Goal: Task Accomplishment & Management: Manage account settings

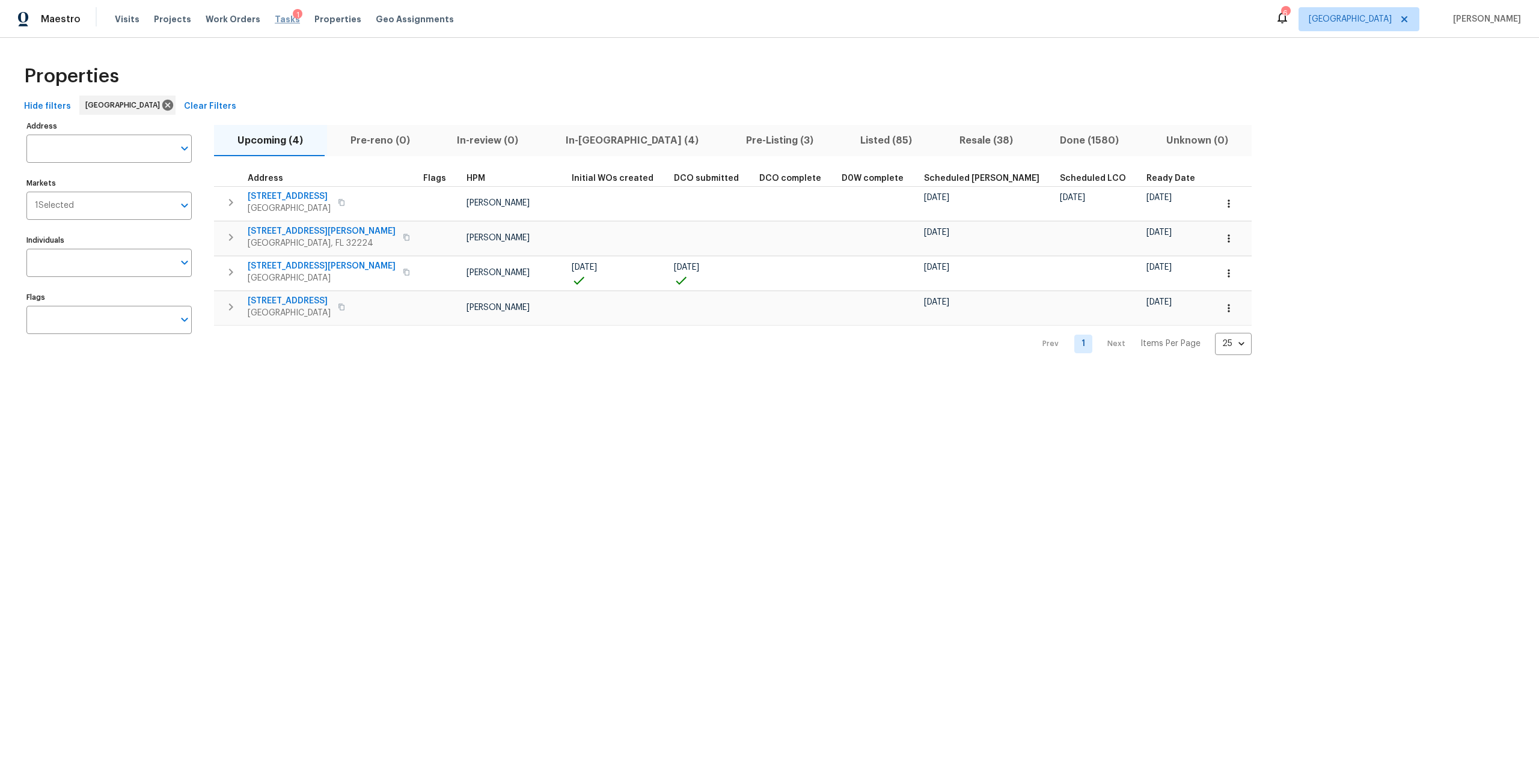
click at [280, 21] on span "Tasks" at bounding box center [287, 19] width 25 height 9
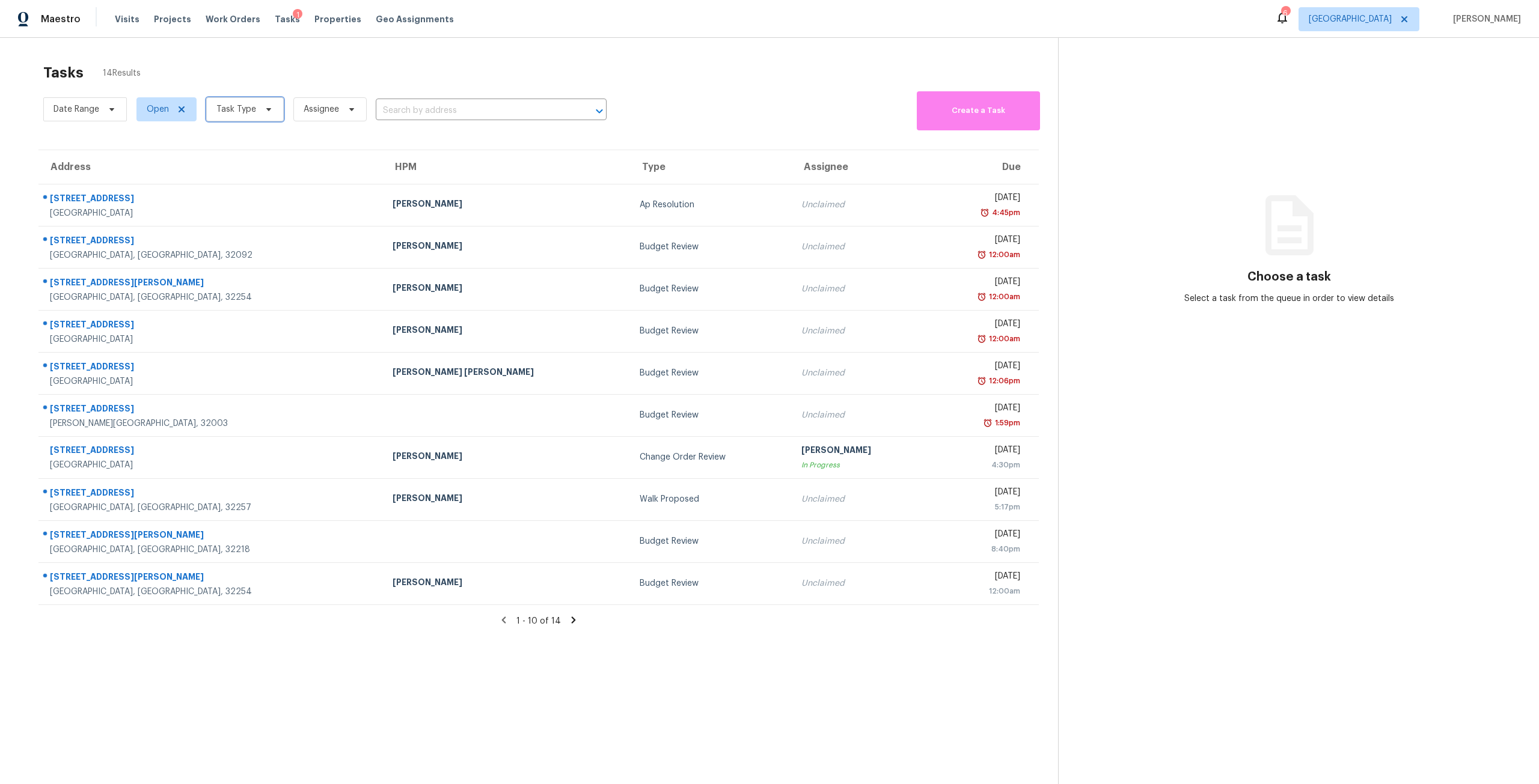
click at [259, 98] on span "Task Type" at bounding box center [245, 109] width 78 height 24
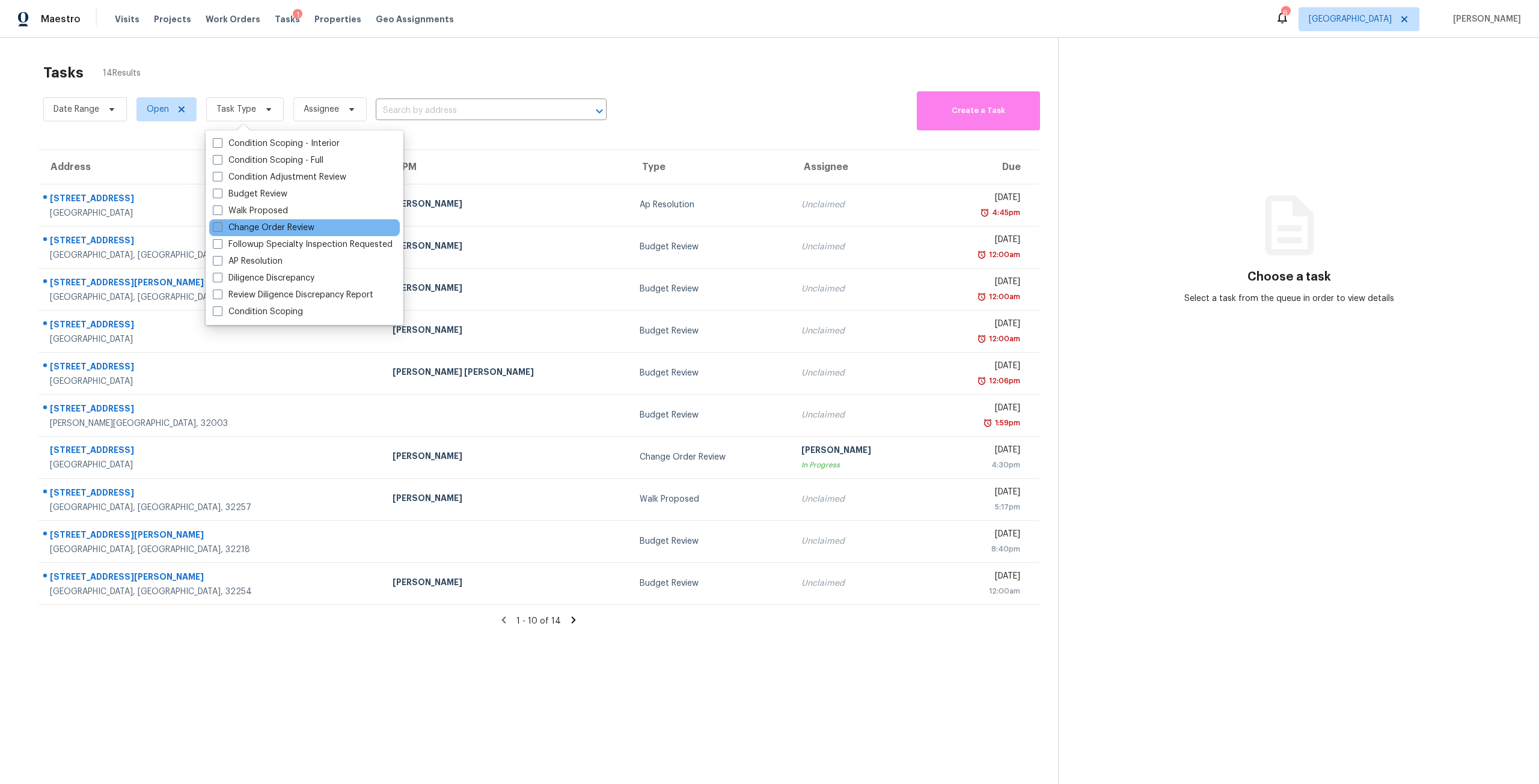
click at [294, 226] on label "Change Order Review" at bounding box center [263, 228] width 101 height 12
click at [221, 226] on input "Change Order Review" at bounding box center [217, 226] width 8 height 8
checkbox input "true"
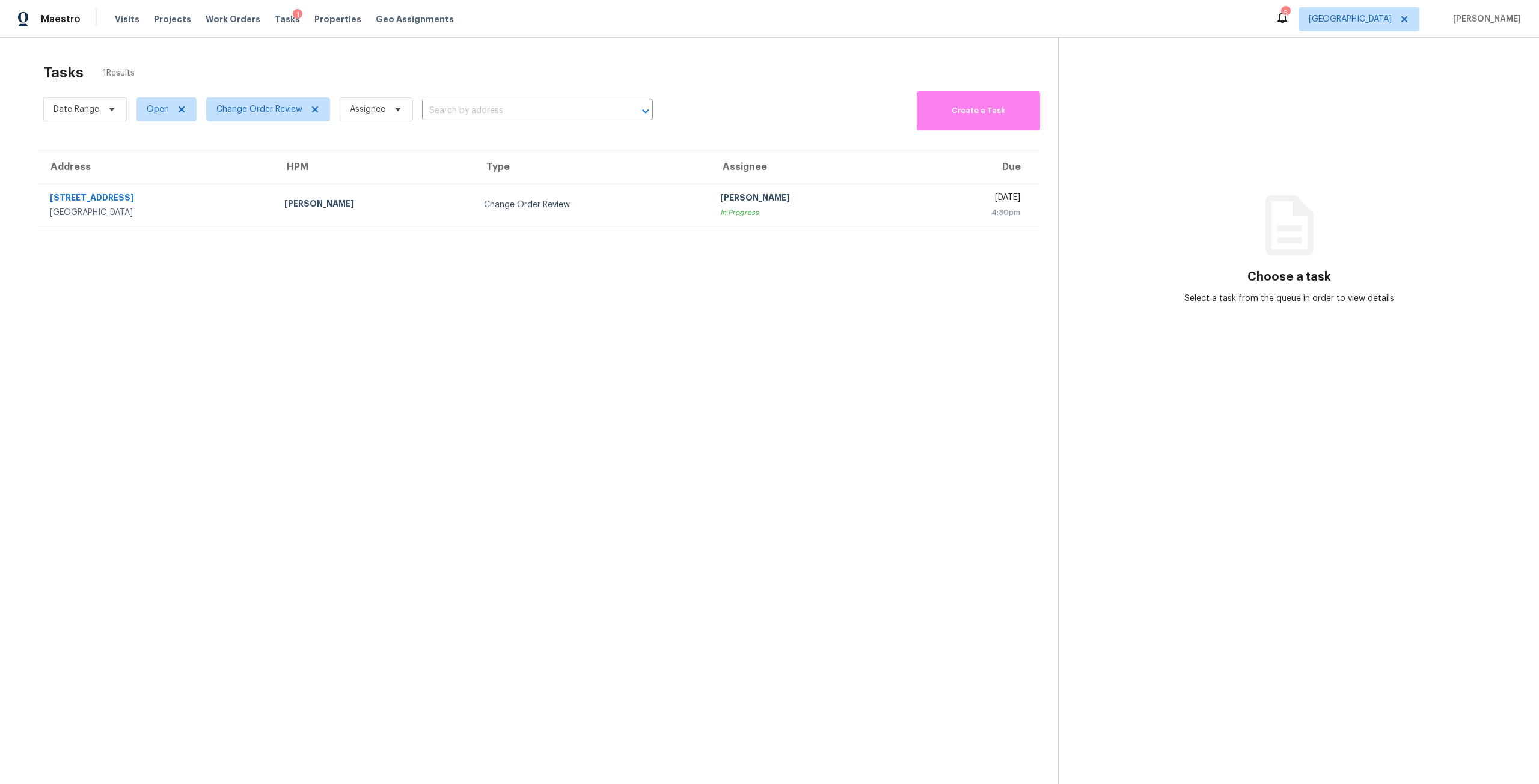
click at [481, 62] on div "Tasks 1 Results" at bounding box center [550, 72] width 1015 height 31
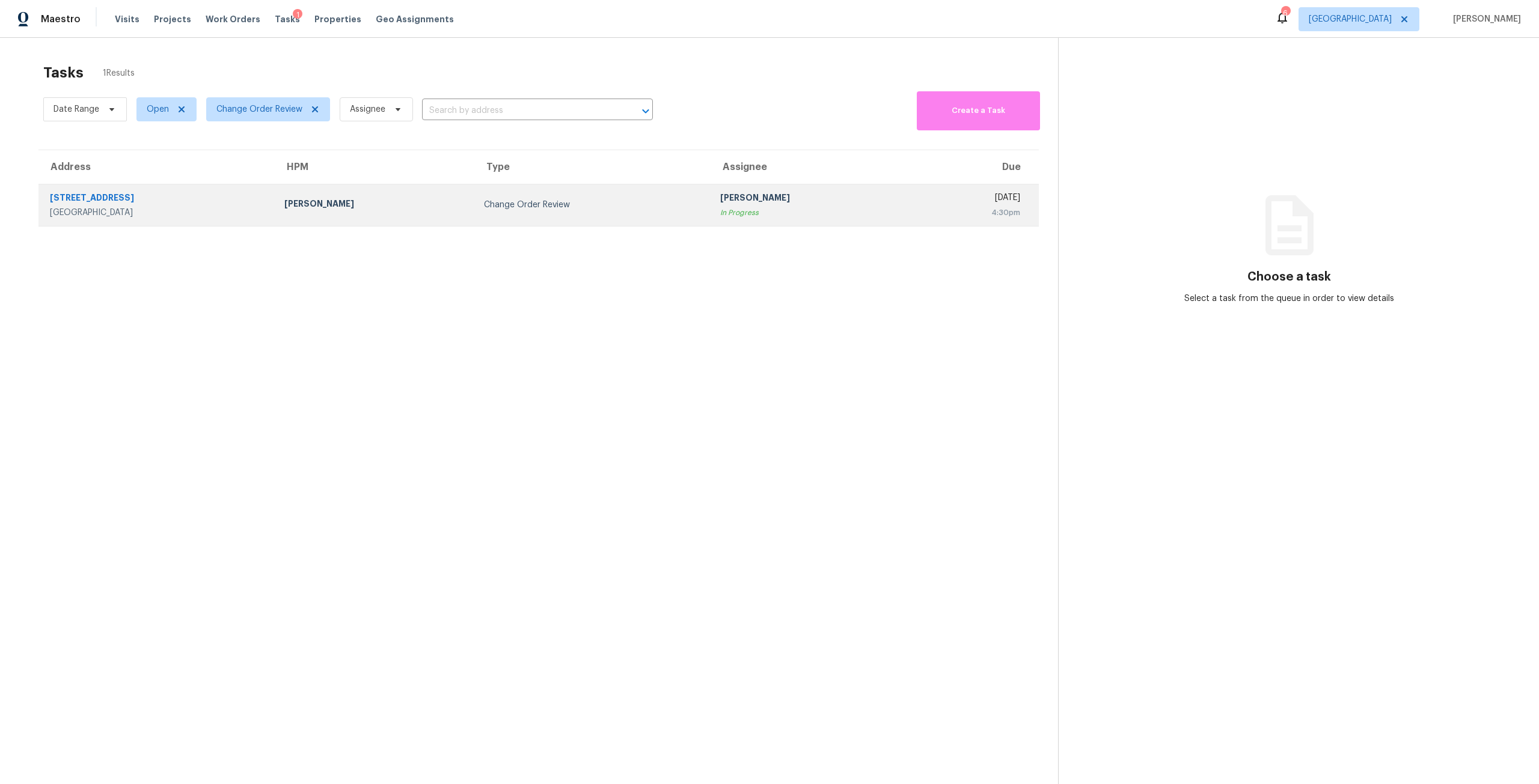
click at [492, 194] on td "Change Order Review" at bounding box center [593, 205] width 236 height 42
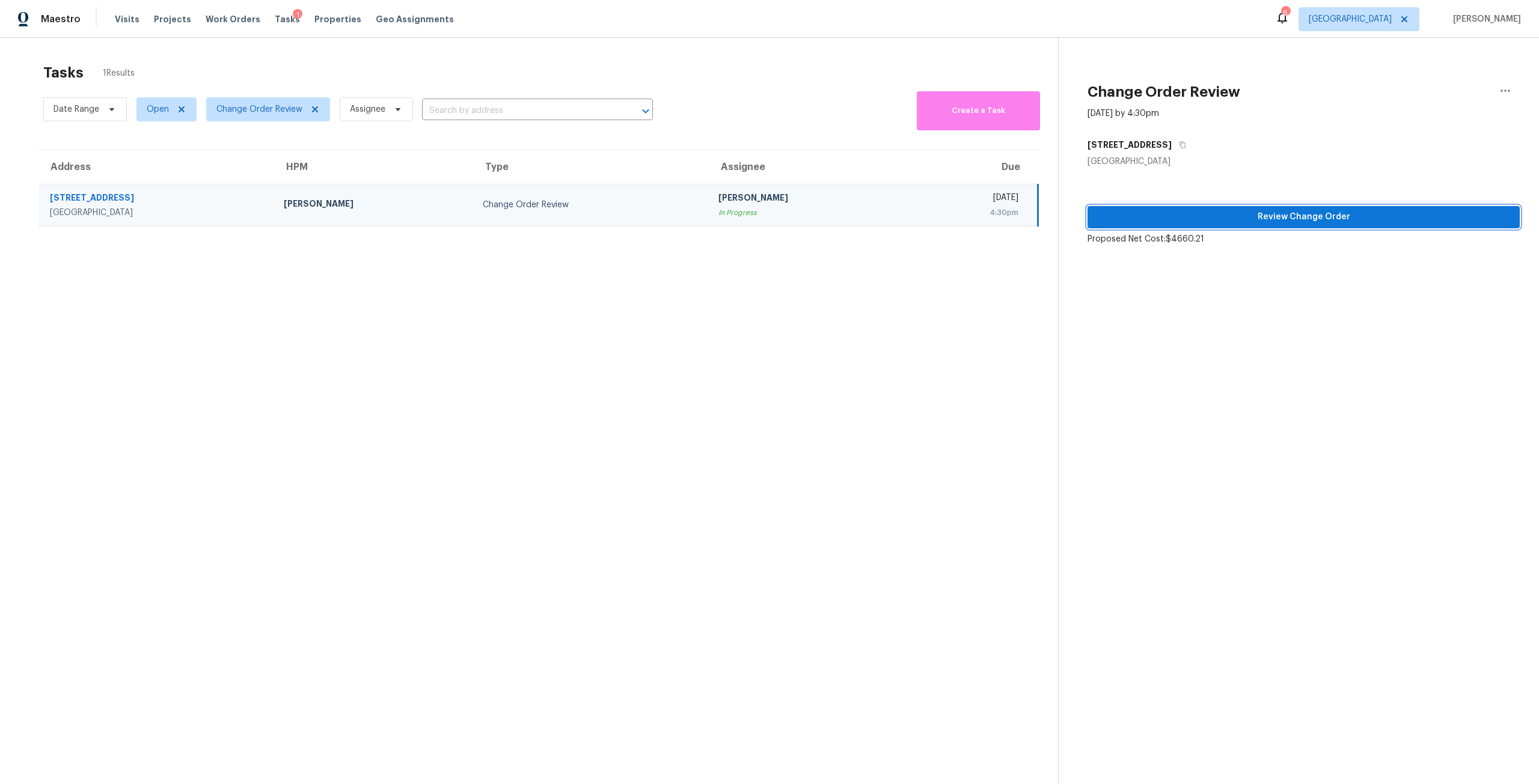
click at [1438, 217] on span "Review Change Order" at bounding box center [1303, 217] width 413 height 15
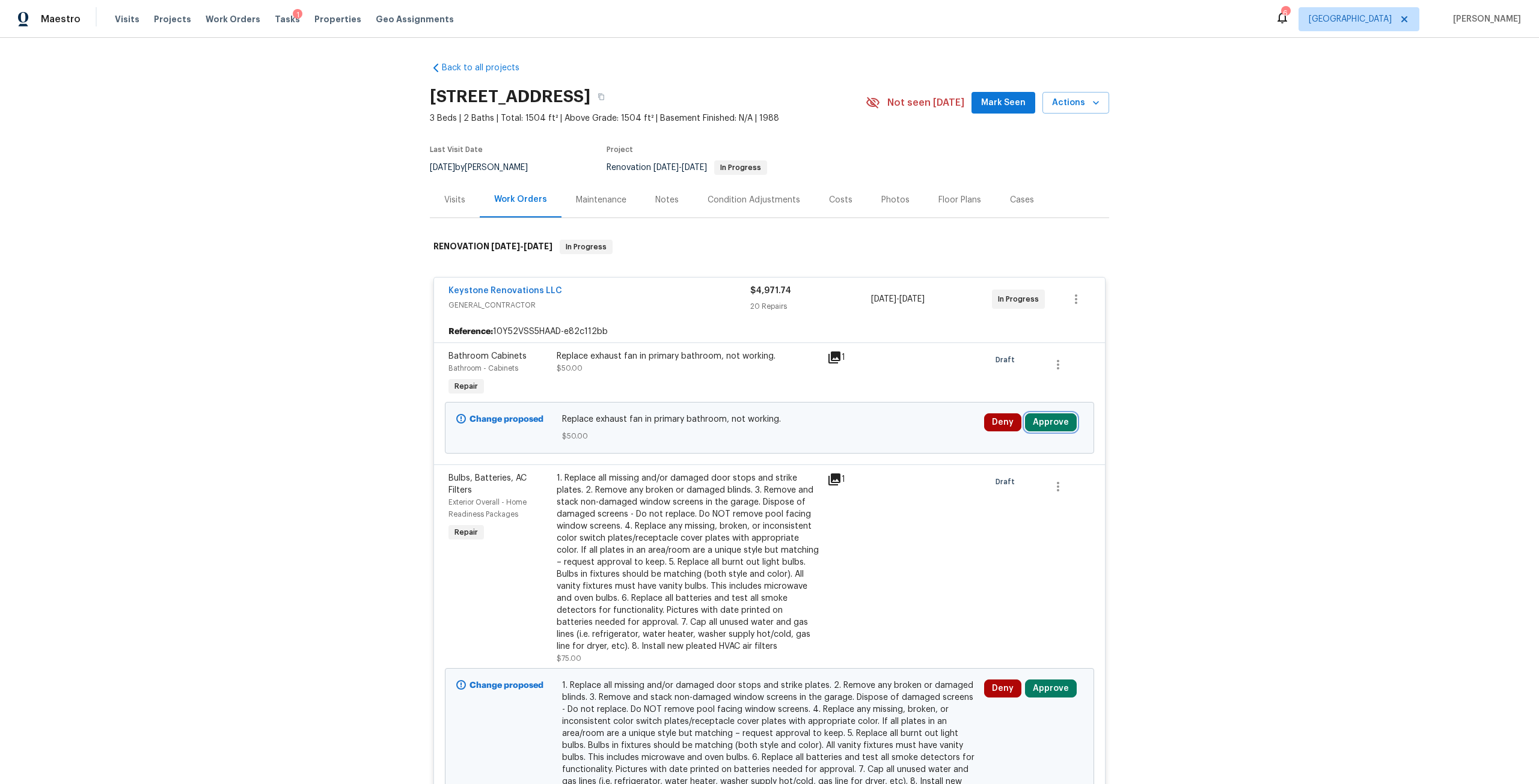
click at [1035, 416] on button "Approve" at bounding box center [1051, 422] width 52 height 18
click at [860, 439] on button "Approve" at bounding box center [874, 433] width 72 height 24
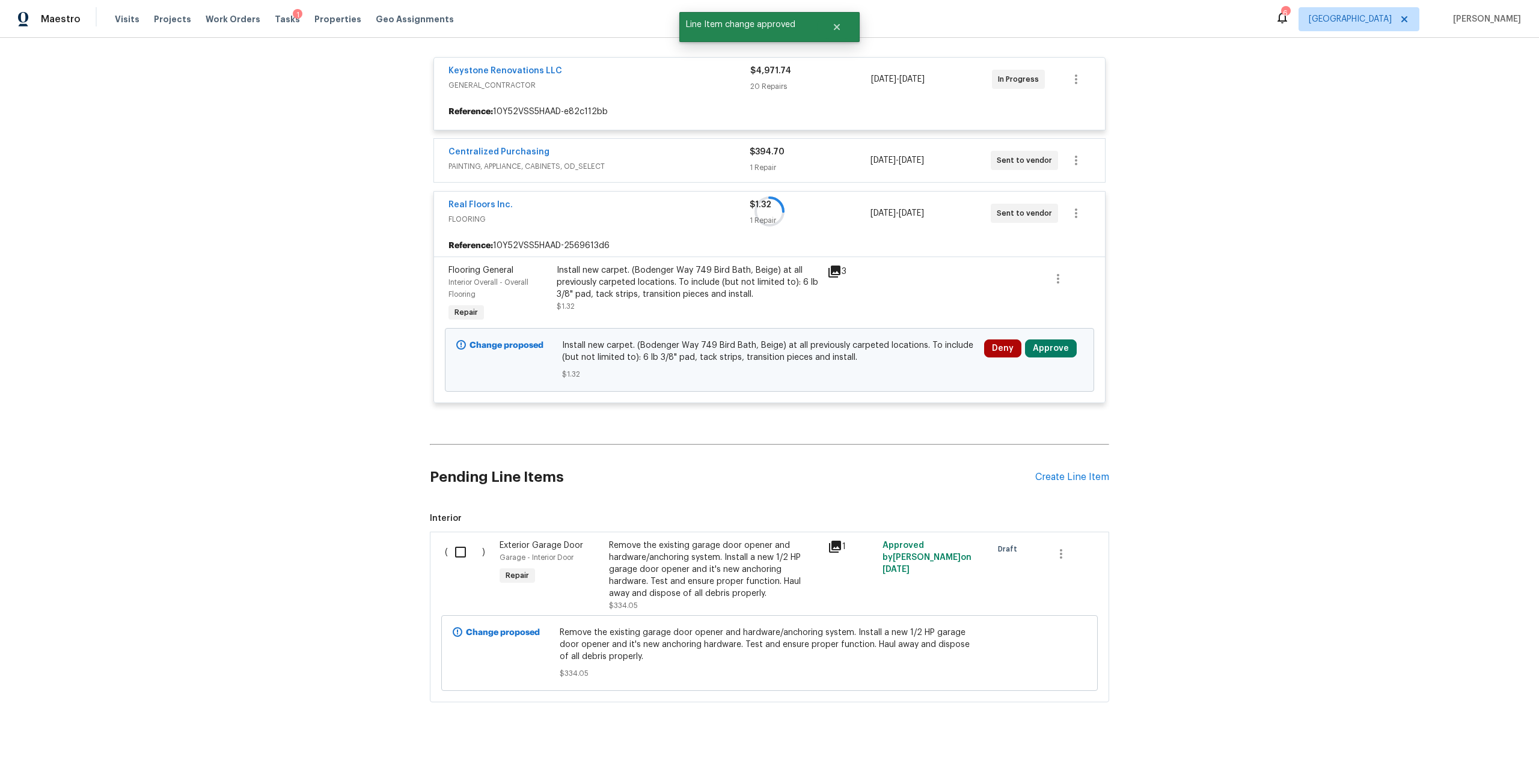
scroll to position [229, 0]
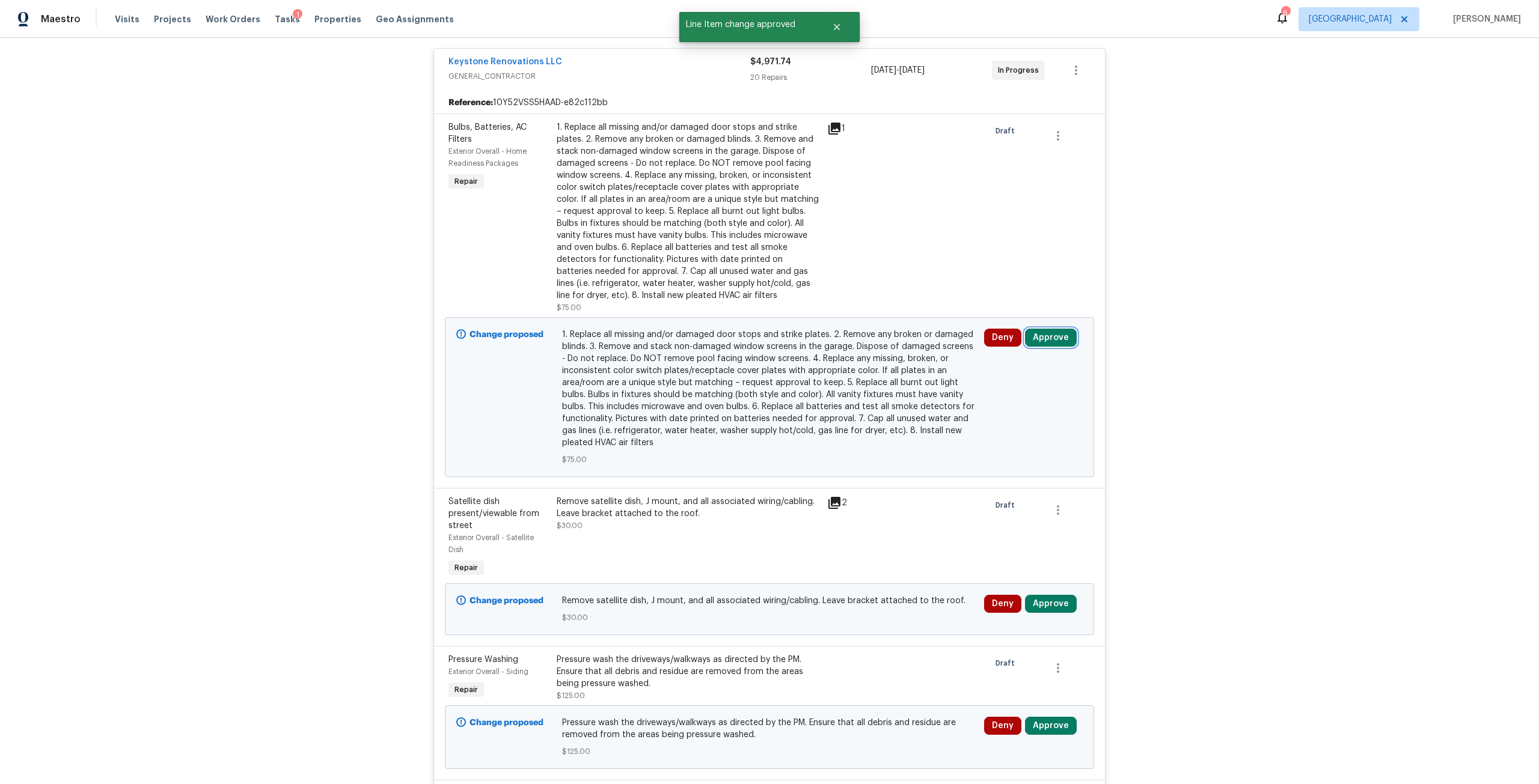
click at [1056, 343] on button "Approve" at bounding box center [1051, 337] width 52 height 18
click at [874, 353] on button "Approve" at bounding box center [874, 349] width 72 height 24
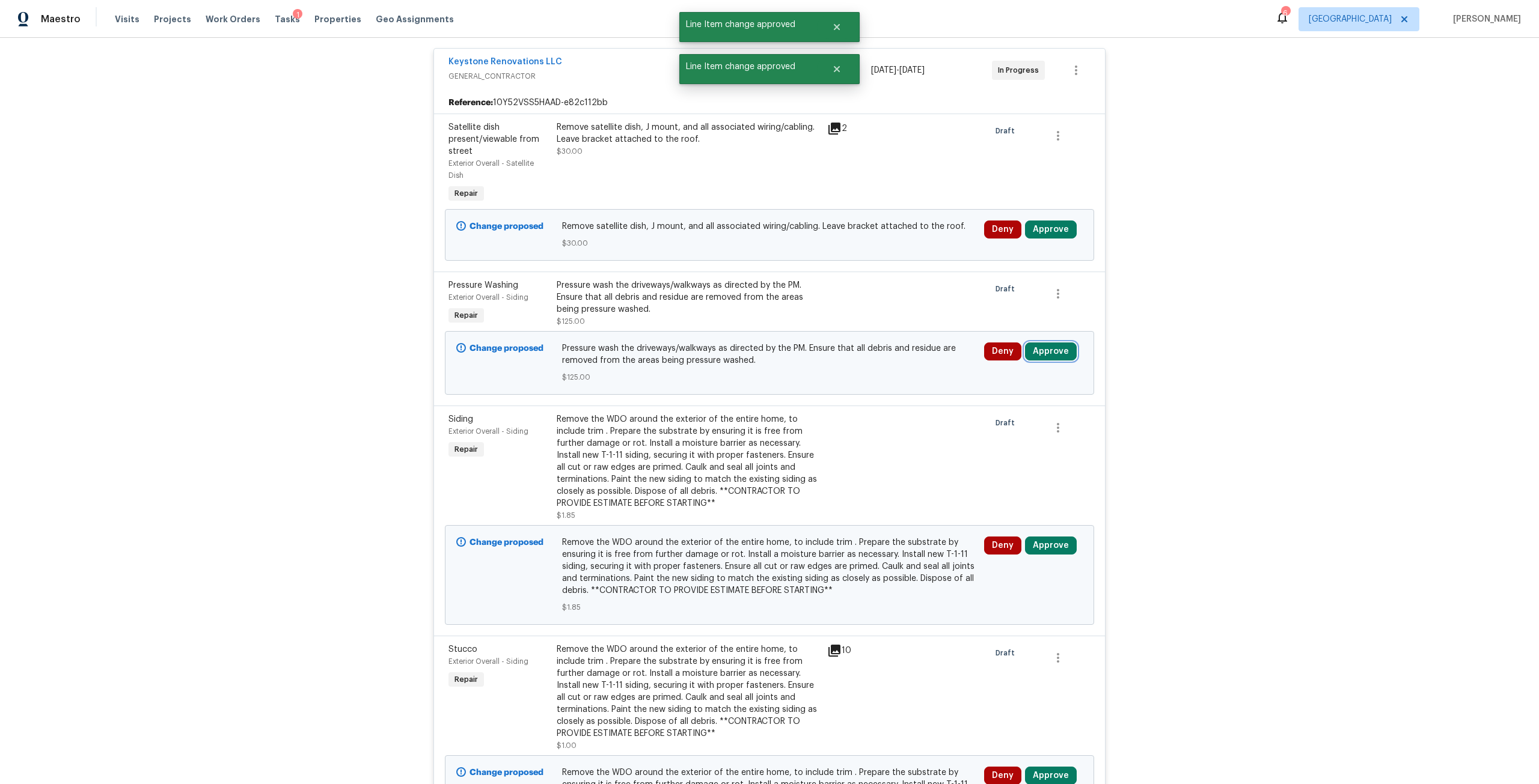
click at [1043, 344] on button "Approve" at bounding box center [1051, 351] width 52 height 18
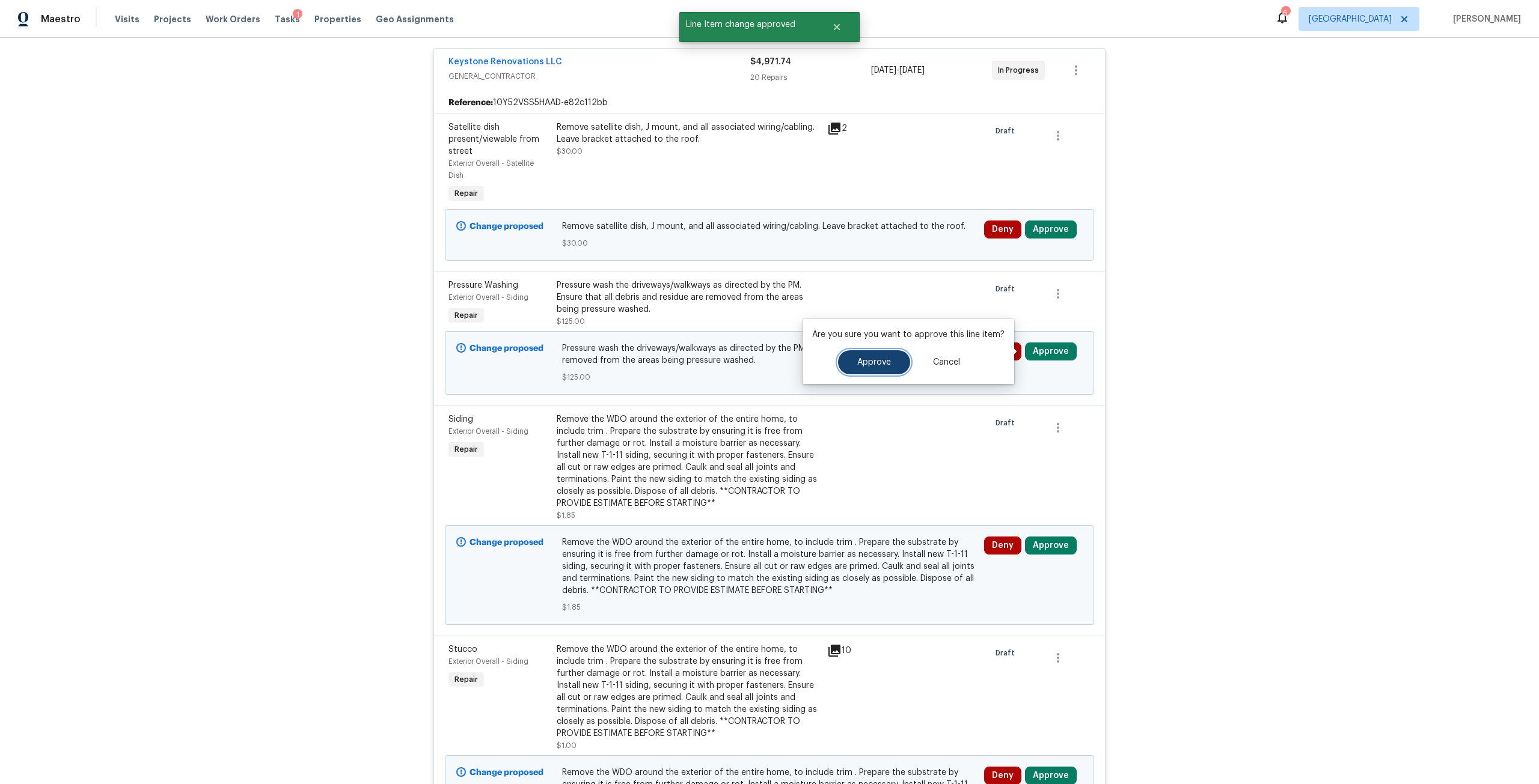
click at [870, 359] on span "Approve" at bounding box center [874, 363] width 34 height 9
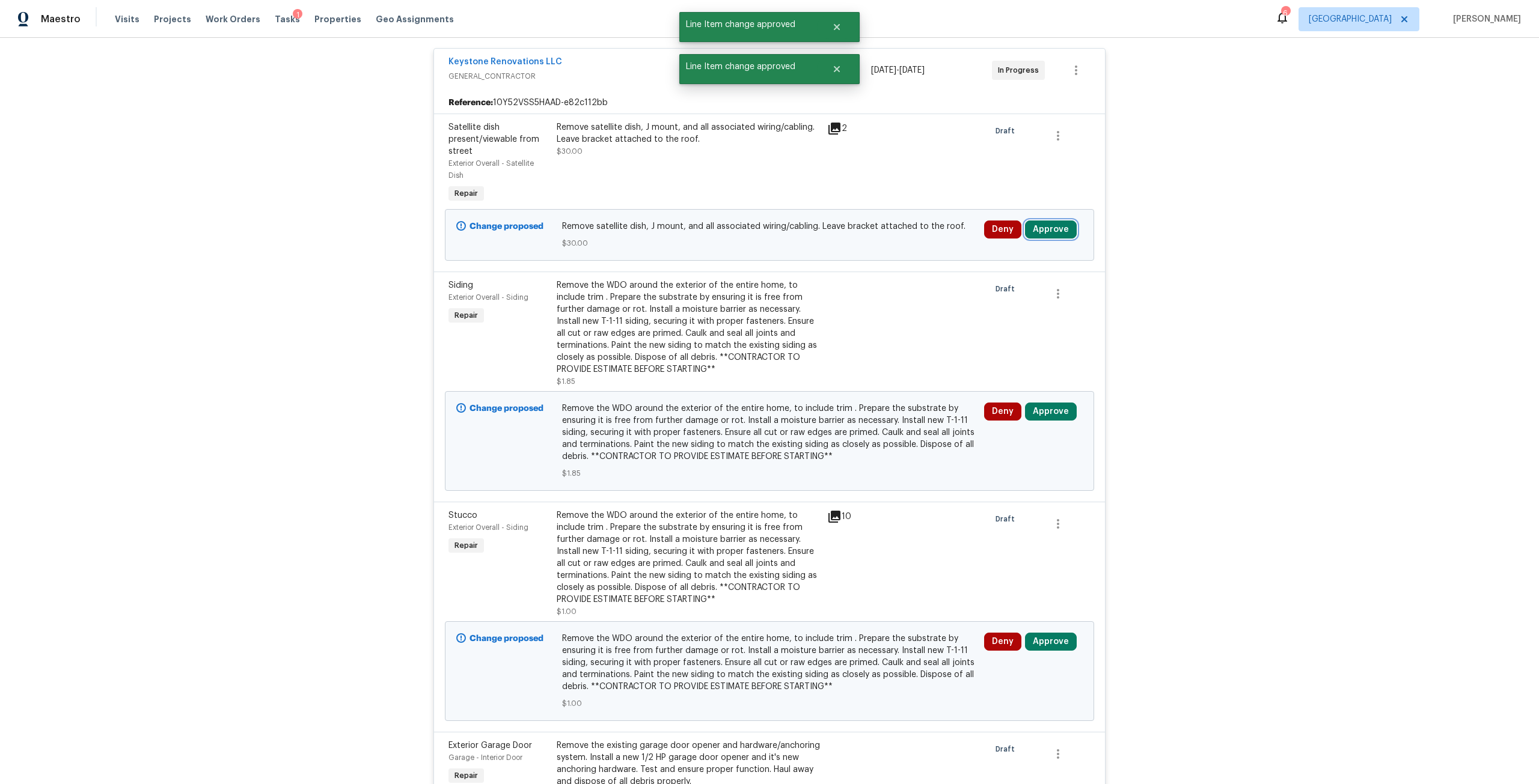
click at [1031, 237] on button "Approve" at bounding box center [1051, 229] width 52 height 18
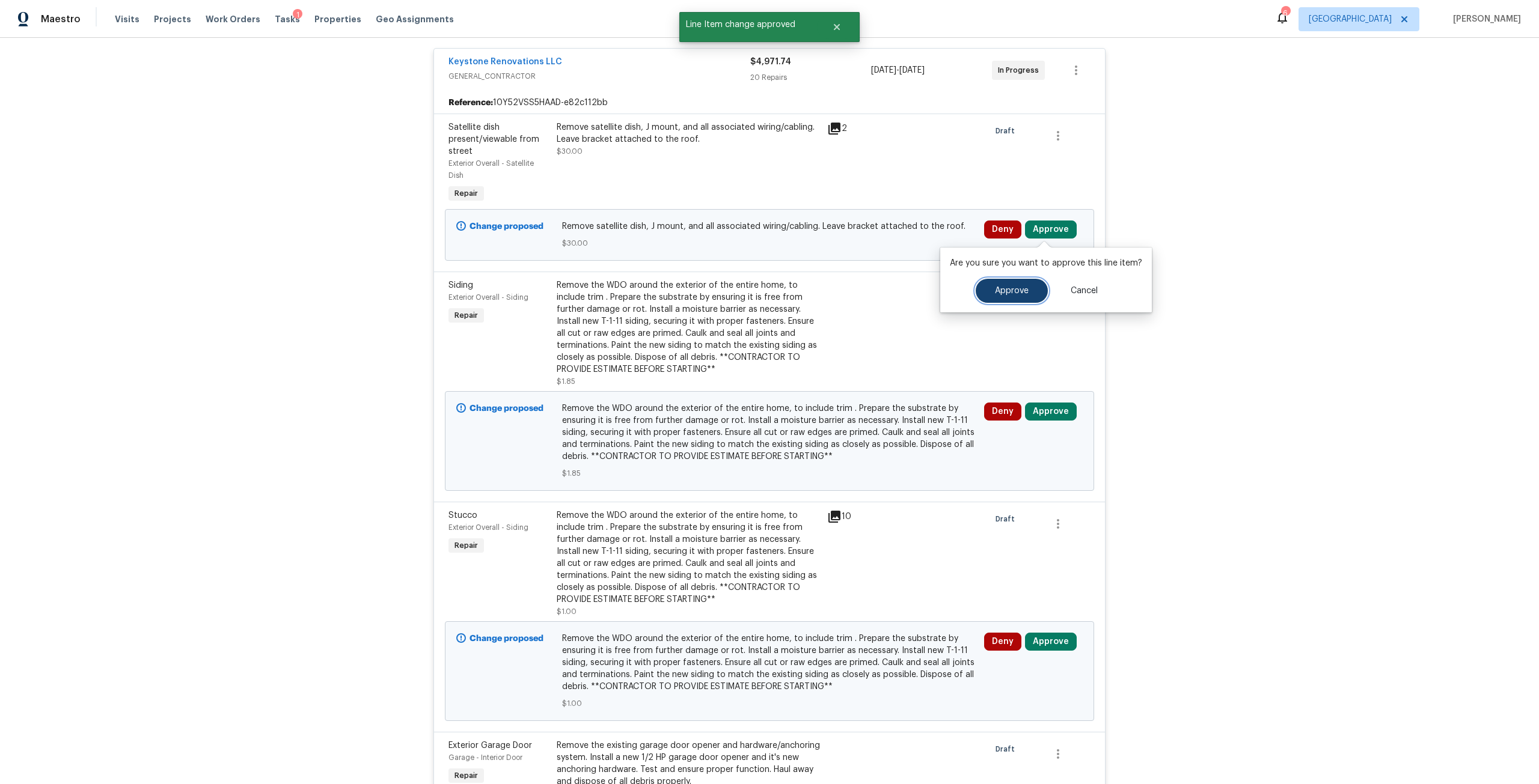
click at [984, 281] on button "Approve" at bounding box center [1011, 291] width 72 height 24
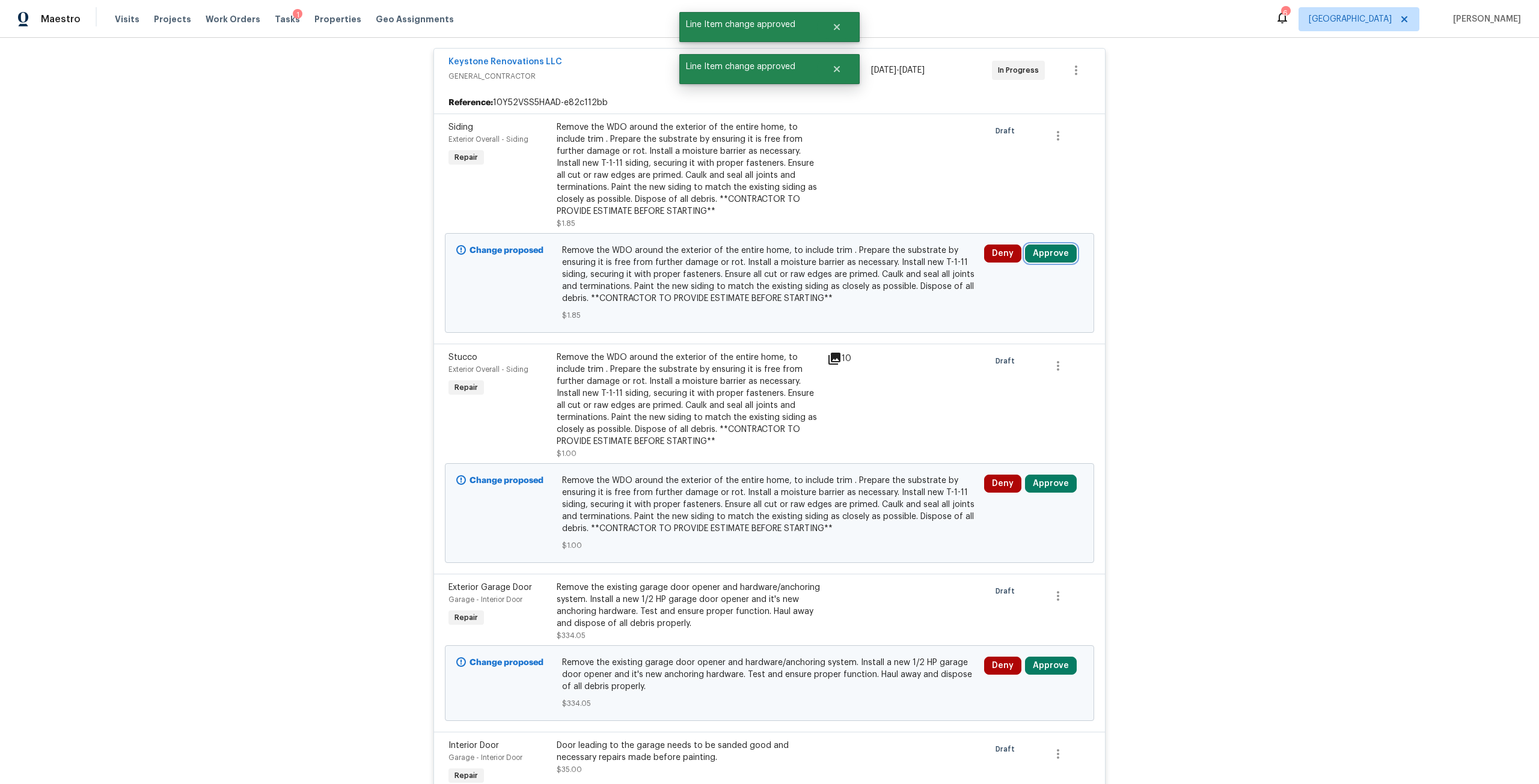
click at [1044, 255] on button "Approve" at bounding box center [1051, 253] width 52 height 18
click at [1004, 309] on button "Approve" at bounding box center [1011, 315] width 72 height 24
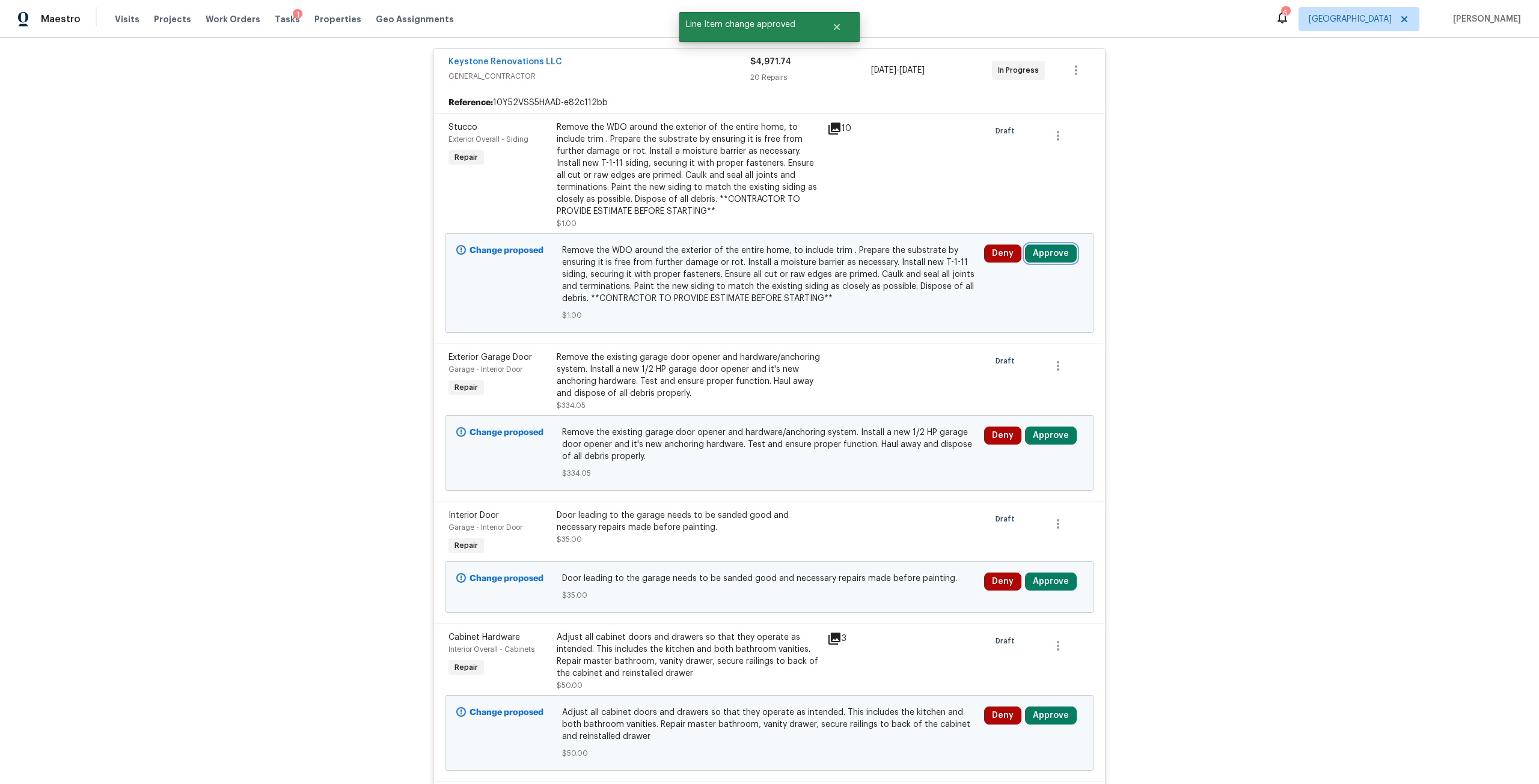
click at [1057, 260] on button "Approve" at bounding box center [1051, 253] width 52 height 18
click at [1036, 317] on button "Approve" at bounding box center [1011, 315] width 72 height 24
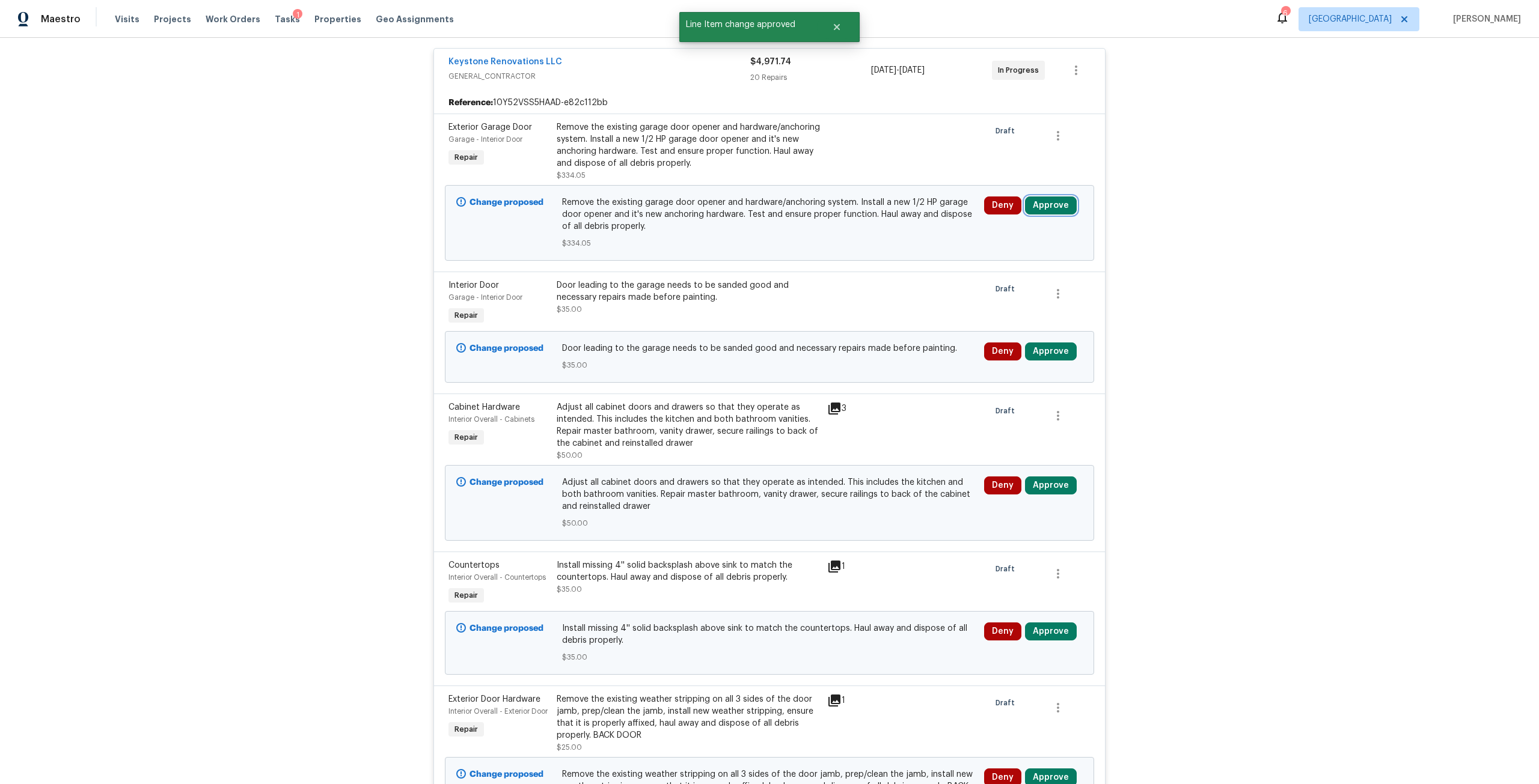
click at [1025, 199] on button "Approve" at bounding box center [1051, 205] width 52 height 18
click at [1019, 262] on span "Approve" at bounding box center [1011, 267] width 34 height 9
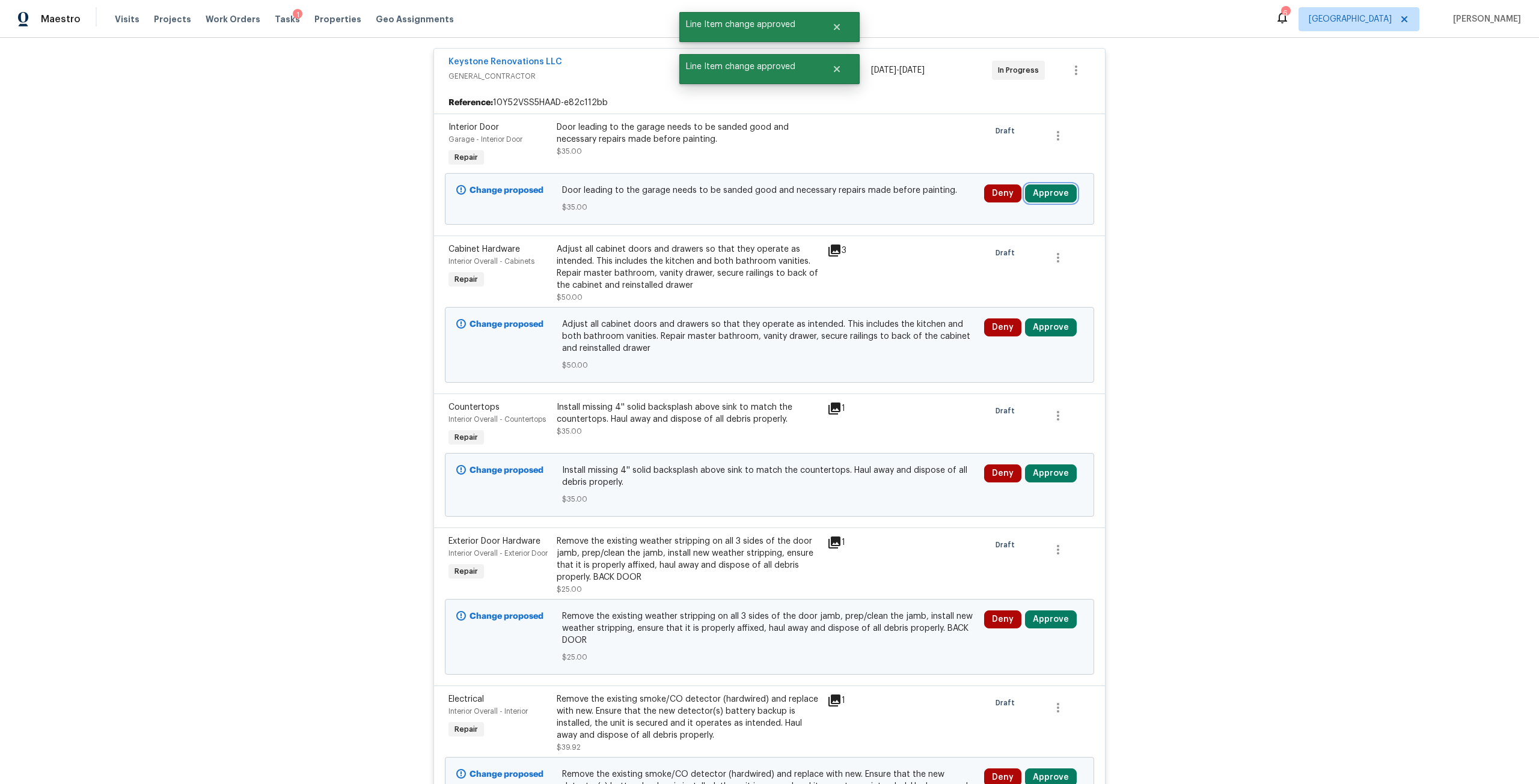
click at [1043, 194] on button "Approve" at bounding box center [1051, 193] width 52 height 18
click at [1007, 243] on button "Approve" at bounding box center [1011, 254] width 72 height 24
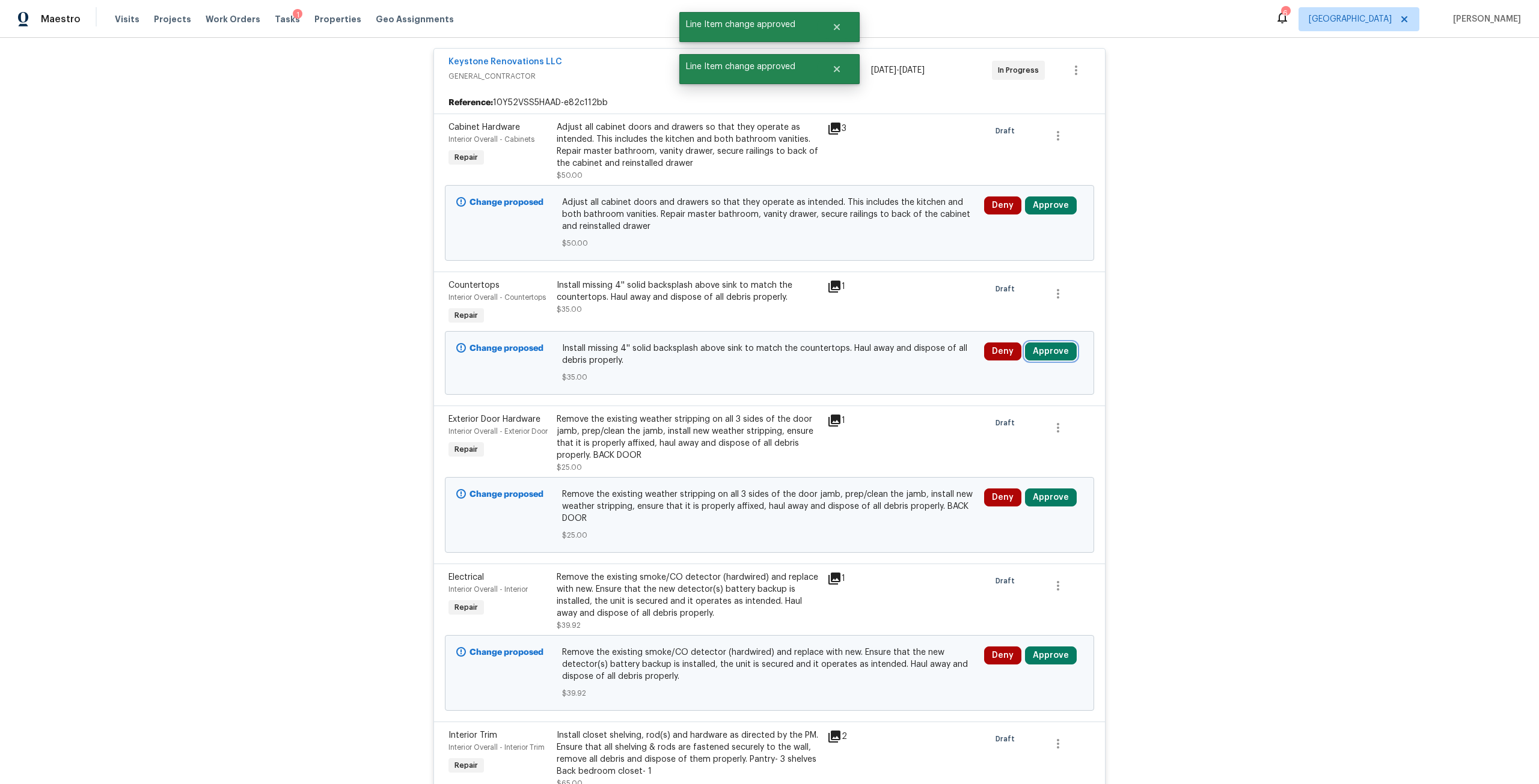
click at [1045, 351] on button "Approve" at bounding box center [1051, 351] width 52 height 18
click at [884, 353] on button "Approve" at bounding box center [874, 363] width 72 height 24
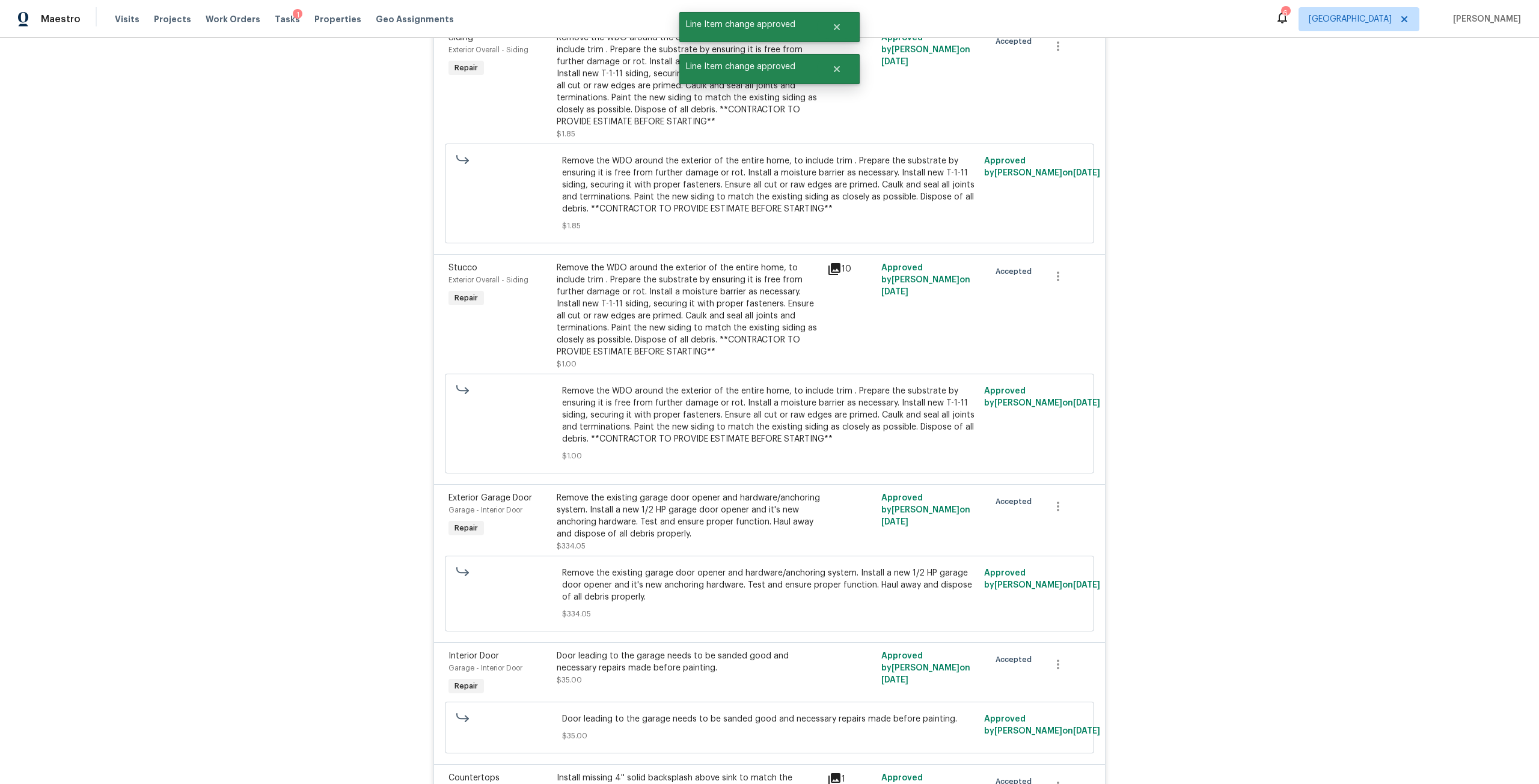
scroll to position [3414, 0]
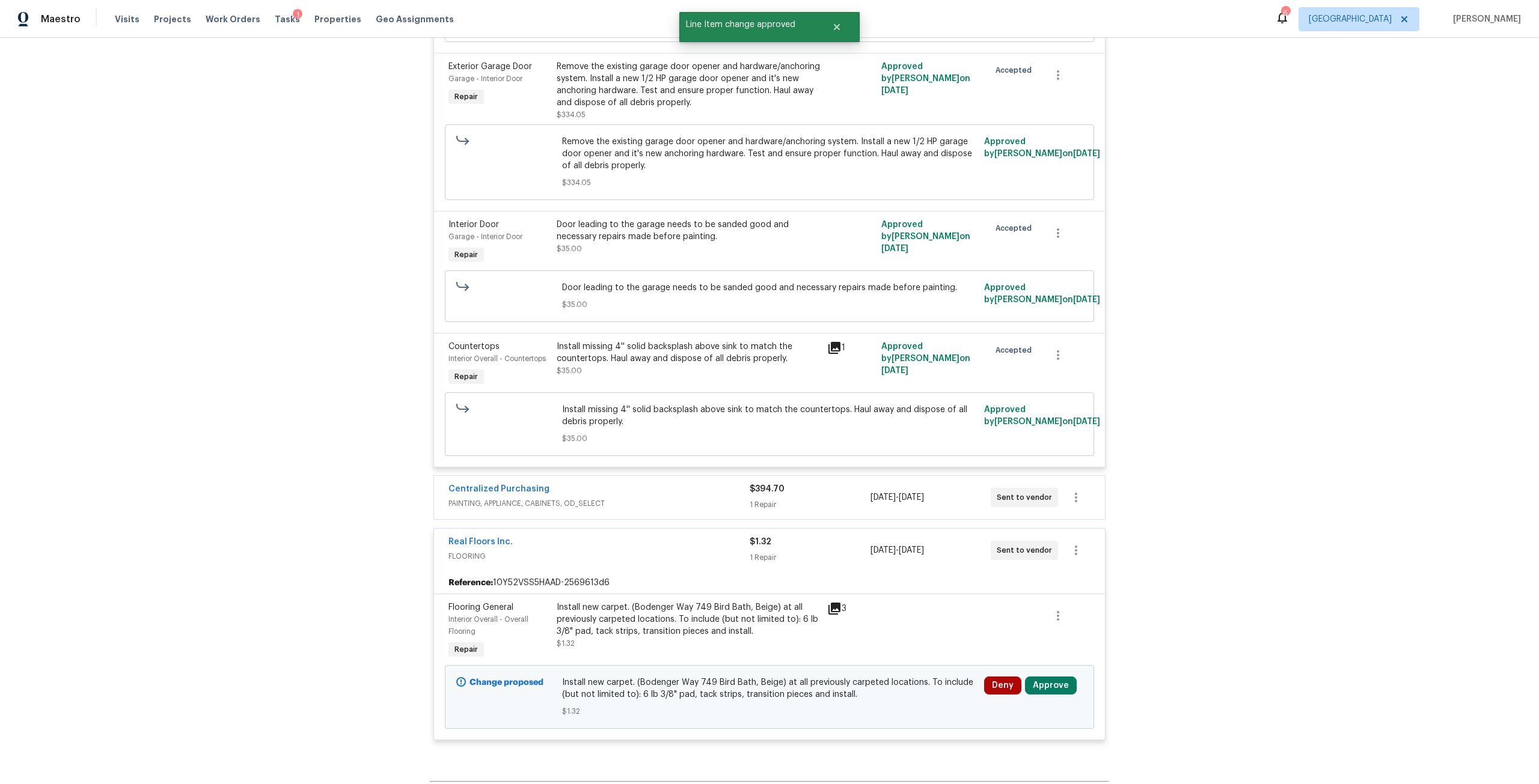
click at [661, 357] on div "Install missing 4'' solid backsplash above sink to match the countertops. Haul …" at bounding box center [688, 359] width 263 height 36
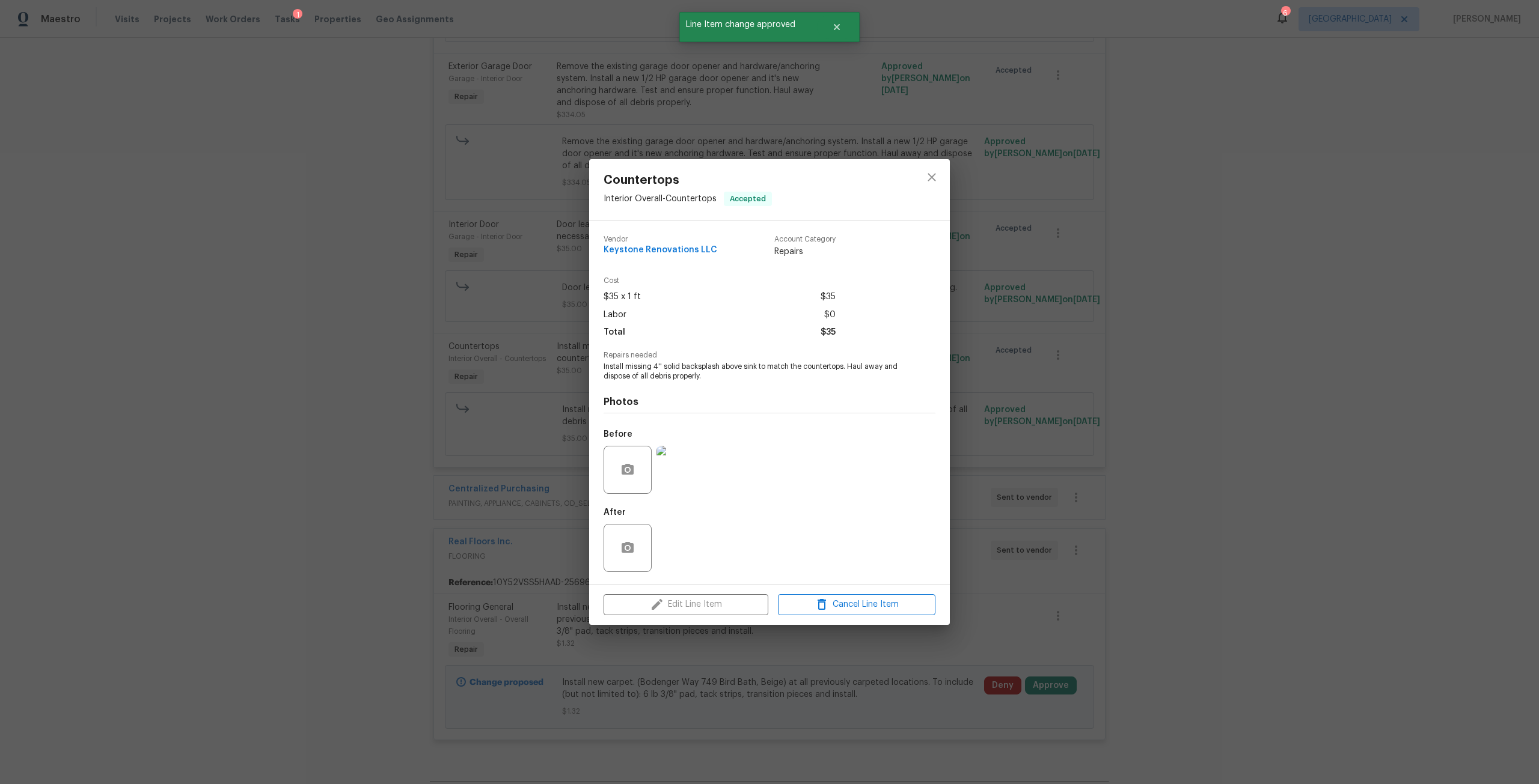
click at [685, 471] on img at bounding box center [680, 470] width 48 height 48
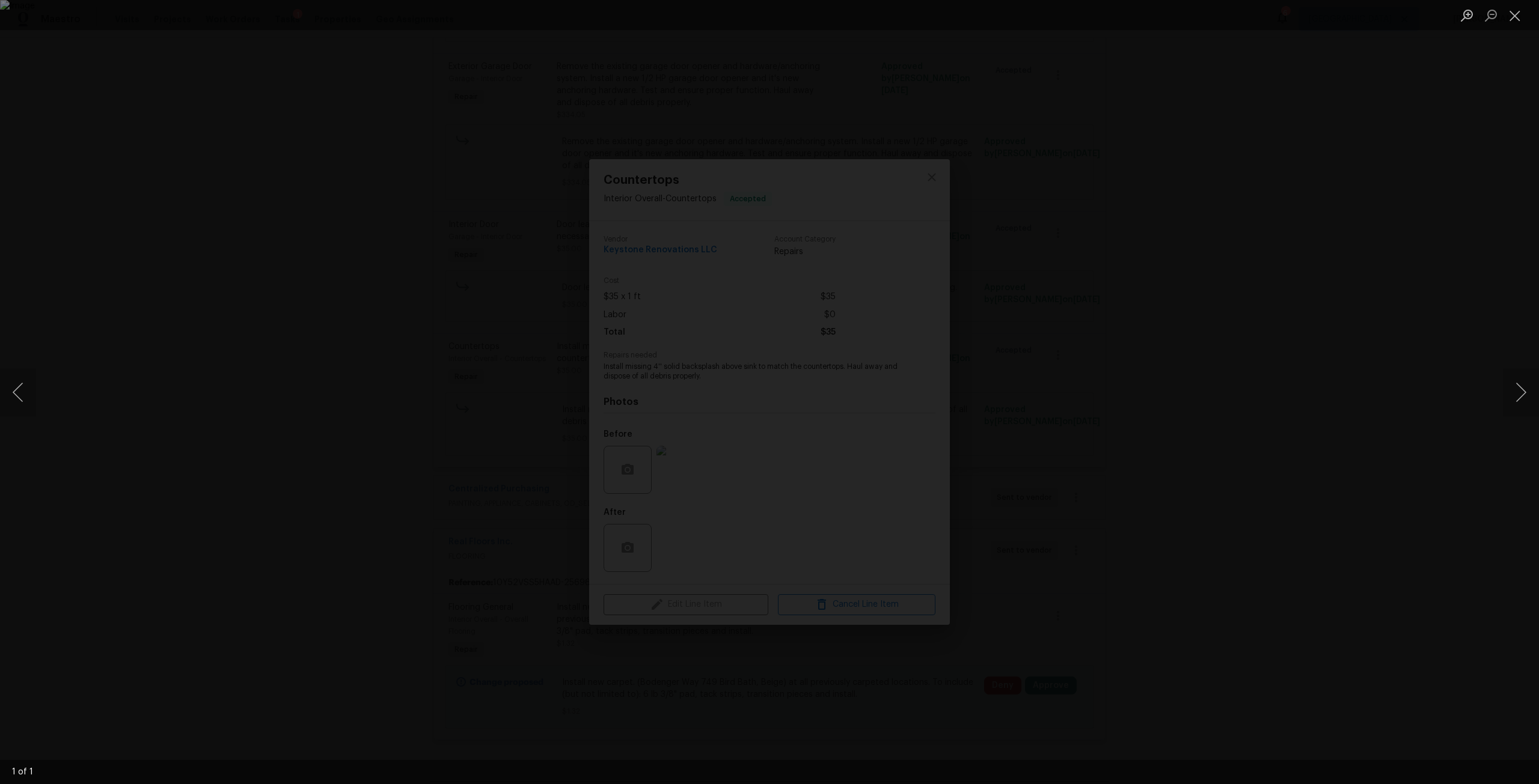
click at [1514, 27] on li "Lightbox" at bounding box center [1514, 15] width 24 height 30
click at [1514, 19] on button "Close lightbox" at bounding box center [1514, 15] width 24 height 21
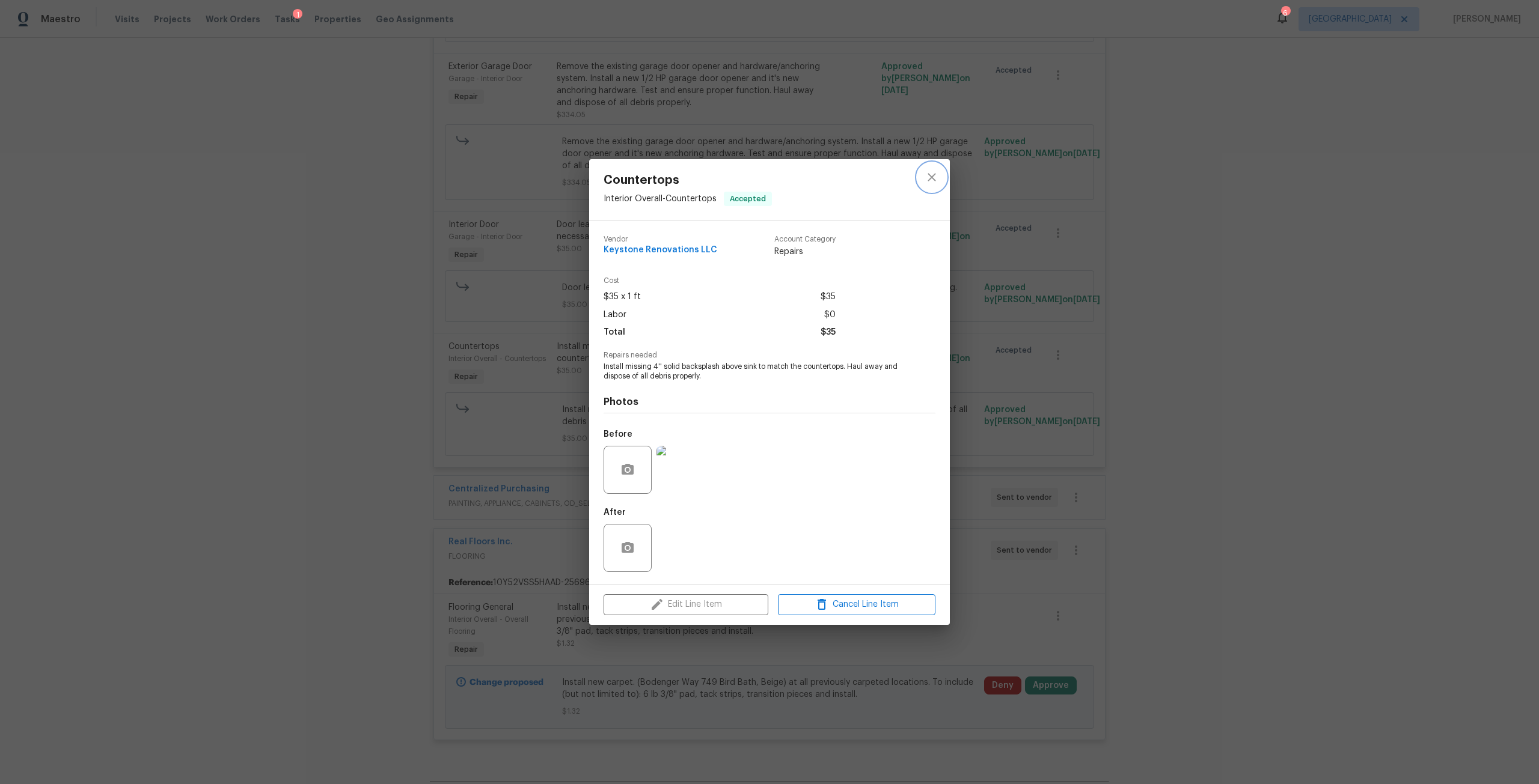
click at [940, 187] on button "close" at bounding box center [932, 178] width 29 height 29
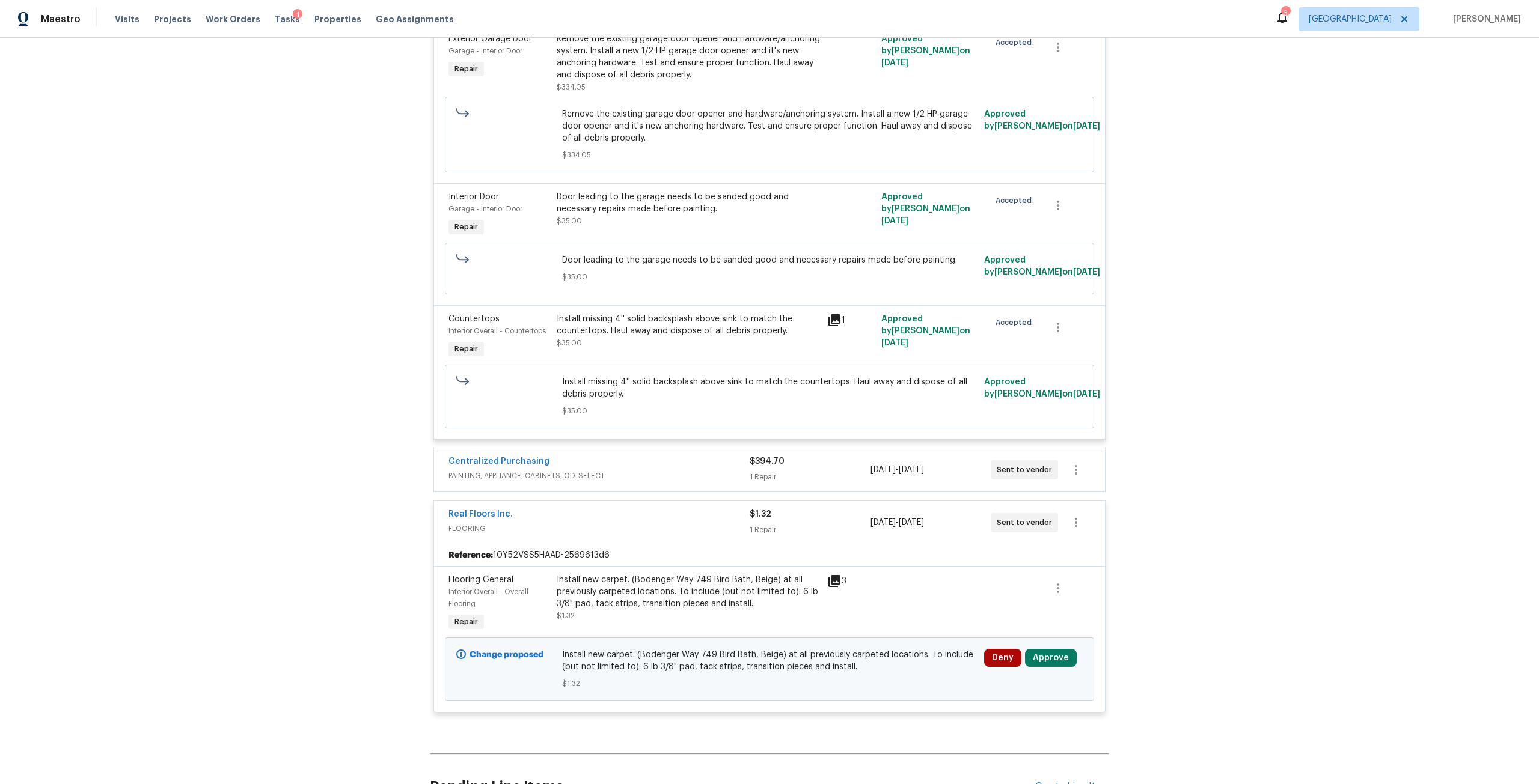
scroll to position [3534, 0]
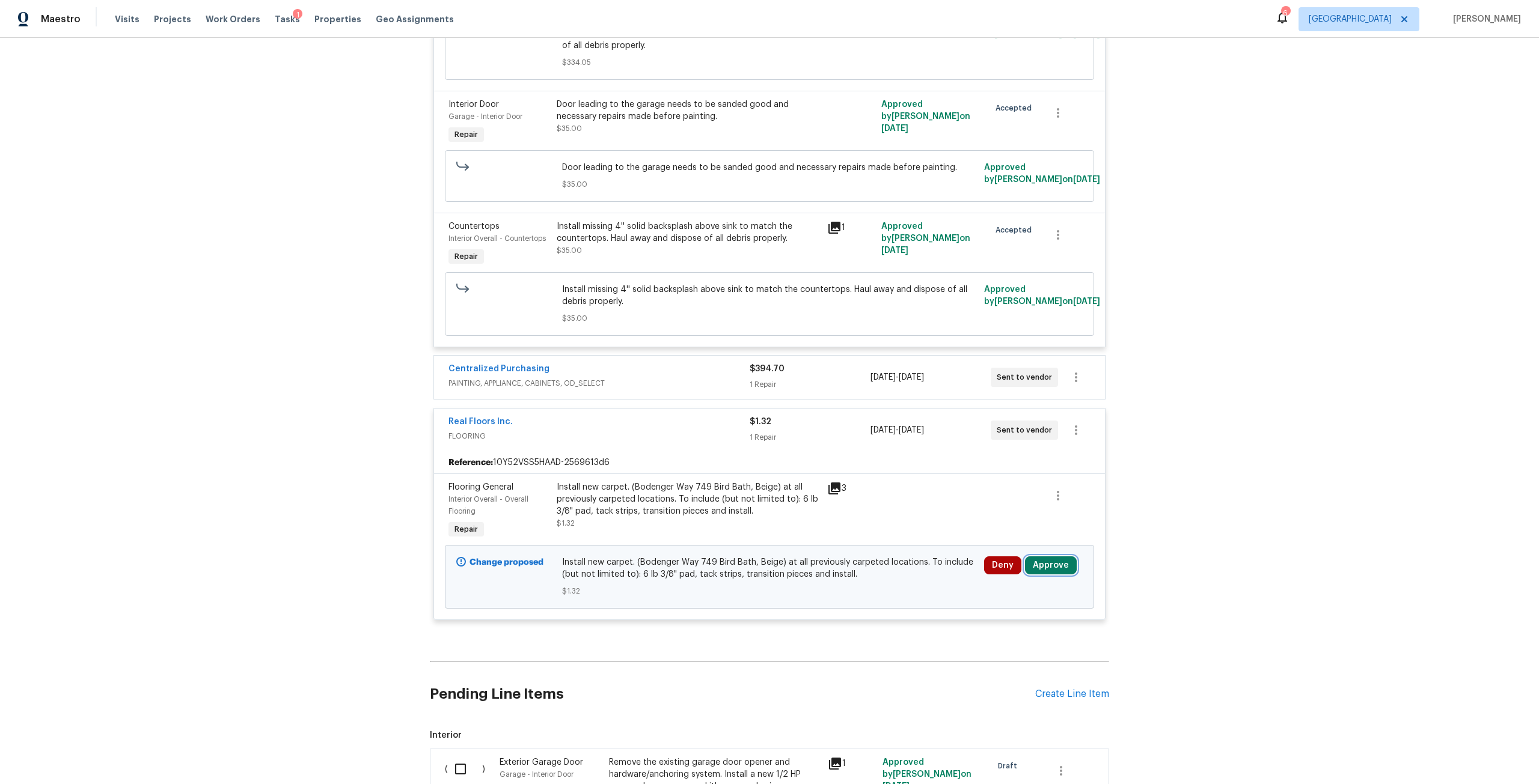
click at [1033, 561] on button "Approve" at bounding box center [1051, 565] width 52 height 18
click at [1023, 510] on span "Approve" at bounding box center [1011, 514] width 34 height 9
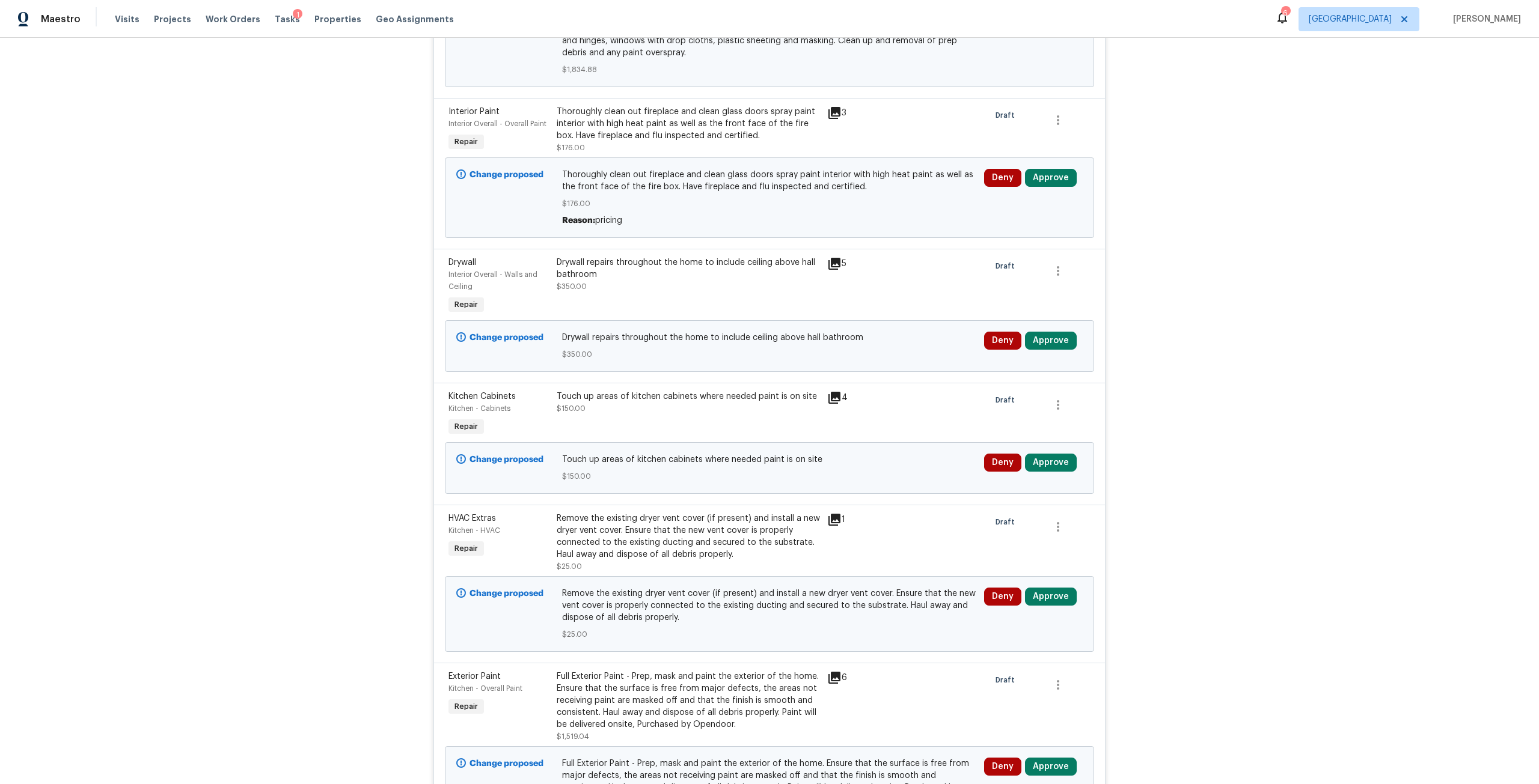
scroll to position [1371, 0]
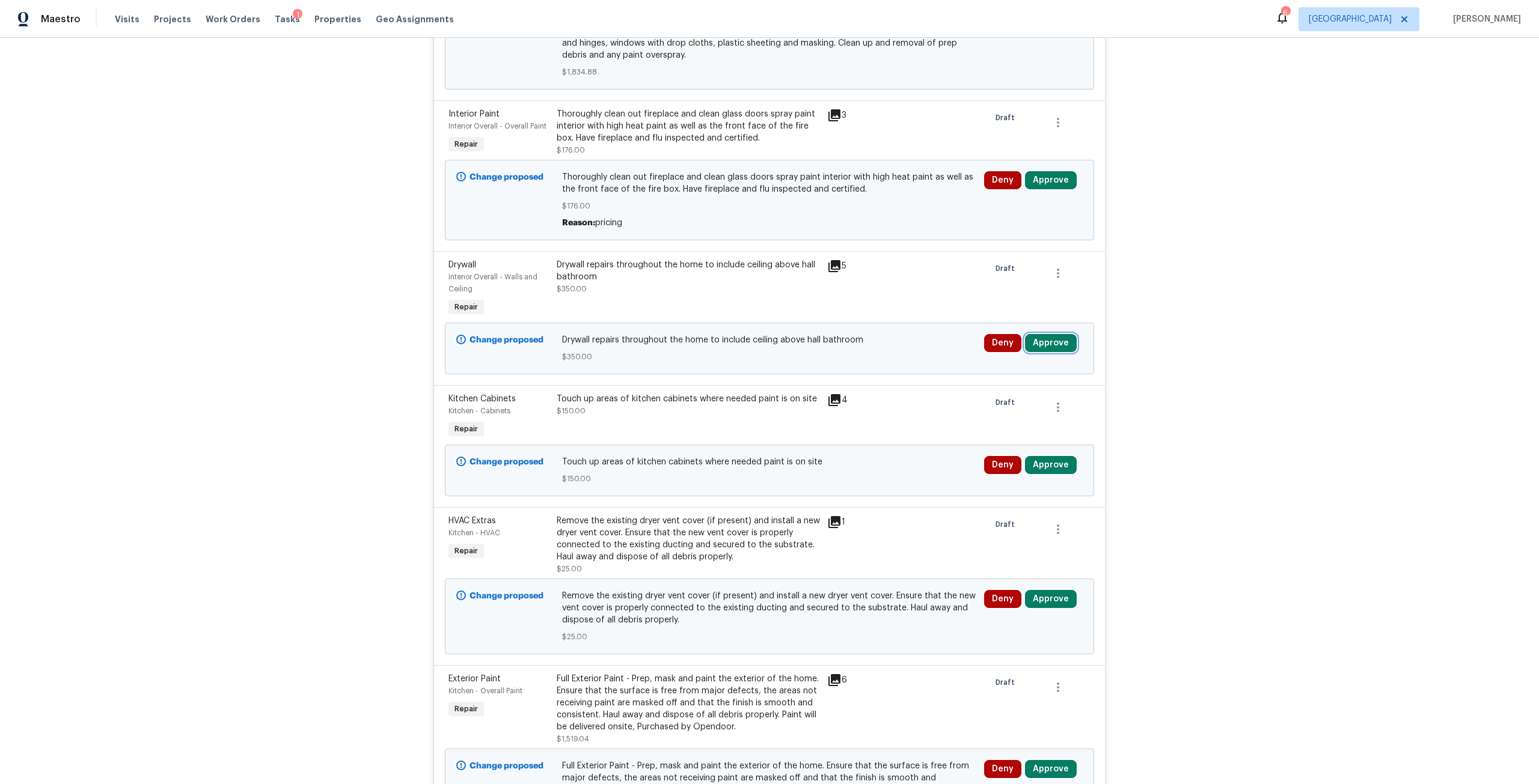
click at [1056, 341] on button "Approve" at bounding box center [1051, 343] width 52 height 18
click at [887, 363] on button "Approve" at bounding box center [874, 354] width 72 height 24
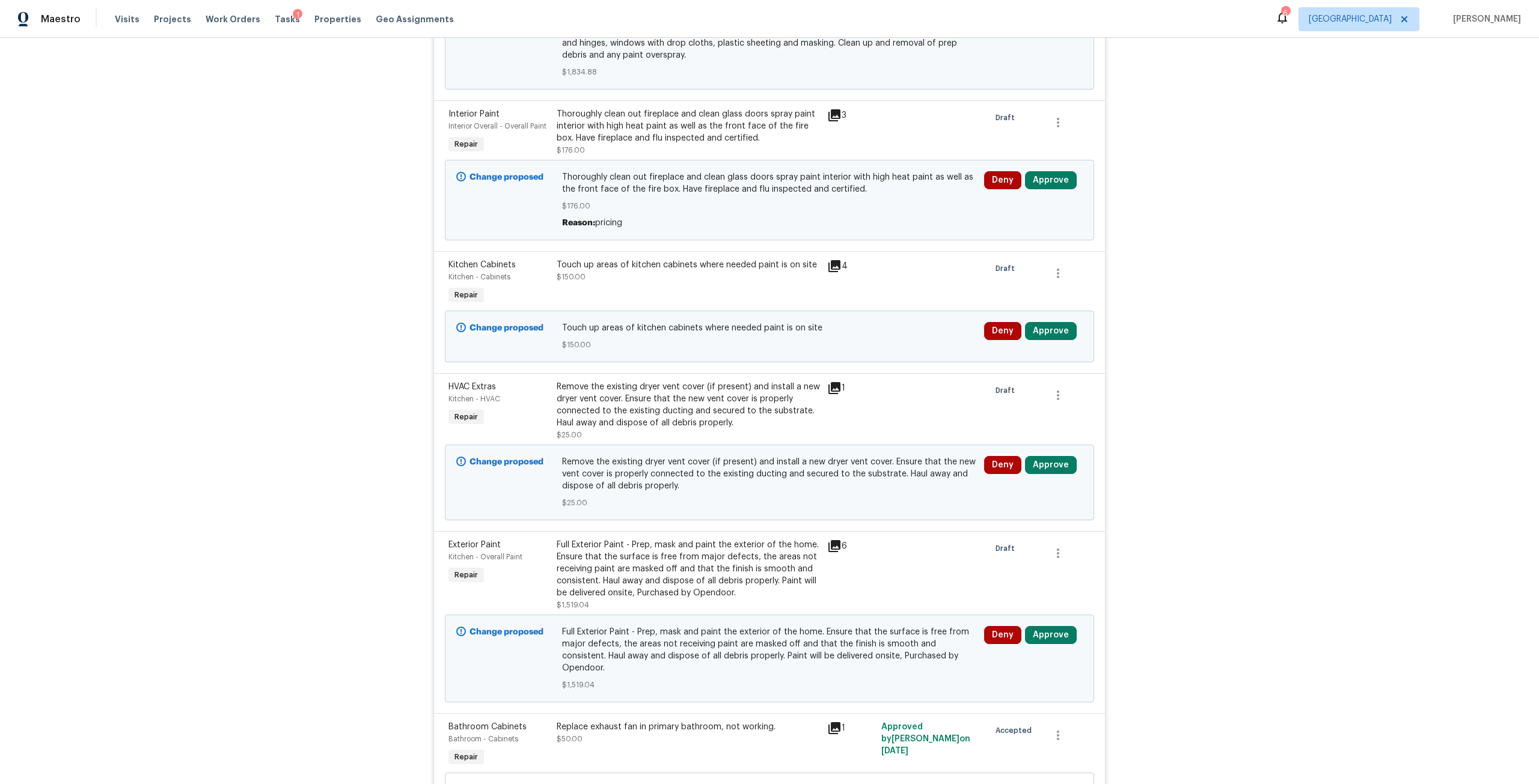
click at [1033, 341] on div "Deny Approve" at bounding box center [1033, 337] width 106 height 36
click at [1035, 334] on button "Approve" at bounding box center [1051, 331] width 52 height 18
click at [874, 346] on span "Approve" at bounding box center [874, 343] width 34 height 9
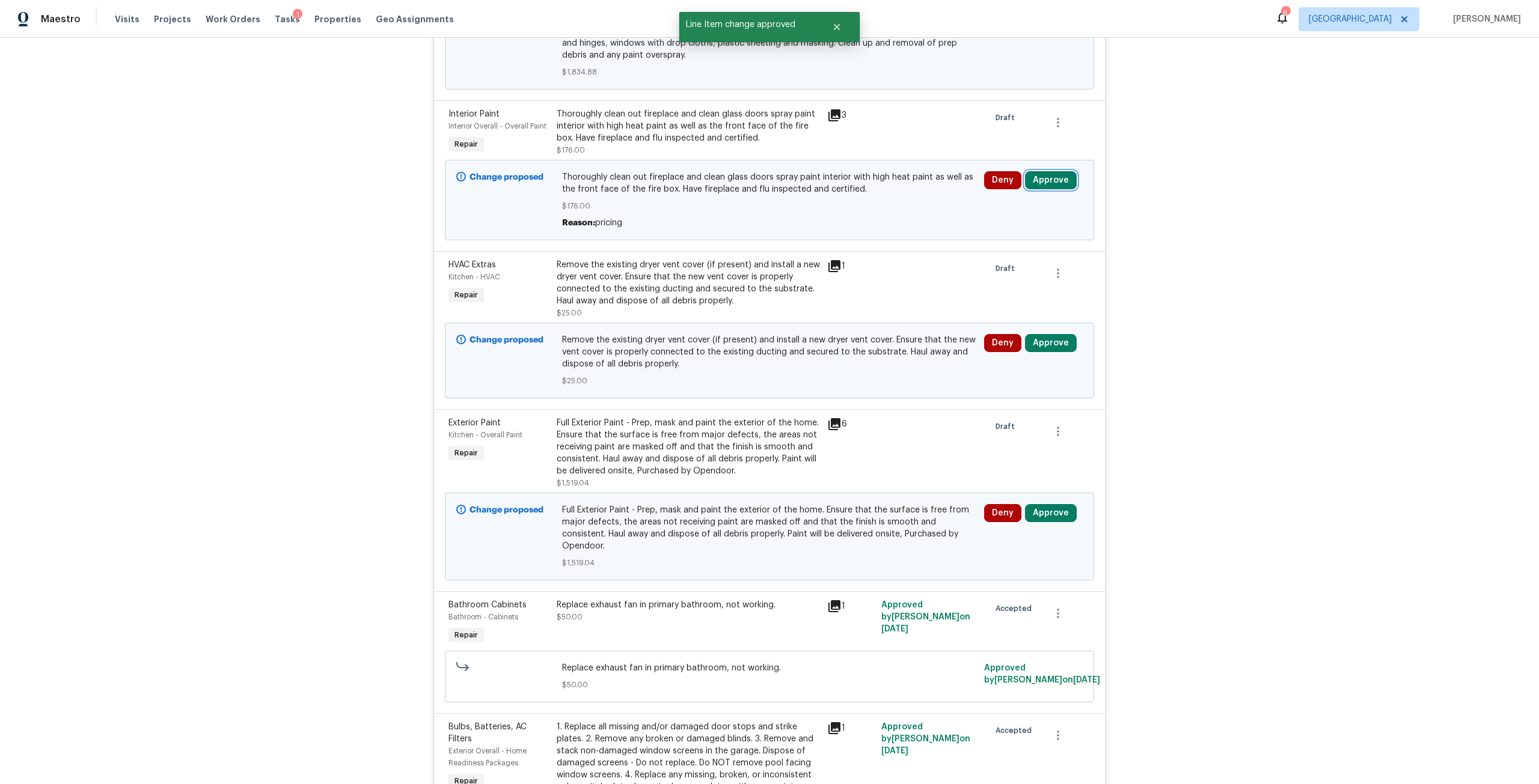
click at [1050, 172] on button "Approve" at bounding box center [1051, 180] width 52 height 18
click at [988, 254] on div "Are you sure you want to approve this line item? Approve Cancel" at bounding box center [1045, 231] width 211 height 65
click at [997, 247] on button "Approve" at bounding box center [1011, 241] width 72 height 24
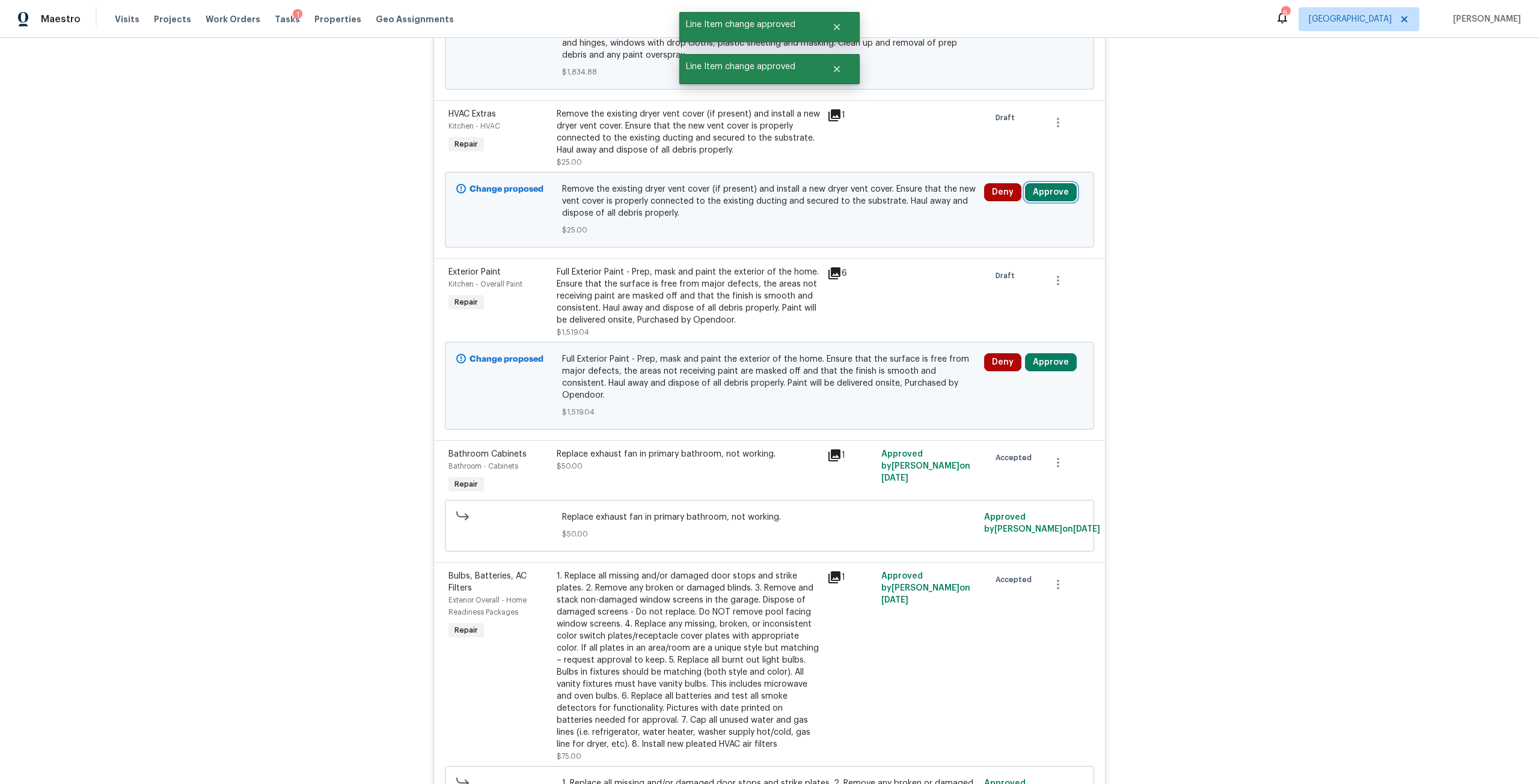
click at [1045, 195] on button "Approve" at bounding box center [1051, 192] width 52 height 18
click at [988, 261] on button "Approve" at bounding box center [1011, 254] width 72 height 24
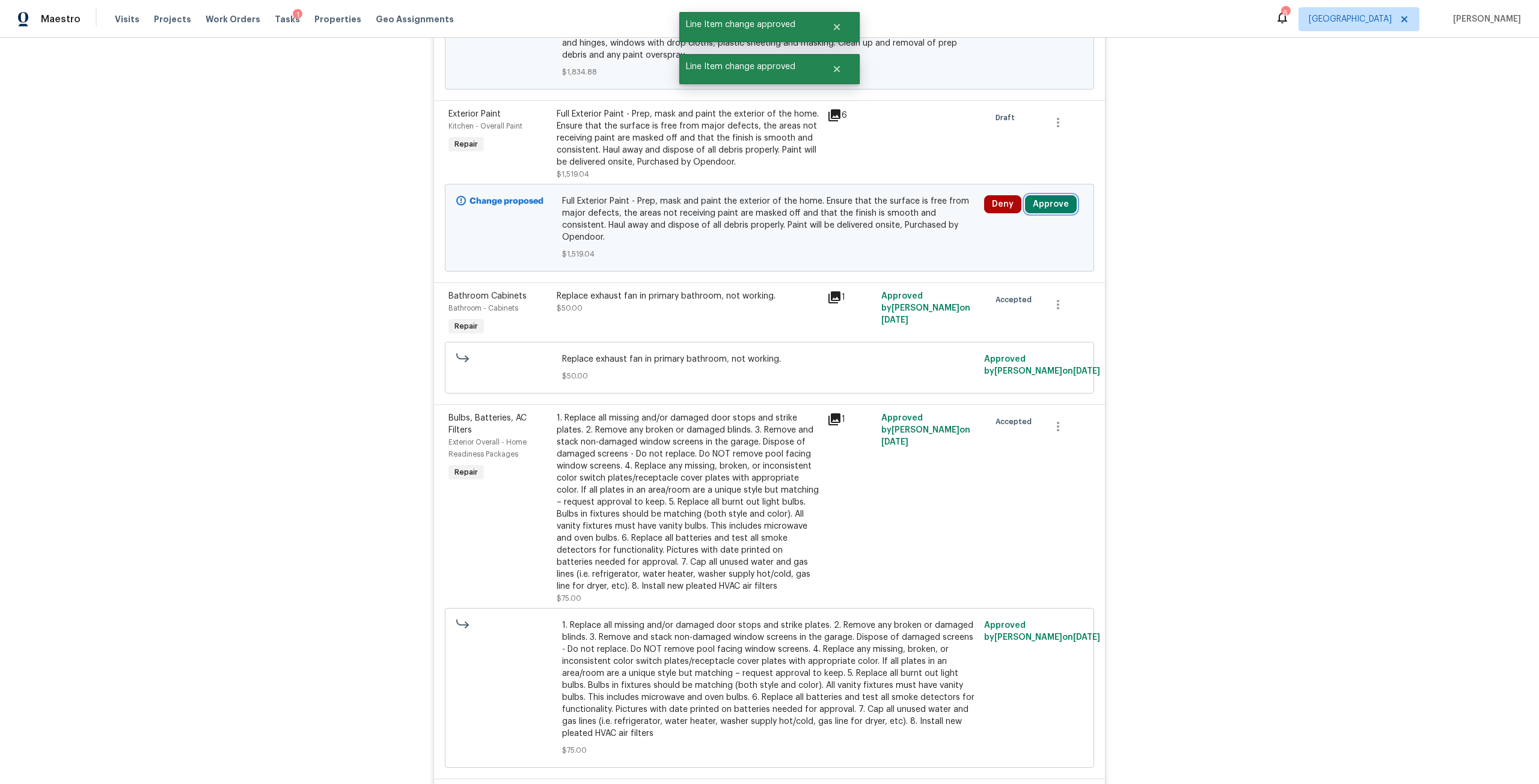
click at [1041, 200] on button "Approve" at bounding box center [1051, 204] width 52 height 18
click at [991, 268] on button "Approve" at bounding box center [1011, 266] width 72 height 24
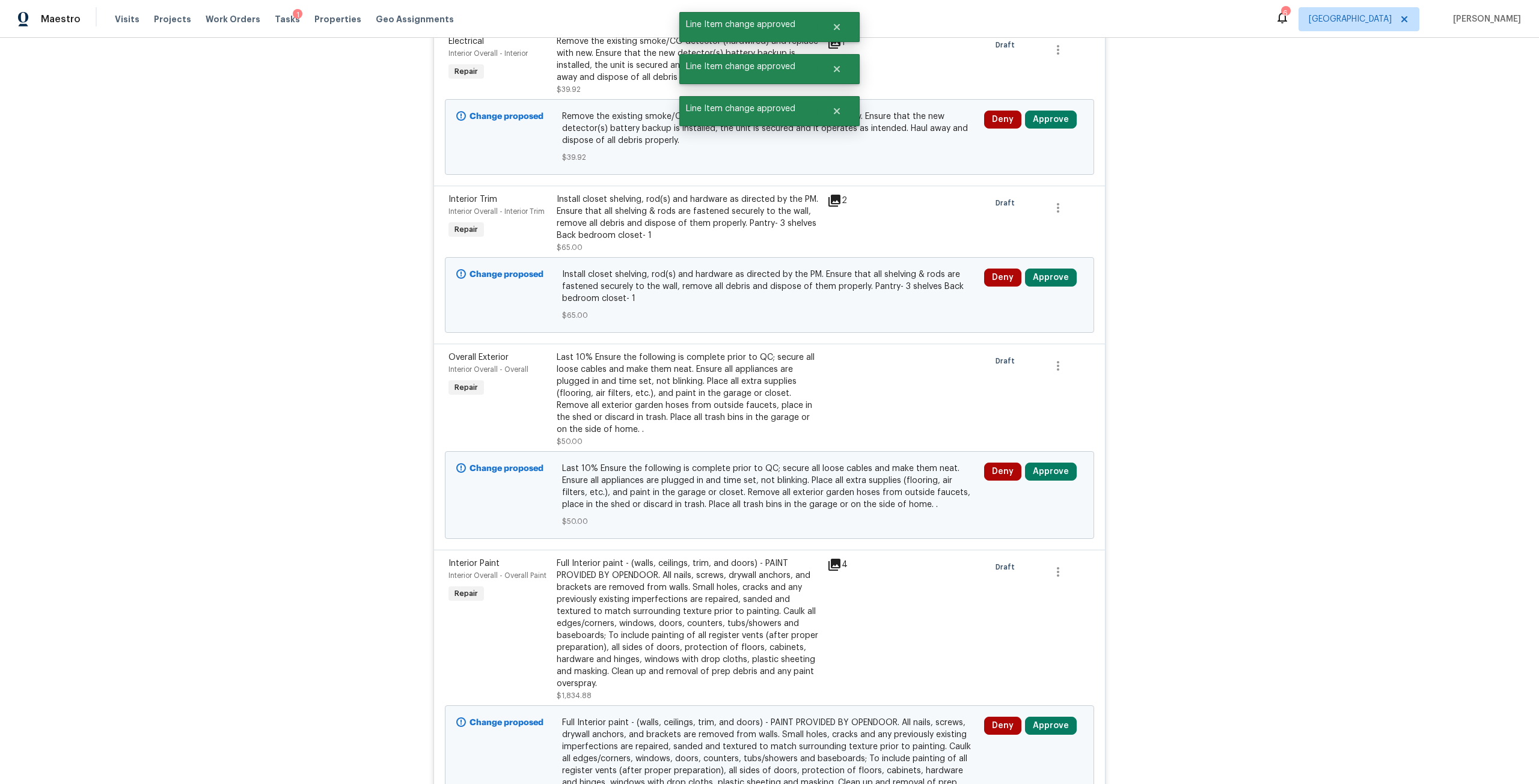
scroll to position [0, 0]
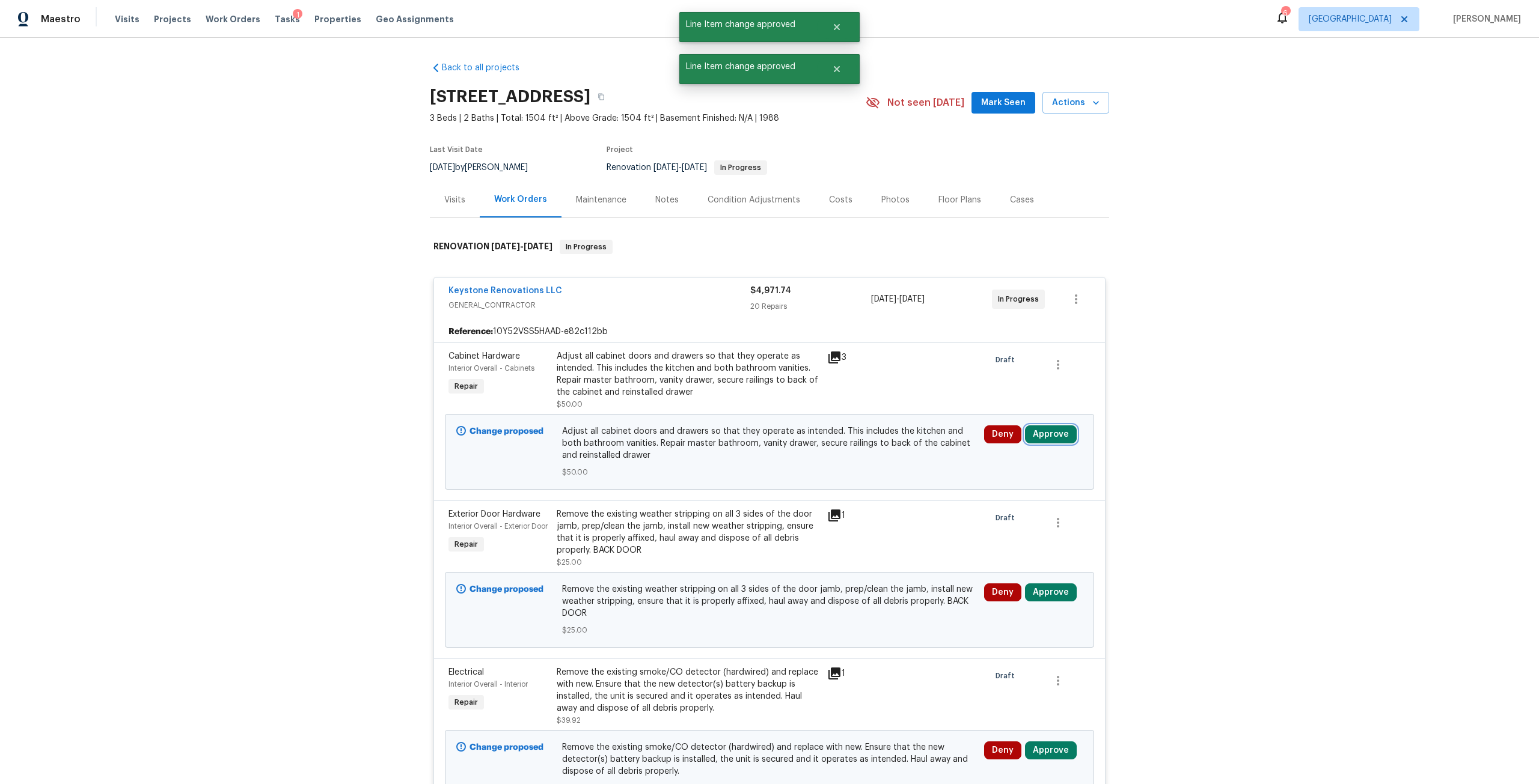
click at [1047, 428] on button "Approve" at bounding box center [1051, 434] width 52 height 18
click at [904, 441] on button "Approve" at bounding box center [874, 445] width 72 height 24
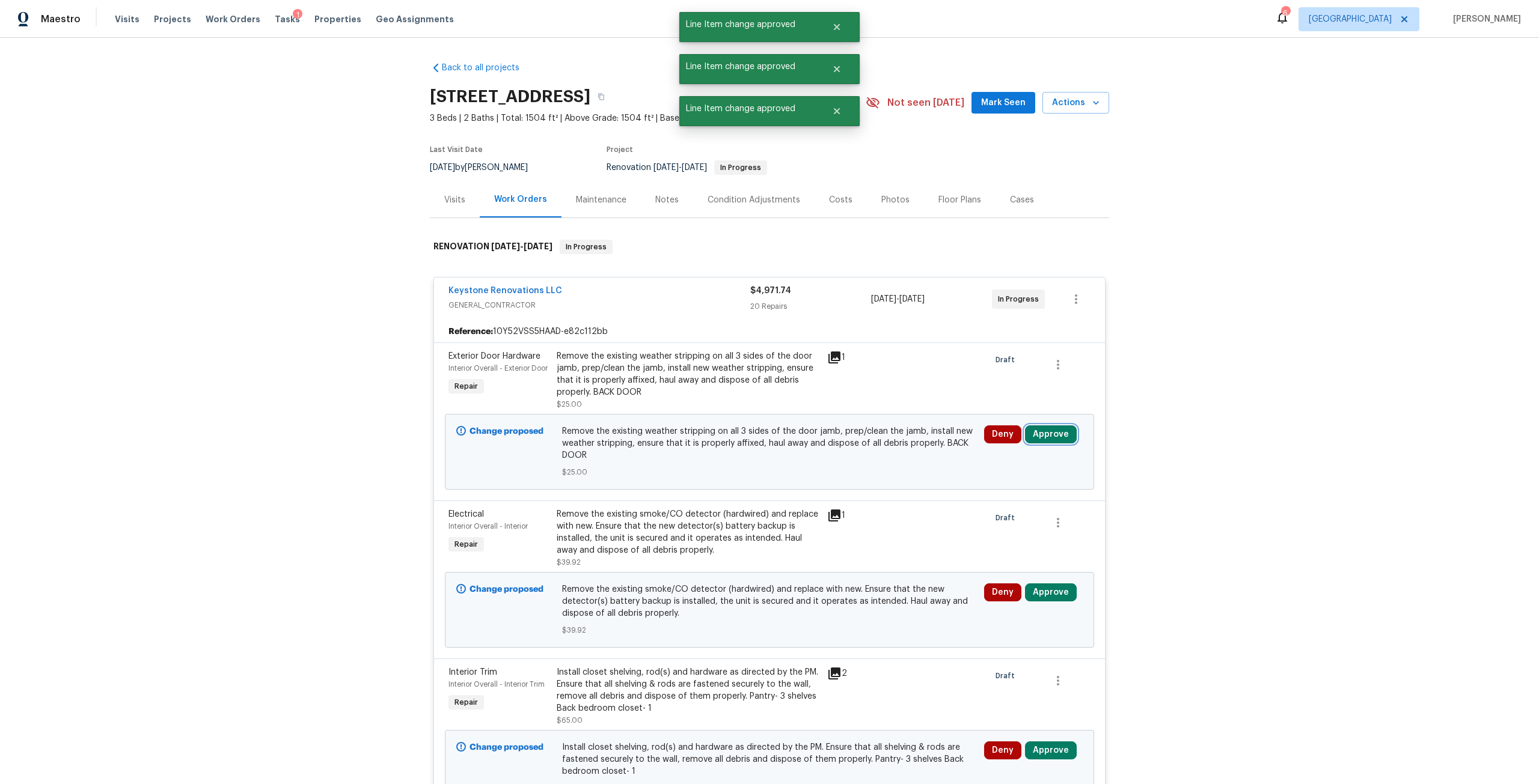
click at [1045, 439] on button "Approve" at bounding box center [1051, 434] width 52 height 18
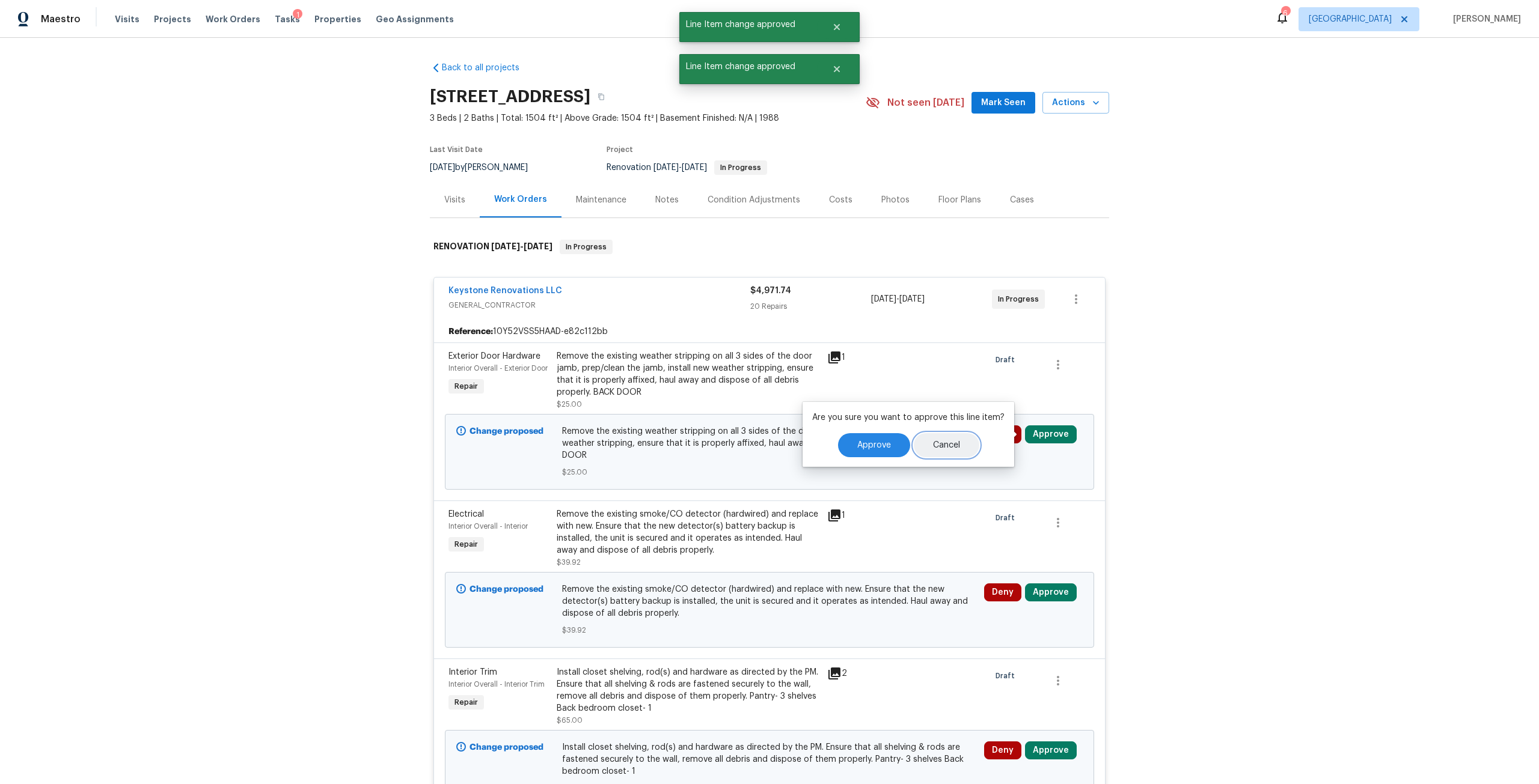
click at [925, 449] on button "Cancel" at bounding box center [946, 445] width 66 height 24
click at [1053, 437] on button "Approve" at bounding box center [1051, 434] width 52 height 18
click at [891, 456] on button "Approve" at bounding box center [874, 445] width 72 height 24
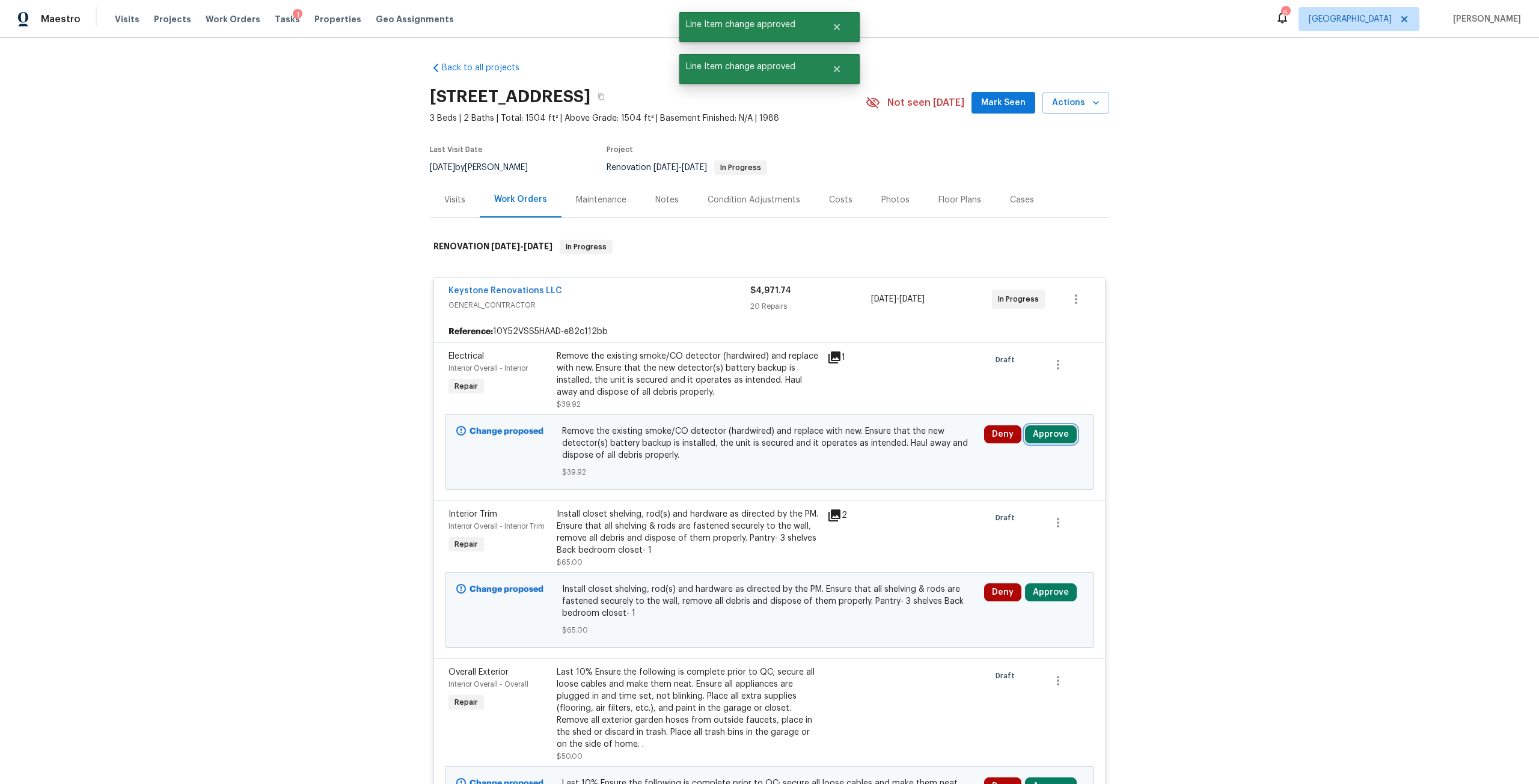
click at [1035, 431] on button "Approve" at bounding box center [1051, 434] width 52 height 18
click at [876, 447] on span "Approve" at bounding box center [874, 446] width 34 height 9
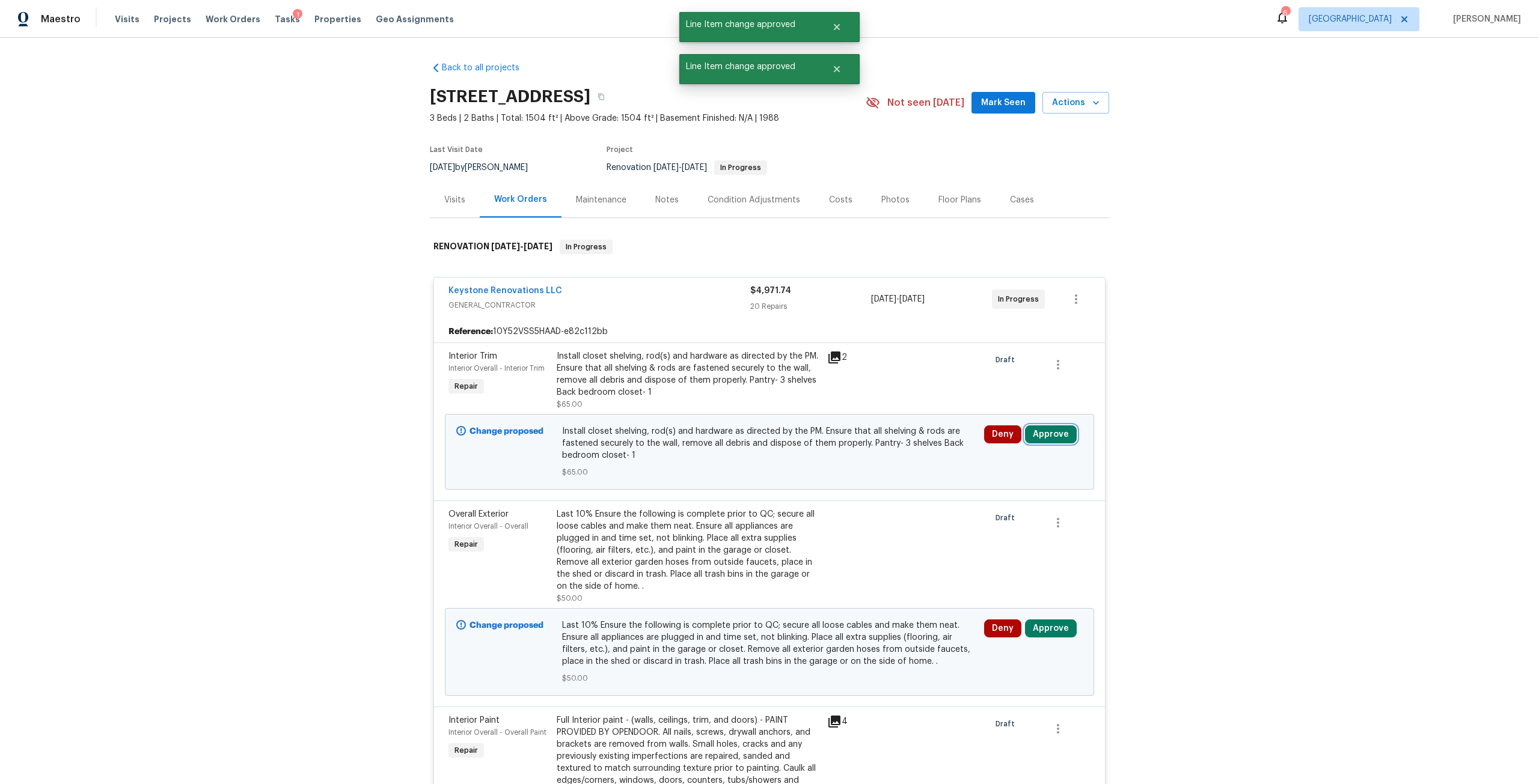
click at [1043, 433] on button "Approve" at bounding box center [1051, 434] width 52 height 18
click at [880, 457] on button "Approve" at bounding box center [874, 445] width 72 height 24
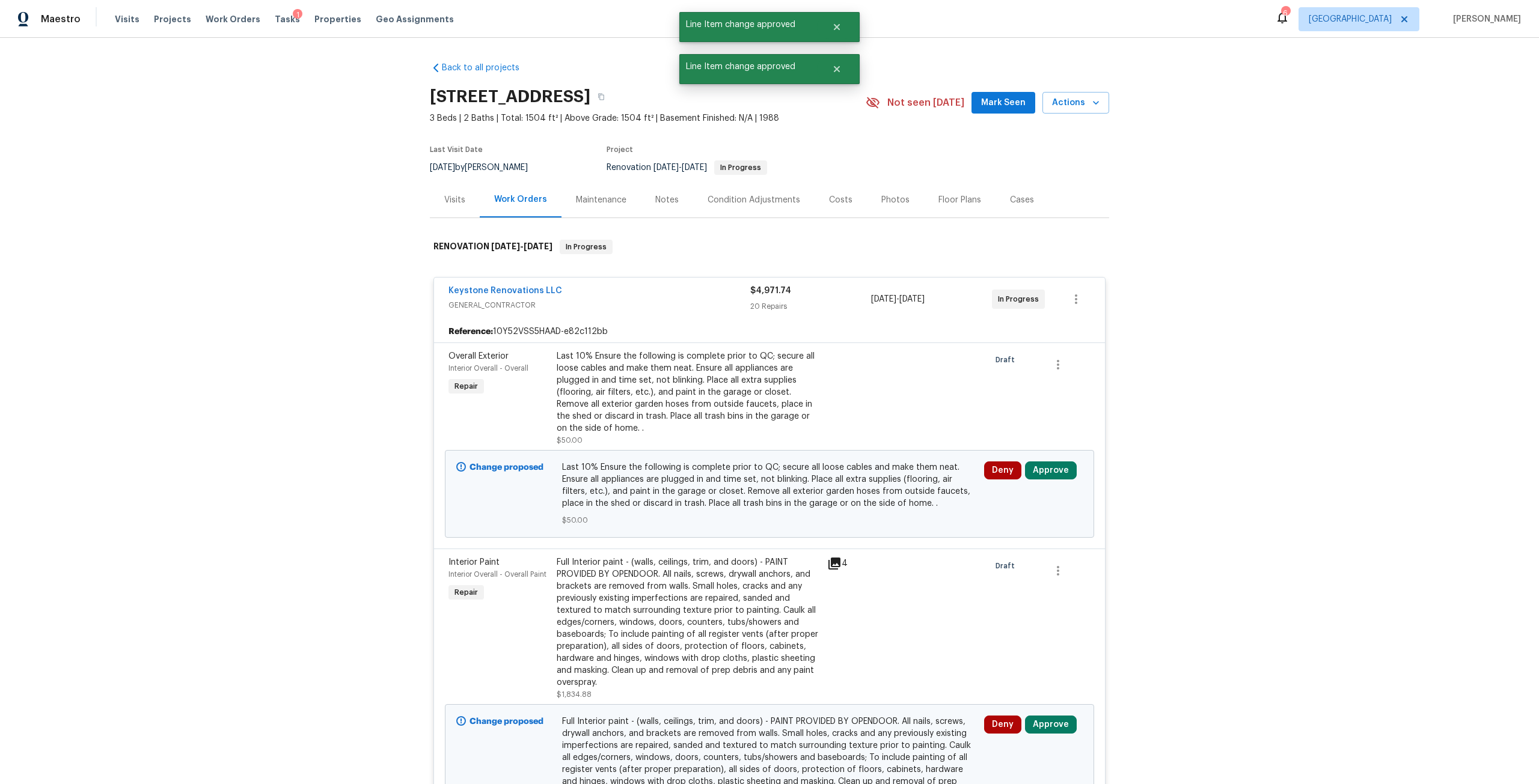
click at [1049, 461] on div "Deny Approve" at bounding box center [1033, 494] width 106 height 72
click at [1028, 469] on button "Approve" at bounding box center [1051, 470] width 52 height 18
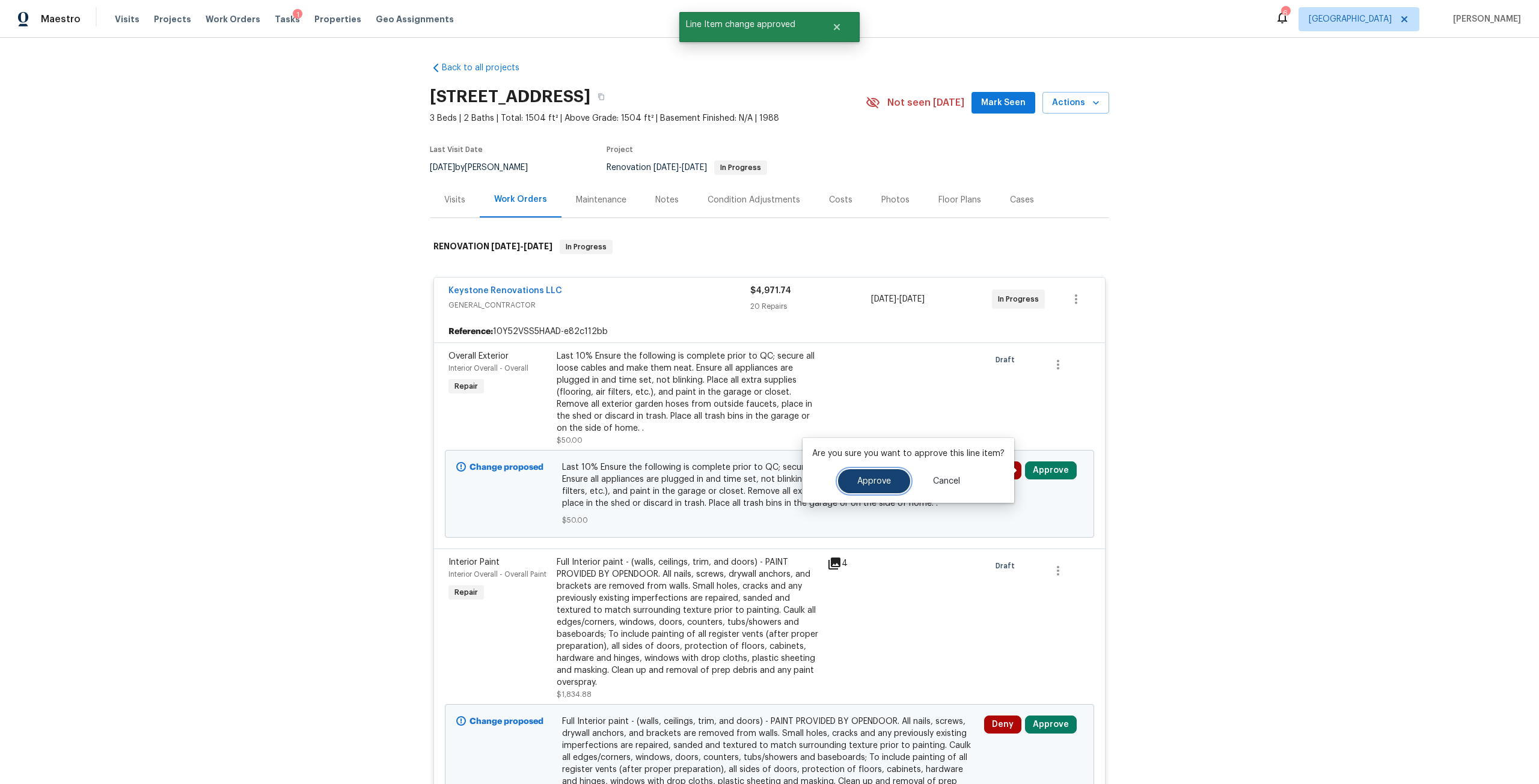
click at [858, 486] on button "Approve" at bounding box center [874, 481] width 72 height 24
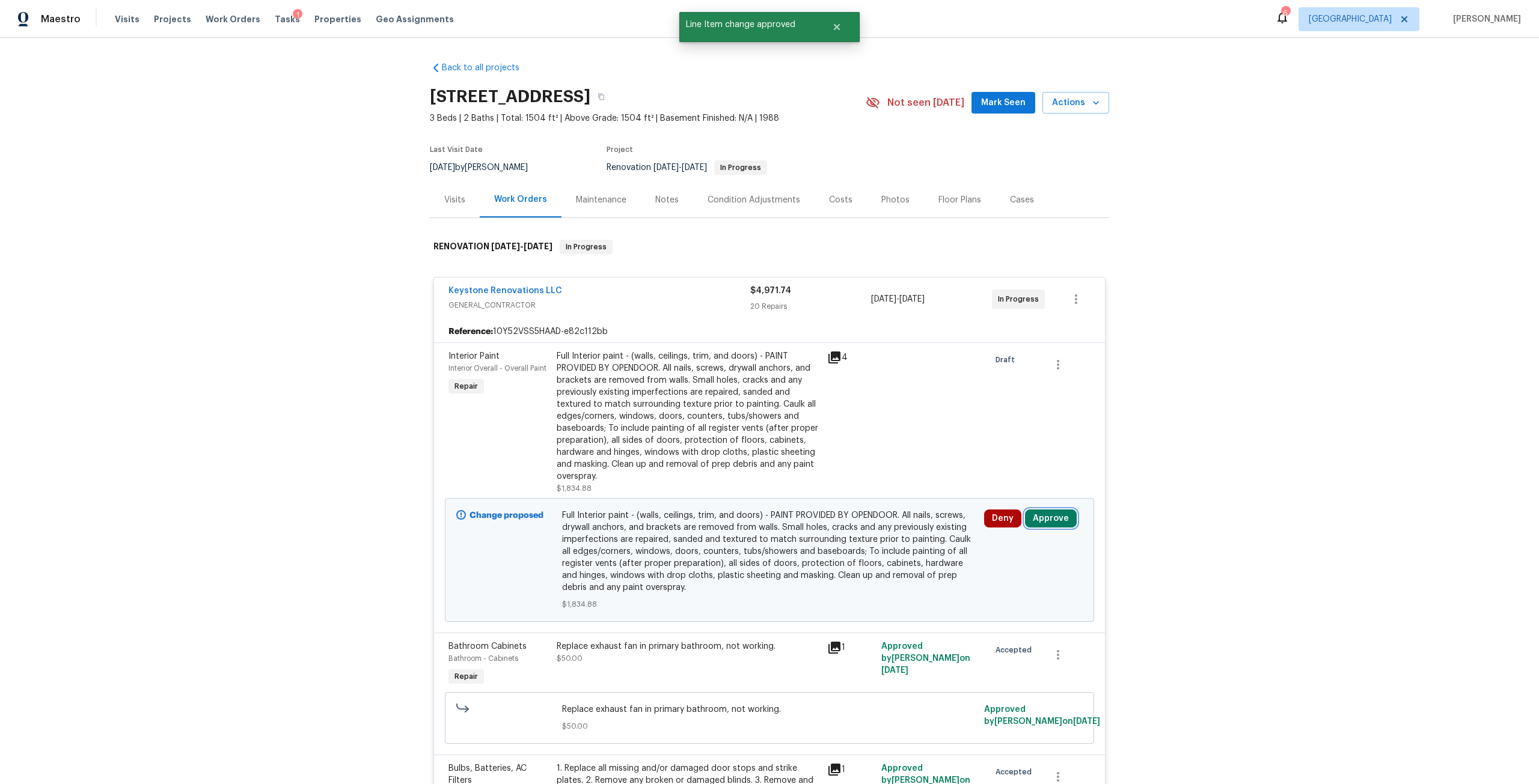
click at [1043, 511] on button "Approve" at bounding box center [1051, 518] width 52 height 18
click at [897, 528] on button "Approve" at bounding box center [874, 530] width 72 height 24
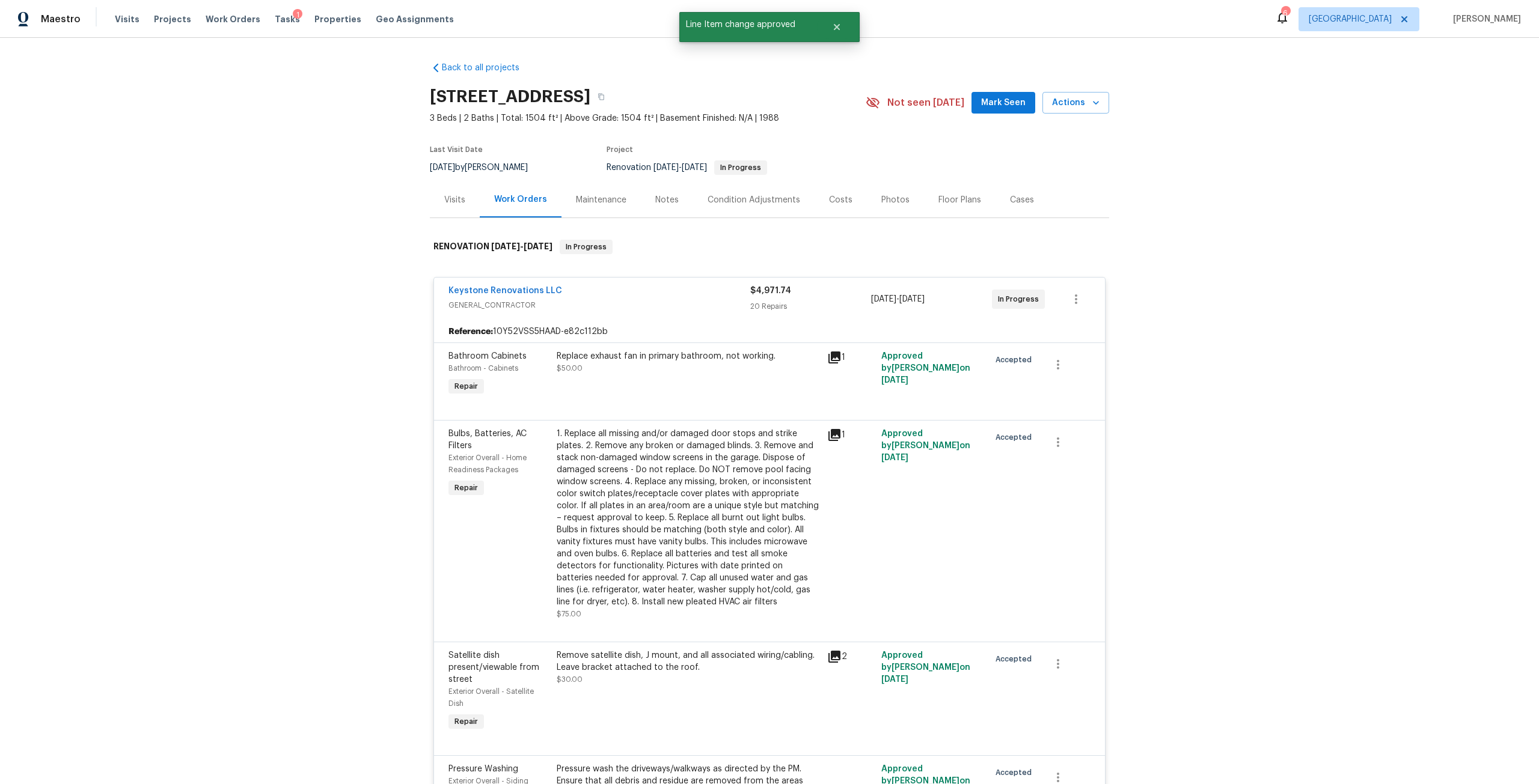
click at [264, 27] on div "Visits Projects Work Orders Tasks 1 Properties Geo Assignments" at bounding box center [291, 19] width 353 height 24
click at [274, 25] on div "Tasks 1" at bounding box center [287, 19] width 25 height 13
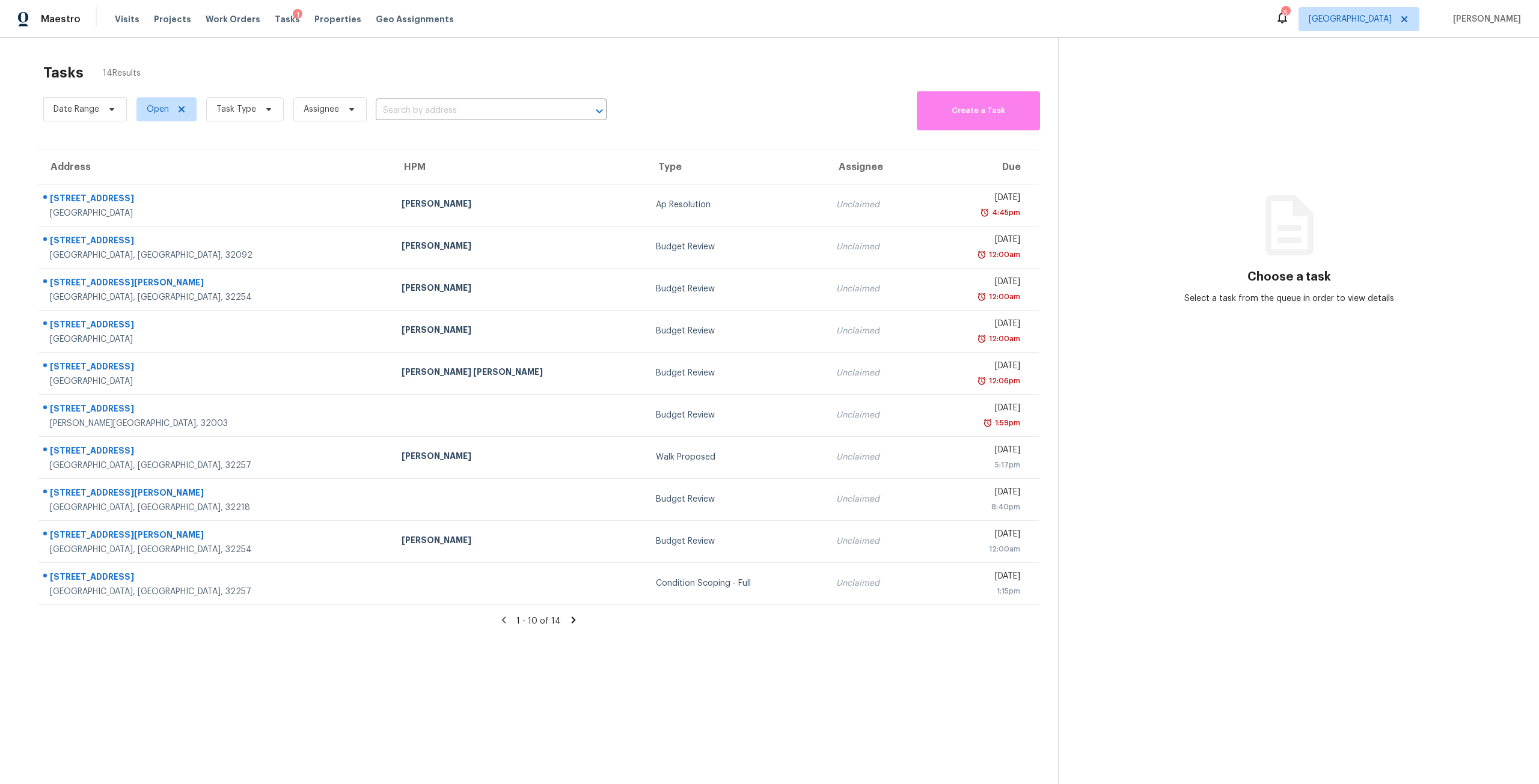
click at [255, 127] on div "Date Range Open Task Type Assignee ​" at bounding box center [325, 109] width 563 height 42
click at [256, 108] on span "Task Type" at bounding box center [245, 109] width 78 height 24
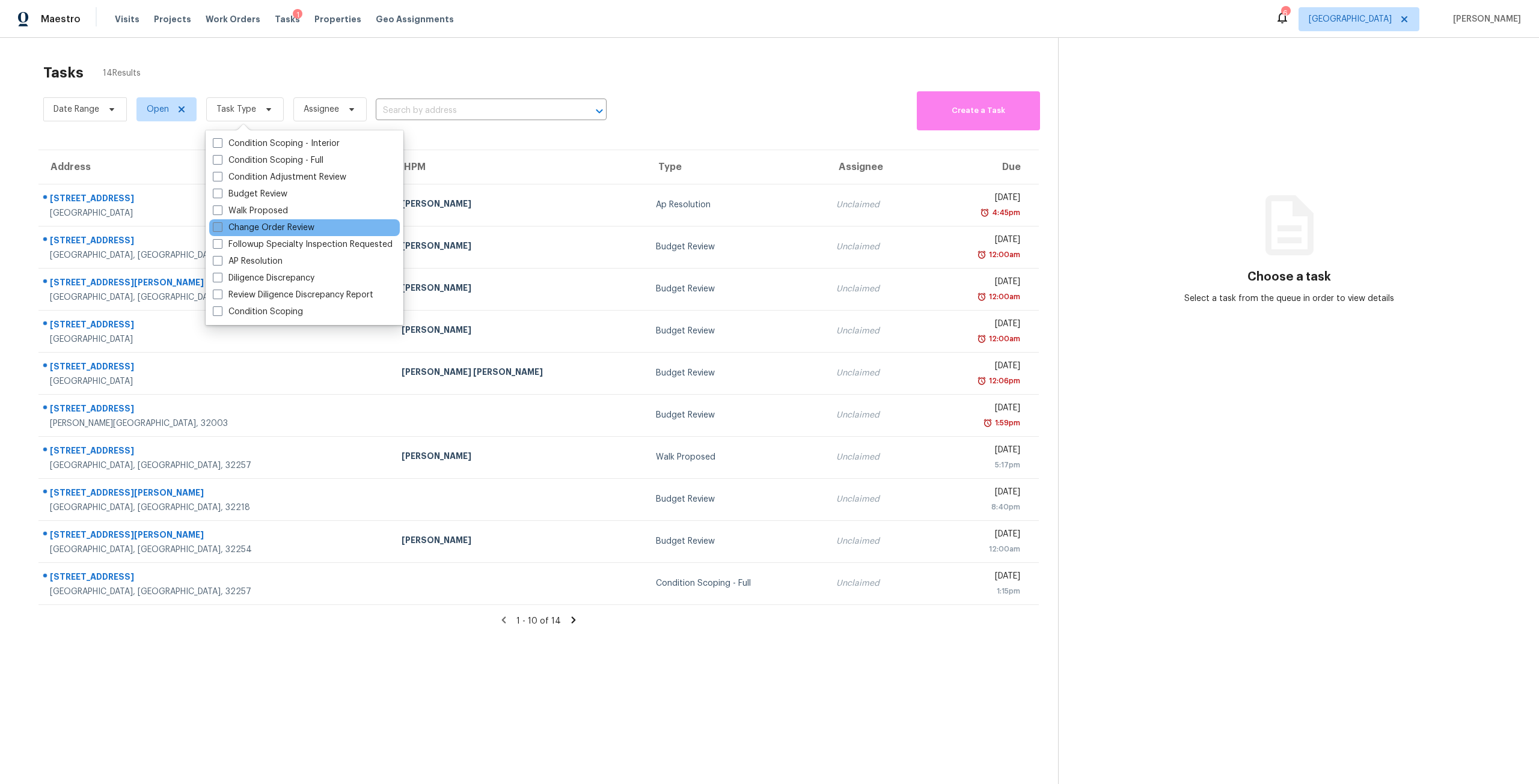
click at [274, 229] on label "Change Order Review" at bounding box center [263, 228] width 101 height 12
click at [221, 229] on input "Change Order Review" at bounding box center [217, 226] width 8 height 8
checkbox input "true"
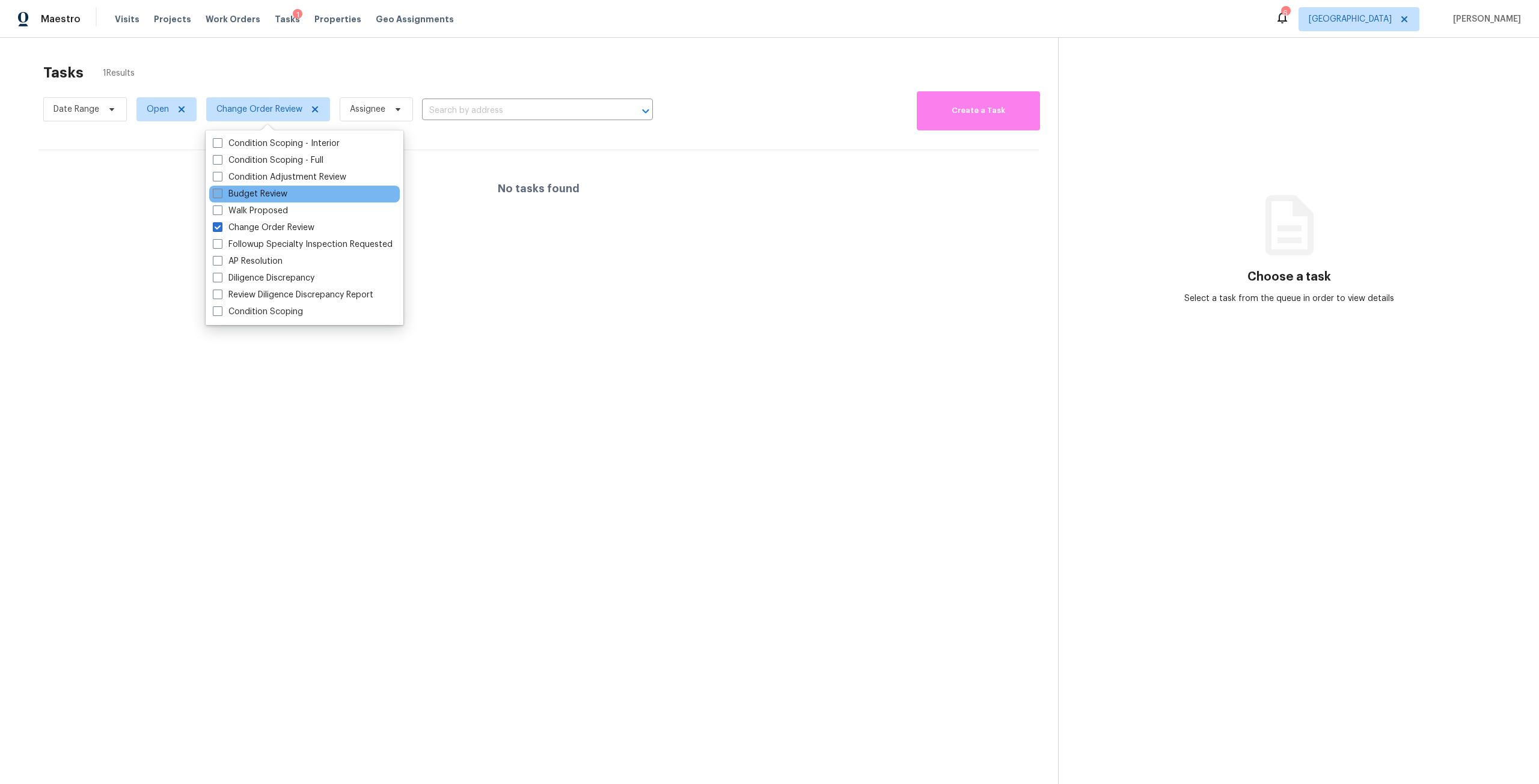
click at [269, 196] on label "Budget Review" at bounding box center [250, 194] width 74 height 12
click at [221, 196] on input "Budget Review" at bounding box center [217, 192] width 8 height 8
checkbox input "true"
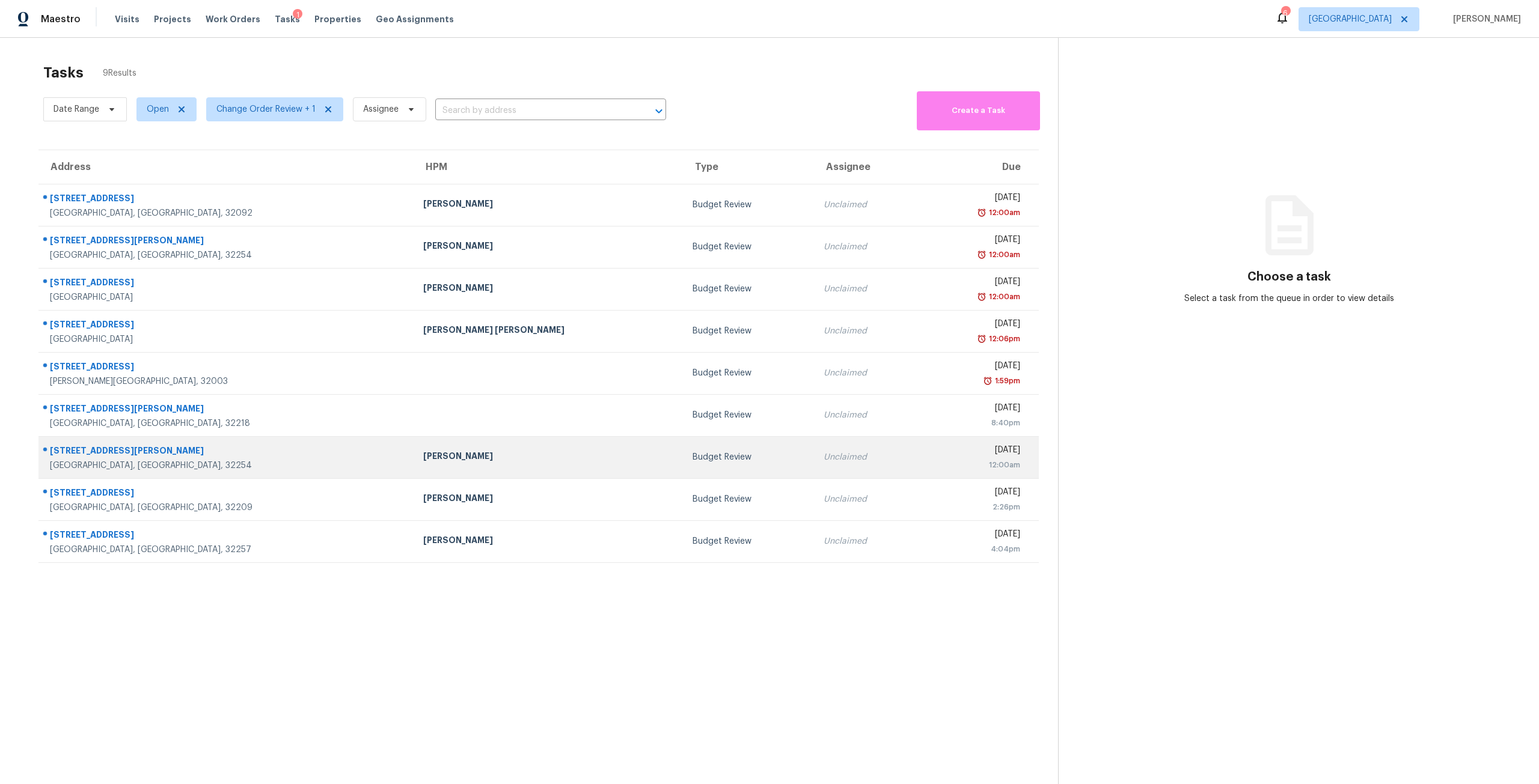
click at [814, 450] on td "Unclaimed" at bounding box center [866, 457] width 105 height 42
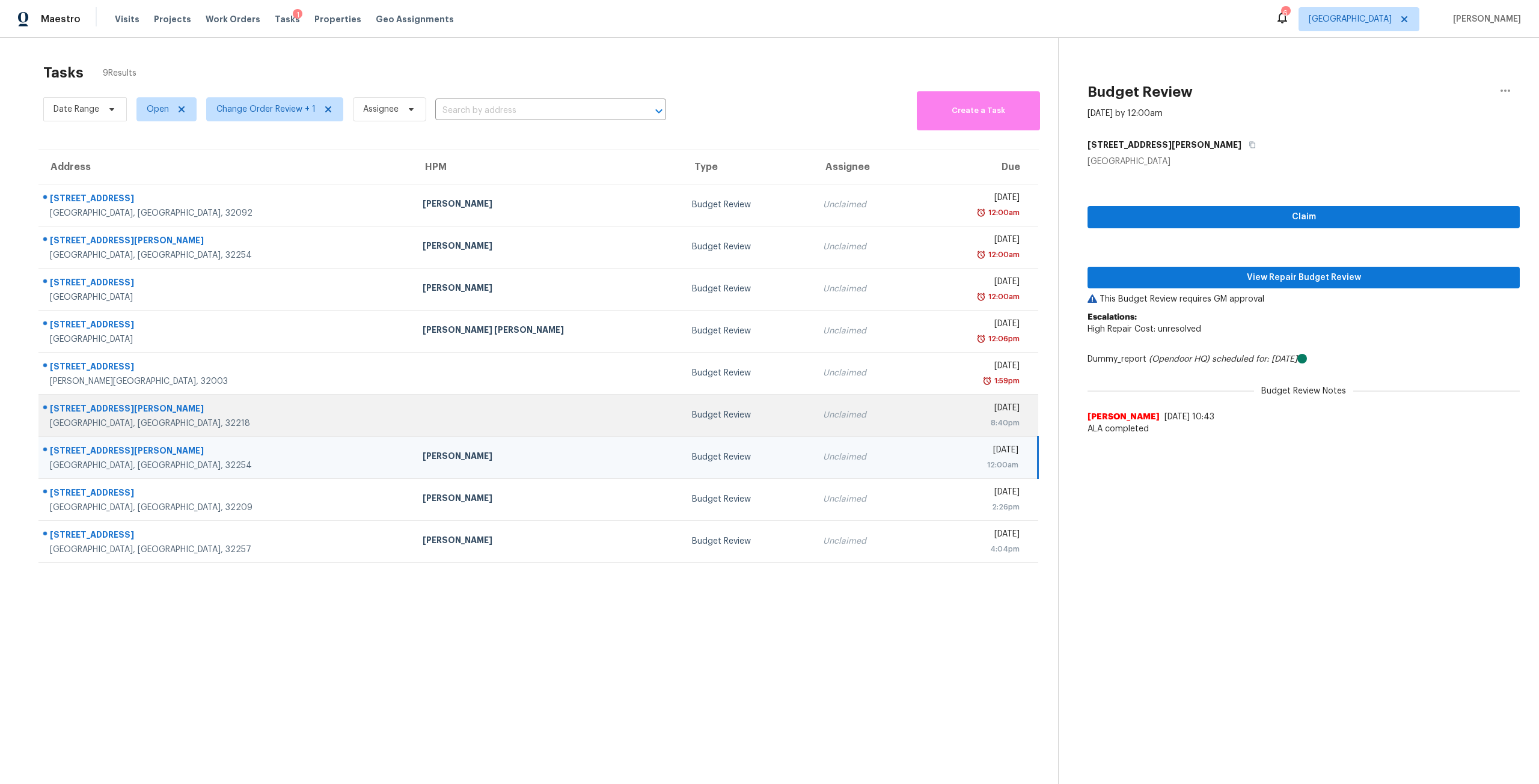
click at [813, 429] on td "Unclaimed" at bounding box center [866, 415] width 105 height 42
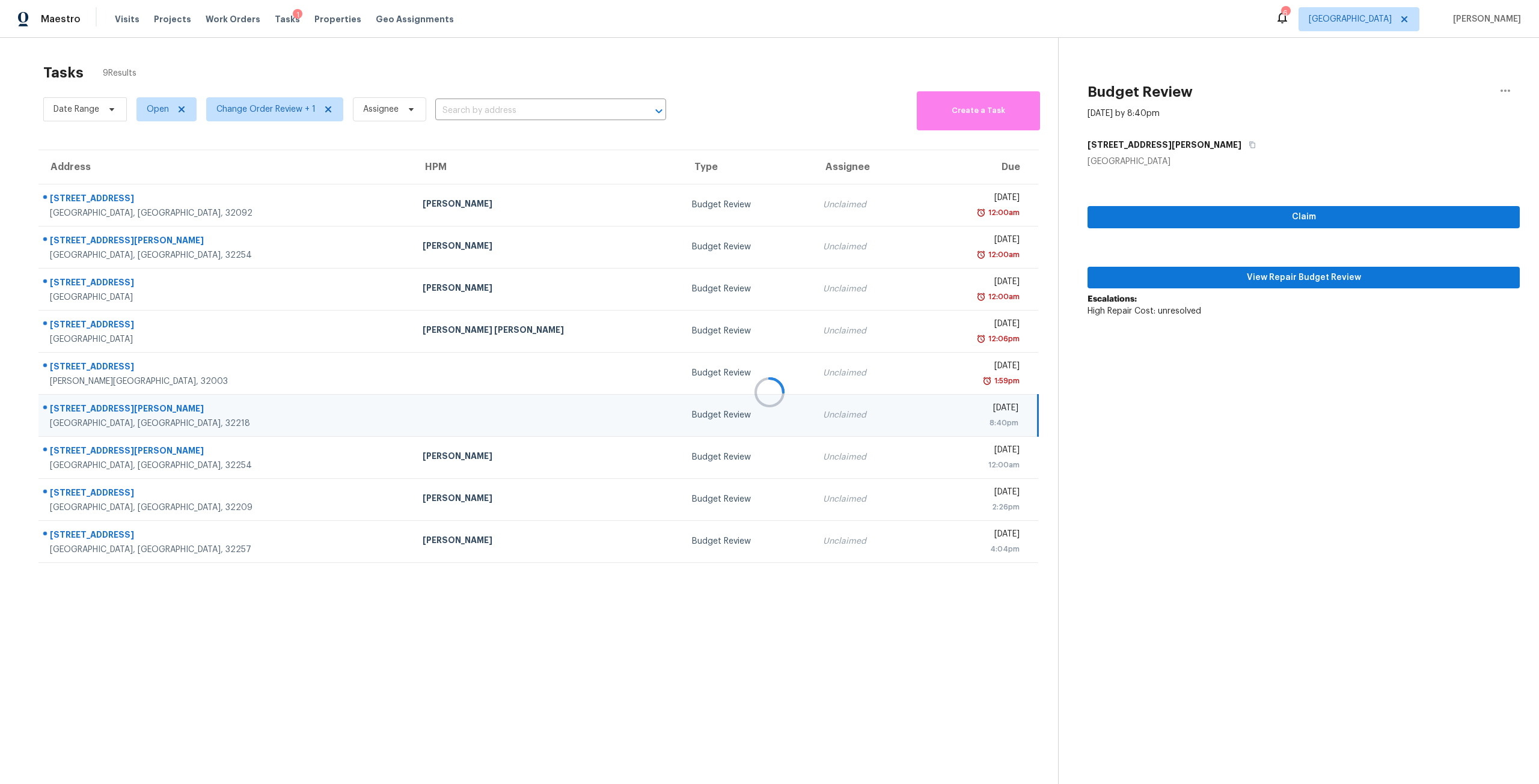
click at [1338, 268] on div at bounding box center [770, 392] width 1539 height 784
click at [1336, 275] on span "View Repair Budget Review" at bounding box center [1303, 278] width 413 height 15
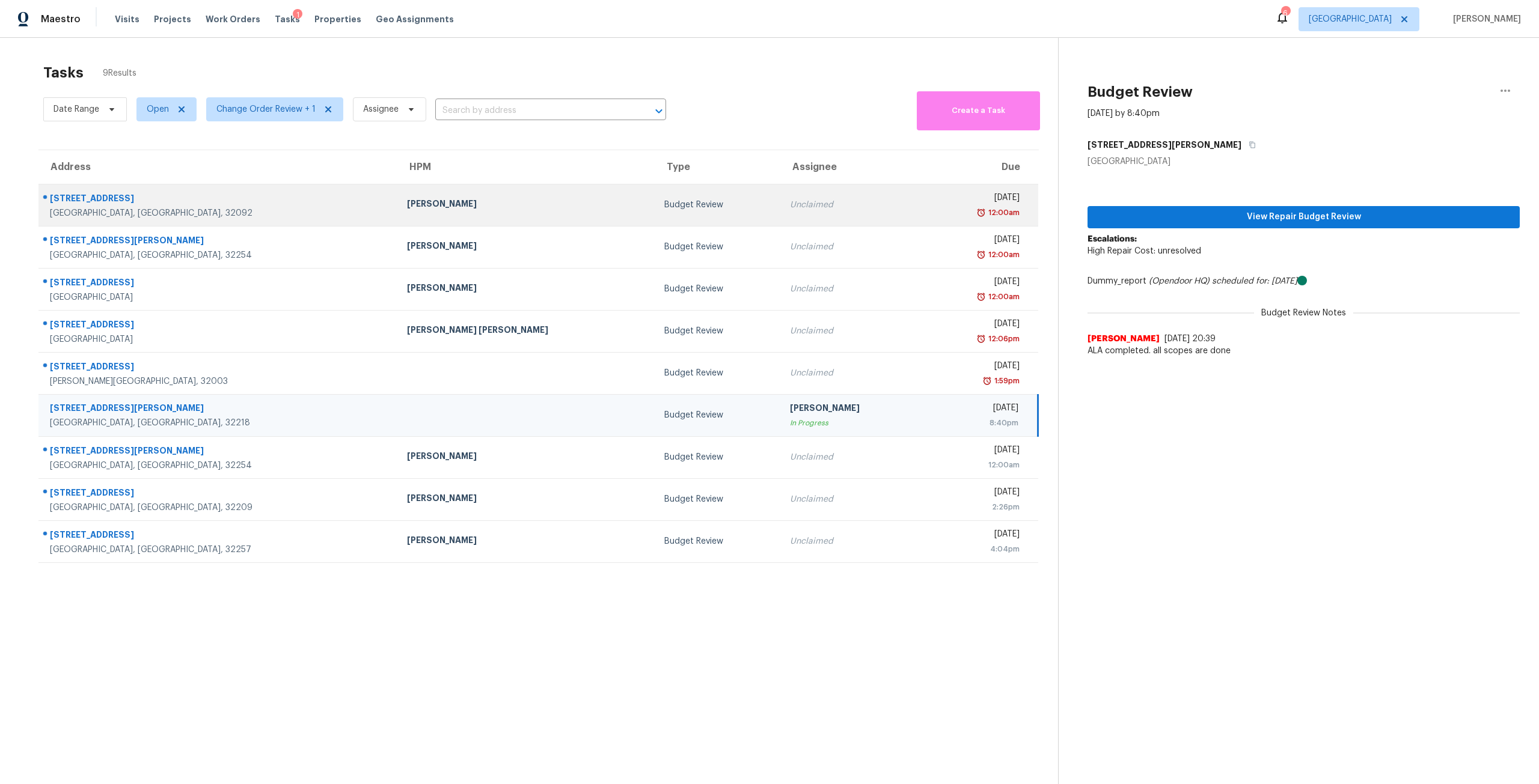
click at [780, 215] on td "Unclaimed" at bounding box center [852, 205] width 143 height 42
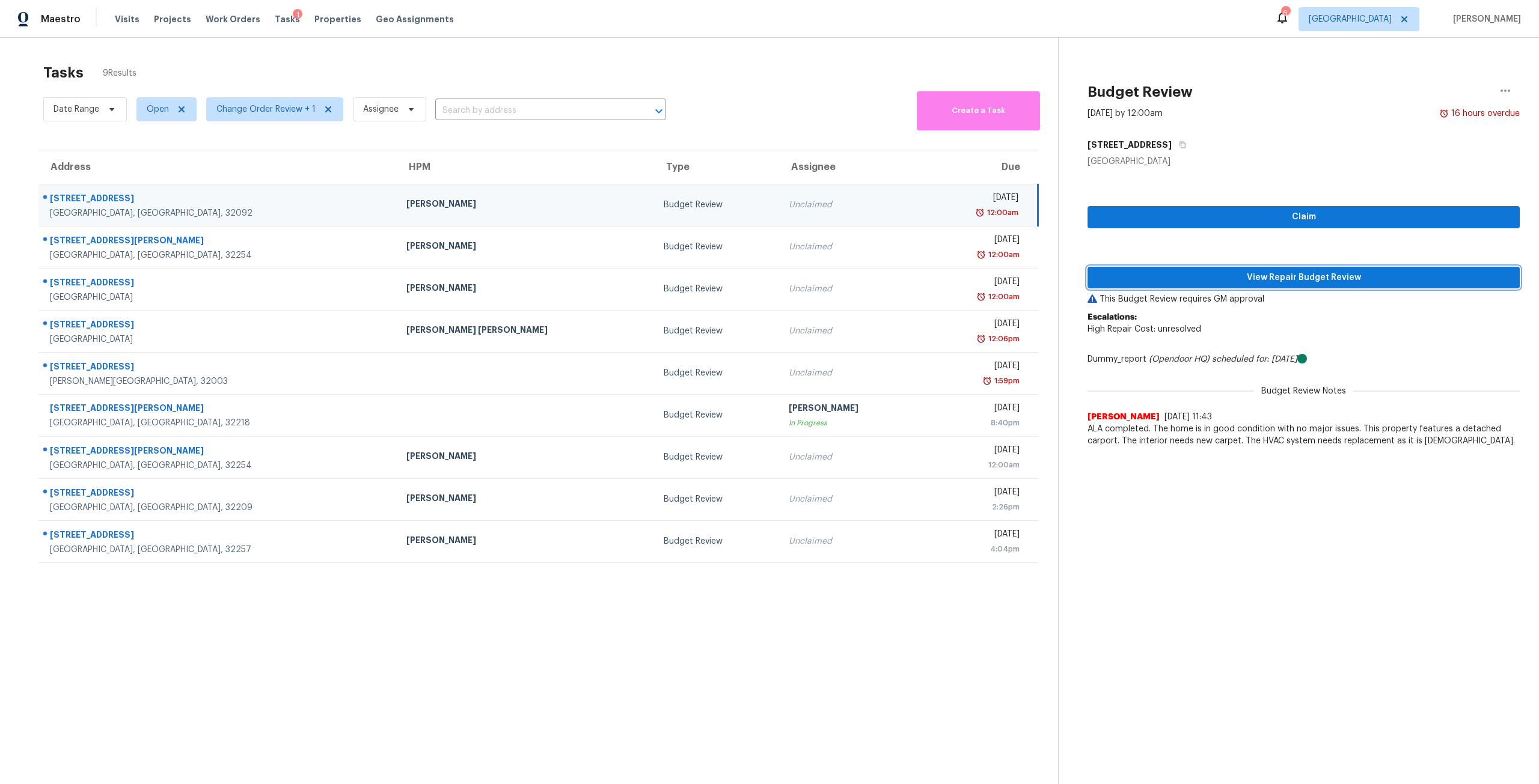
click at [1307, 281] on span "View Repair Budget Review" at bounding box center [1303, 278] width 413 height 15
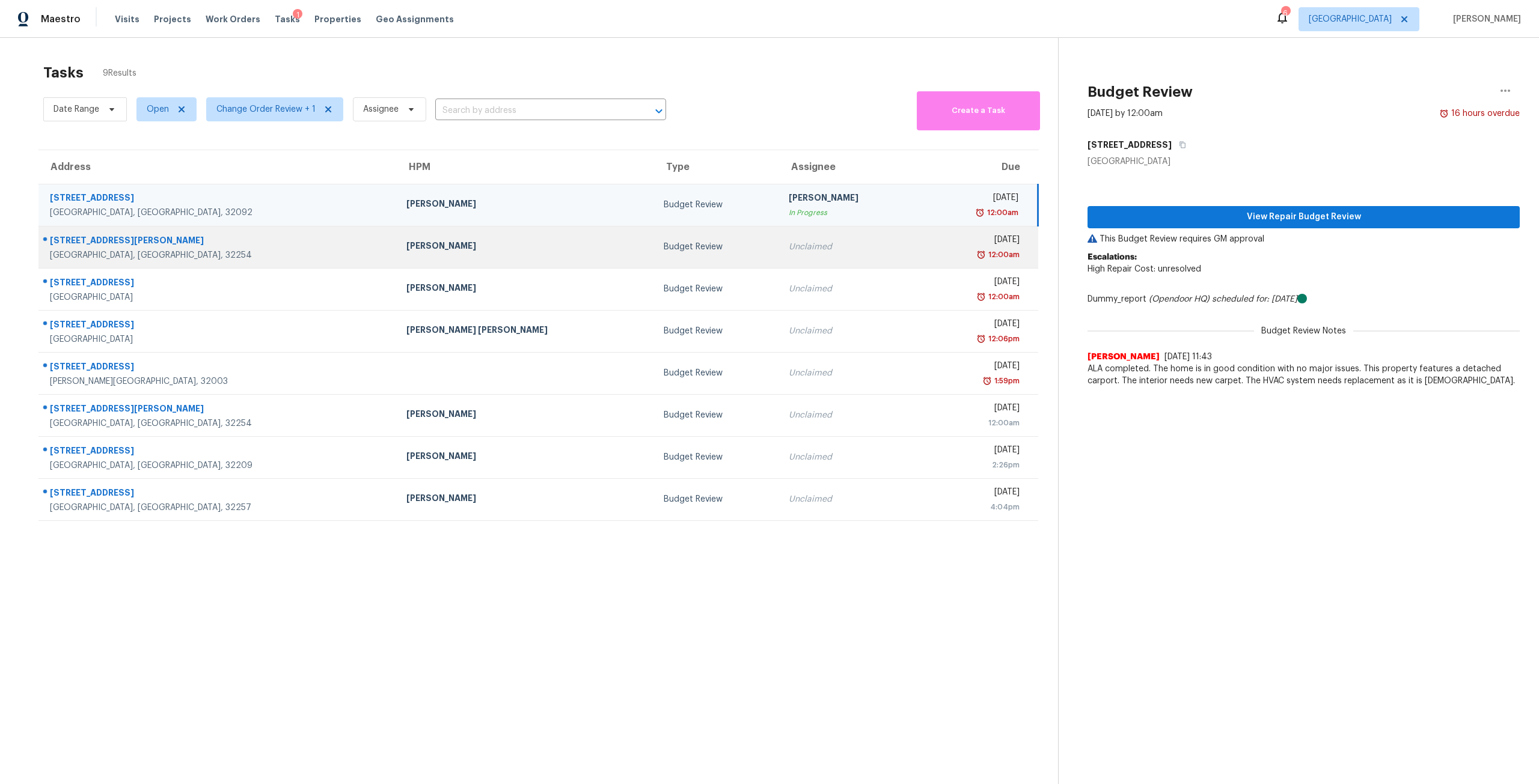
click at [921, 261] on td "Tue, Sep 9th 2025 12:00am" at bounding box center [979, 247] width 116 height 42
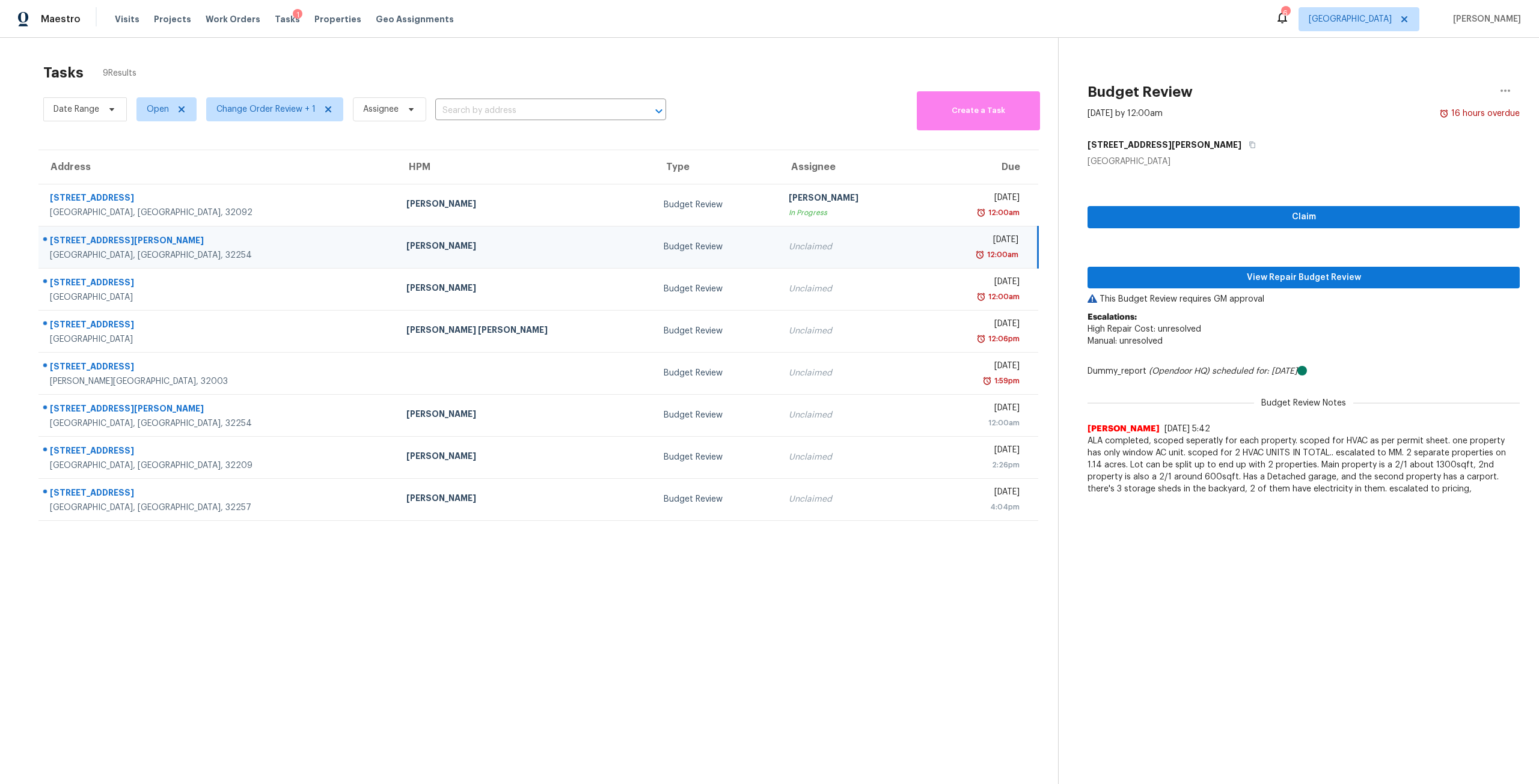
click at [1241, 294] on p "This Budget Review requires GM approval" at bounding box center [1304, 300] width 432 height 12
click at [1256, 272] on span "View Repair Budget Review" at bounding box center [1303, 278] width 413 height 15
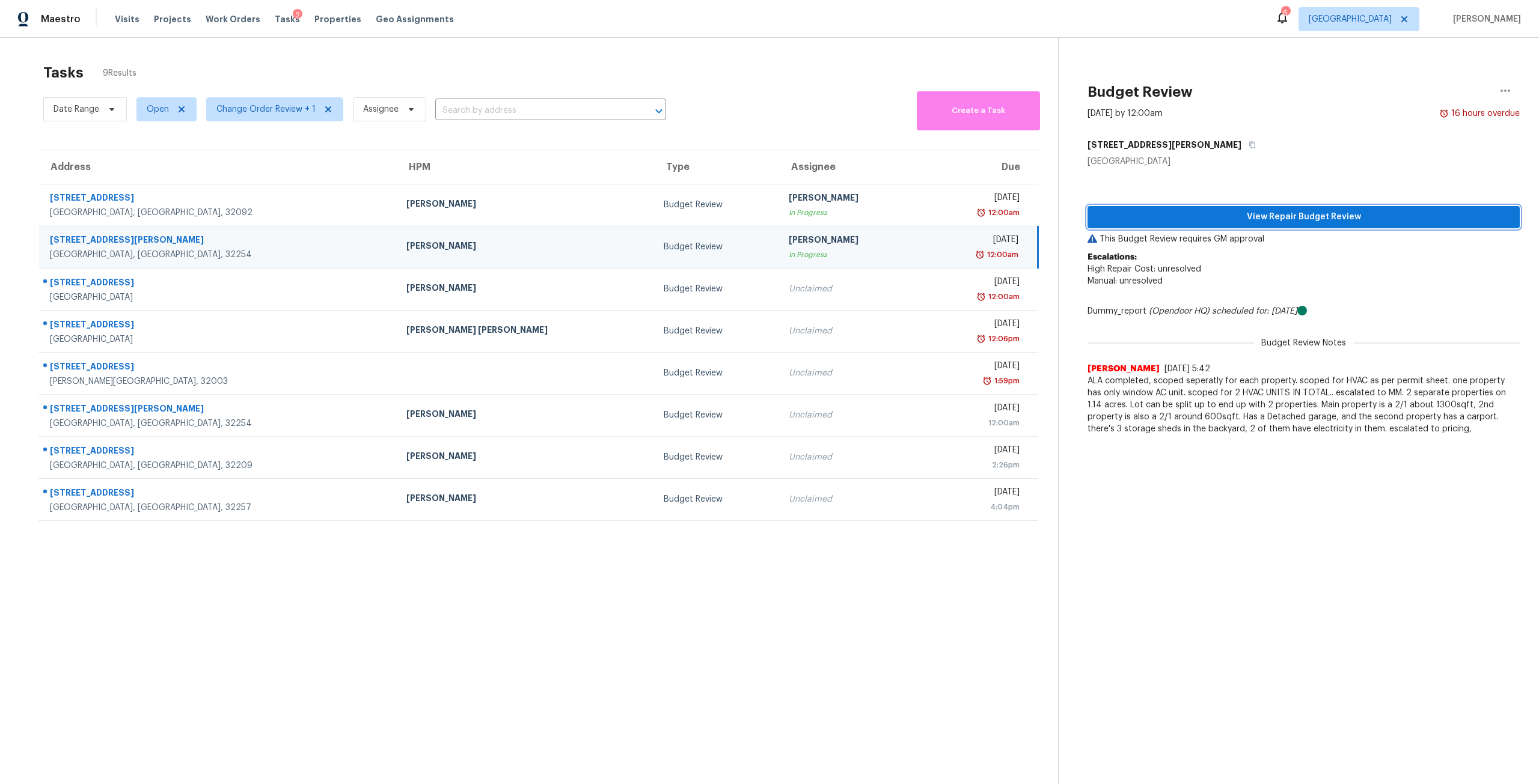
click at [1318, 213] on span "View Repair Budget Review" at bounding box center [1303, 217] width 413 height 15
click at [789, 256] on div "In Progress" at bounding box center [850, 254] width 123 height 12
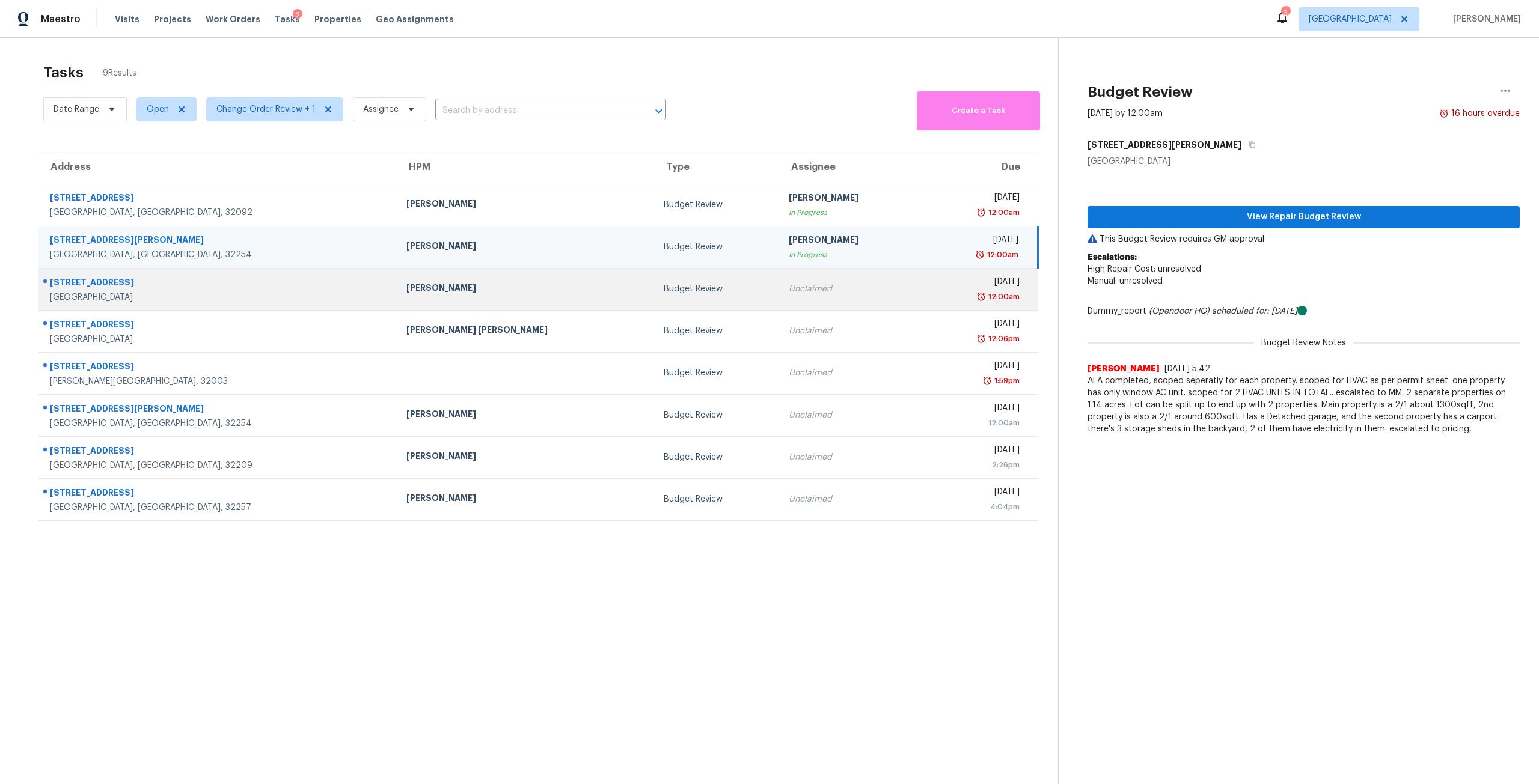
click at [821, 308] on td "Unclaimed" at bounding box center [850, 288] width 142 height 42
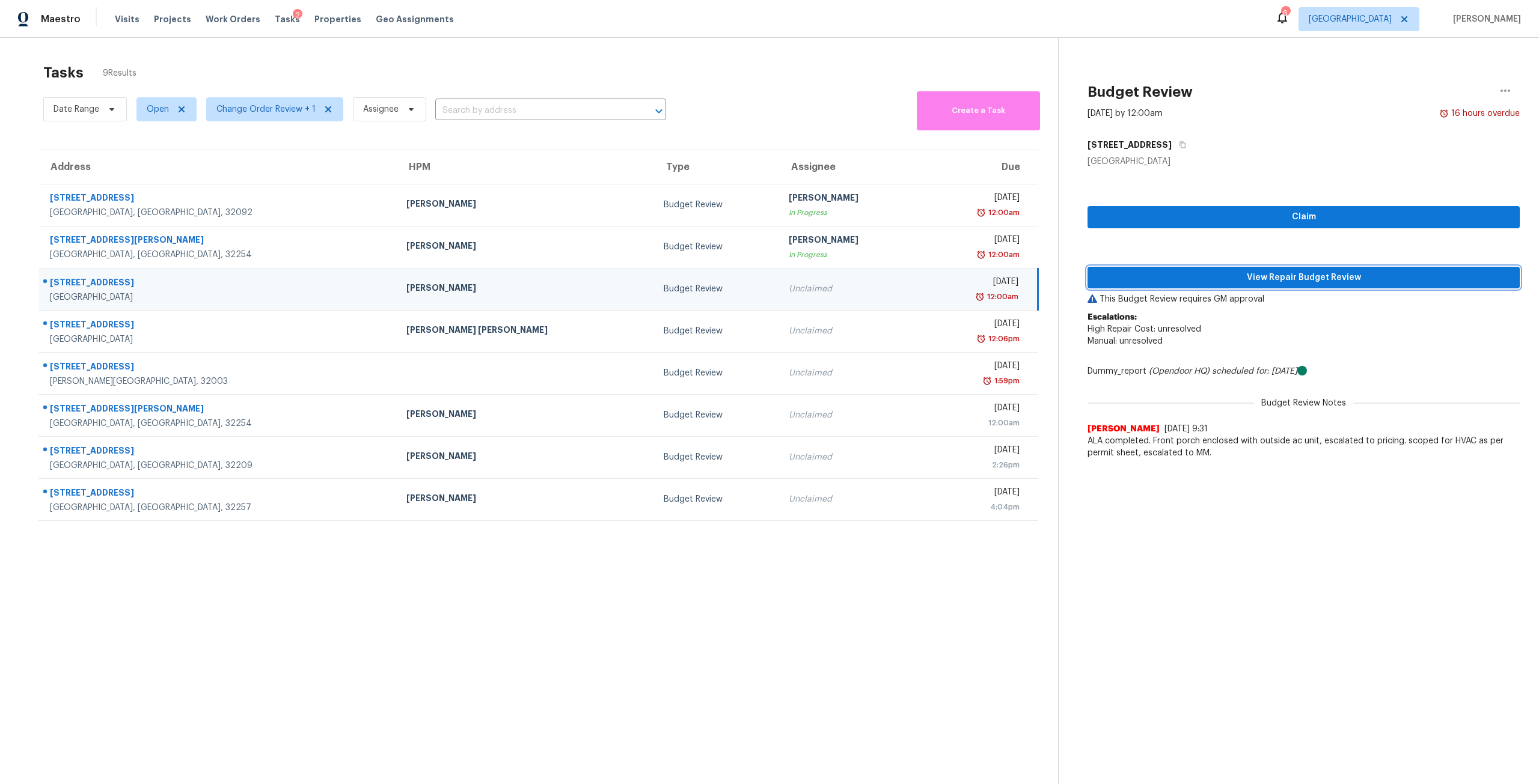
click at [1359, 274] on span "View Repair Budget Review" at bounding box center [1303, 278] width 413 height 15
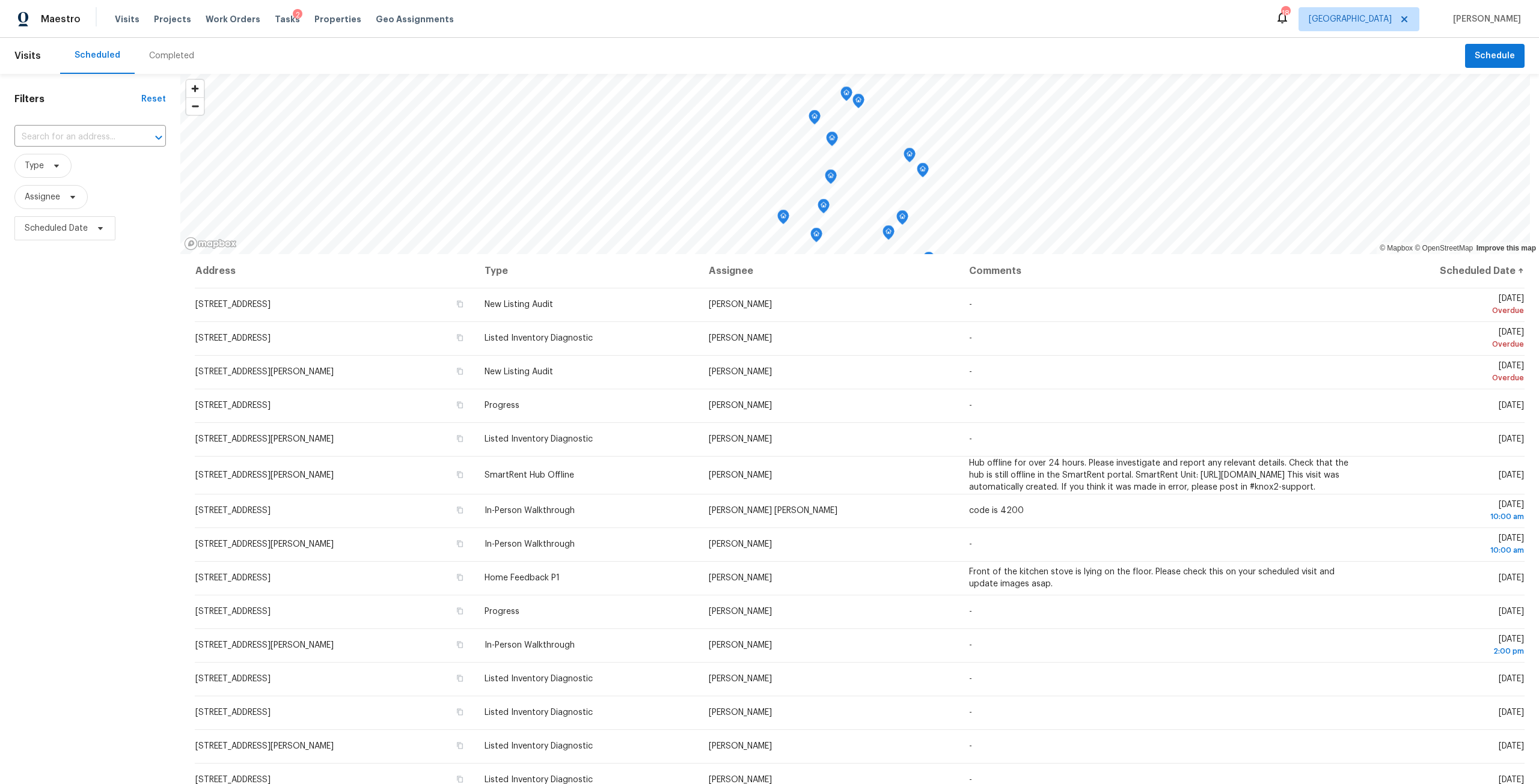
click at [299, 26] on div "Visits Projects Work Orders Tasks 2 Properties Geo Assignments" at bounding box center [291, 19] width 353 height 24
click at [314, 25] on span "Properties" at bounding box center [337, 19] width 47 height 12
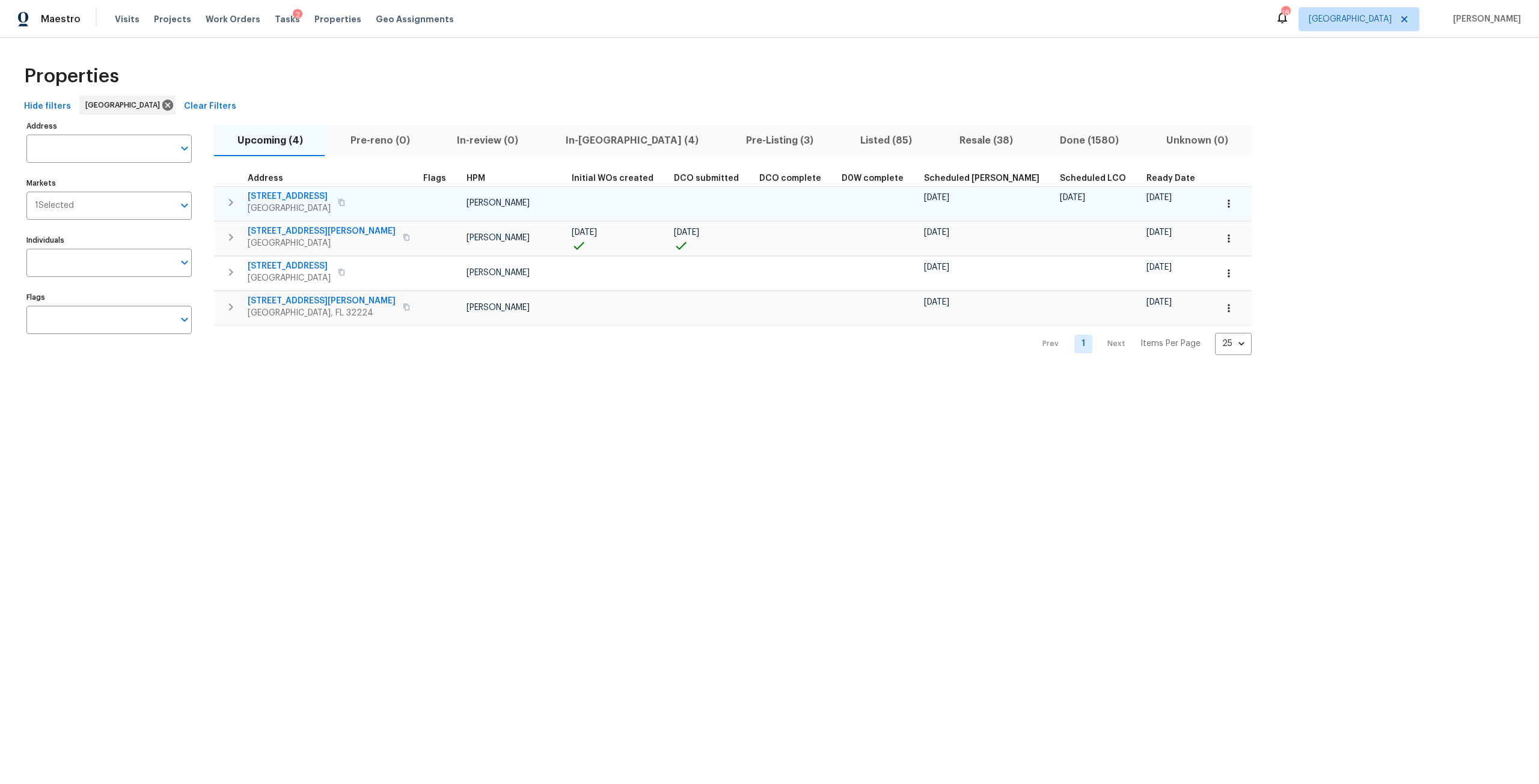
click at [323, 203] on span "[GEOGRAPHIC_DATA]" at bounding box center [289, 209] width 83 height 12
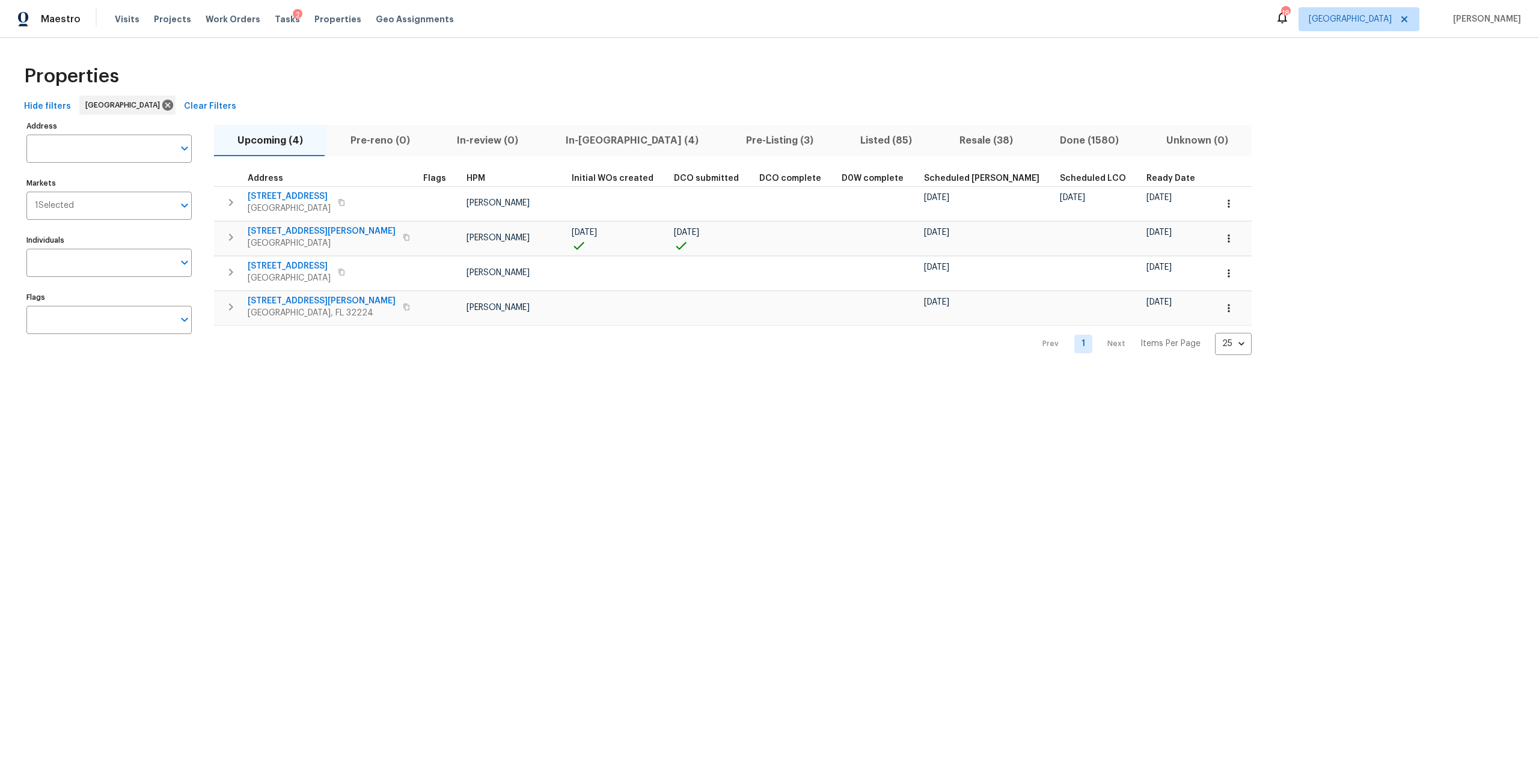
click at [582, 140] on span "In-[GEOGRAPHIC_DATA] (4)" at bounding box center [632, 140] width 166 height 17
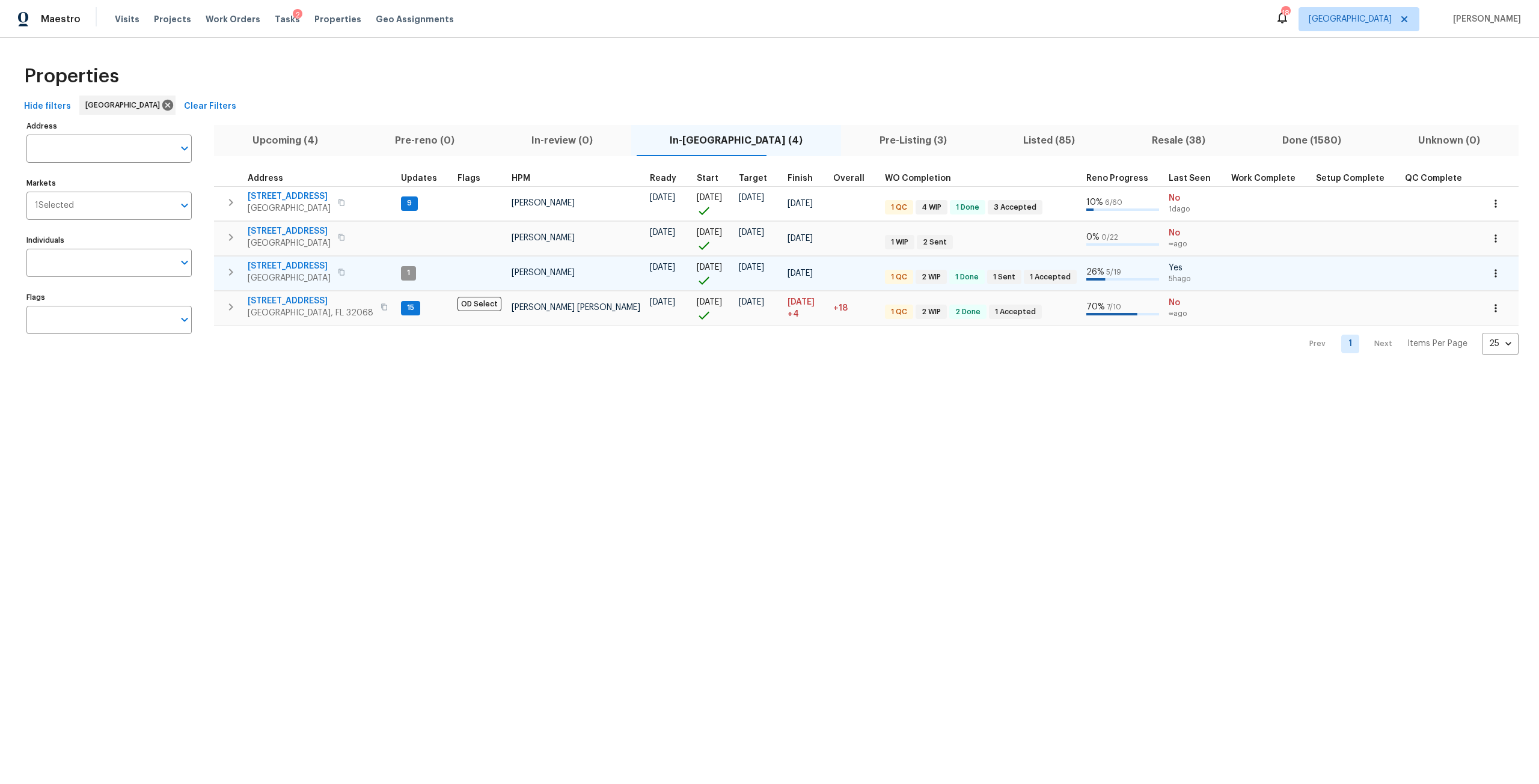
click at [1482, 273] on button "button" at bounding box center [1495, 274] width 27 height 27
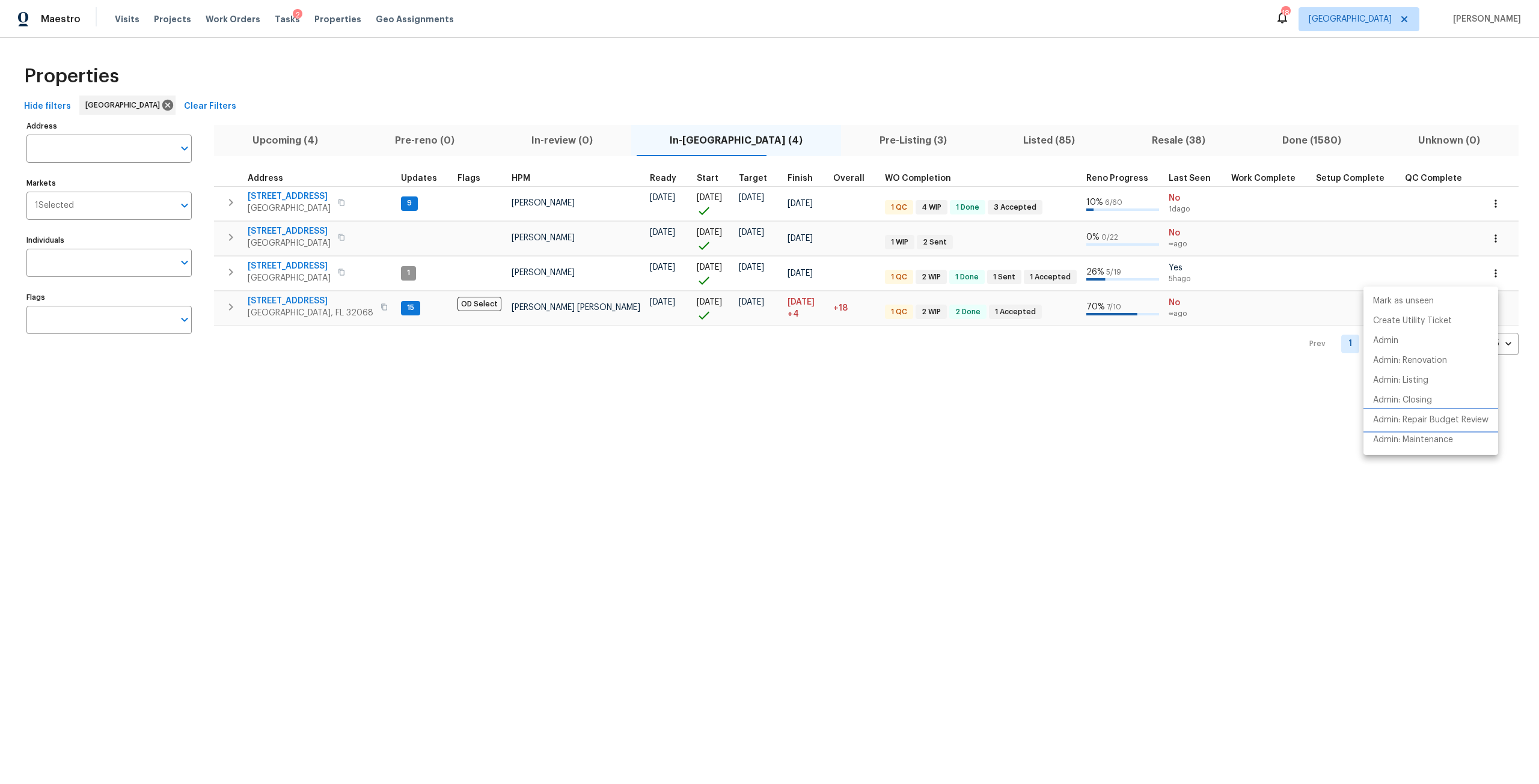
click at [1429, 416] on p "Admin: Repair Budget Review" at bounding box center [1430, 420] width 115 height 13
click at [1428, 235] on div at bounding box center [770, 392] width 1539 height 784
click at [1495, 242] on icon "button" at bounding box center [1495, 239] width 2 height 8
click at [1420, 382] on p "Admin: Repair Budget Review" at bounding box center [1430, 385] width 115 height 13
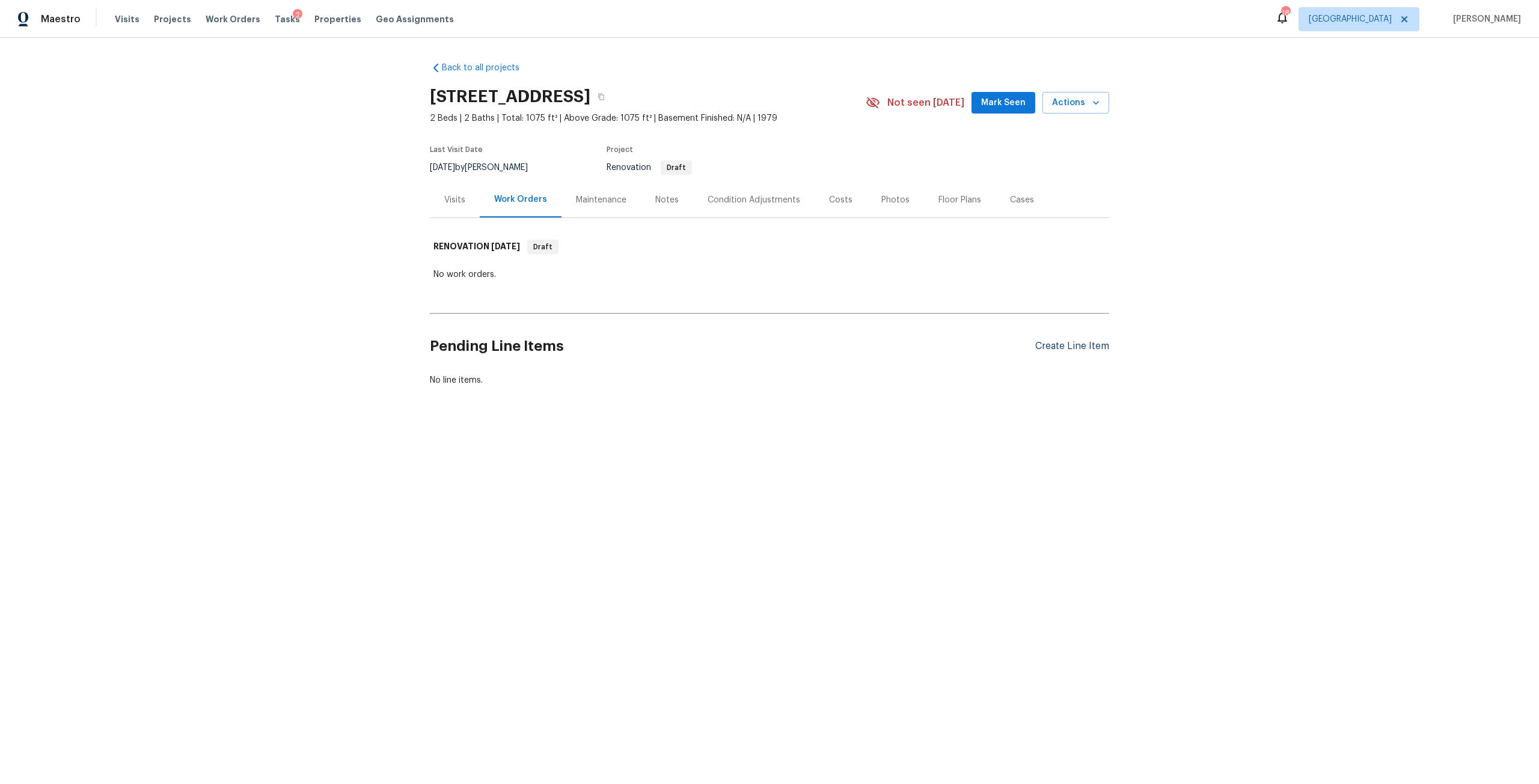
click at [1070, 345] on div "Create Line Item" at bounding box center [1072, 346] width 74 height 11
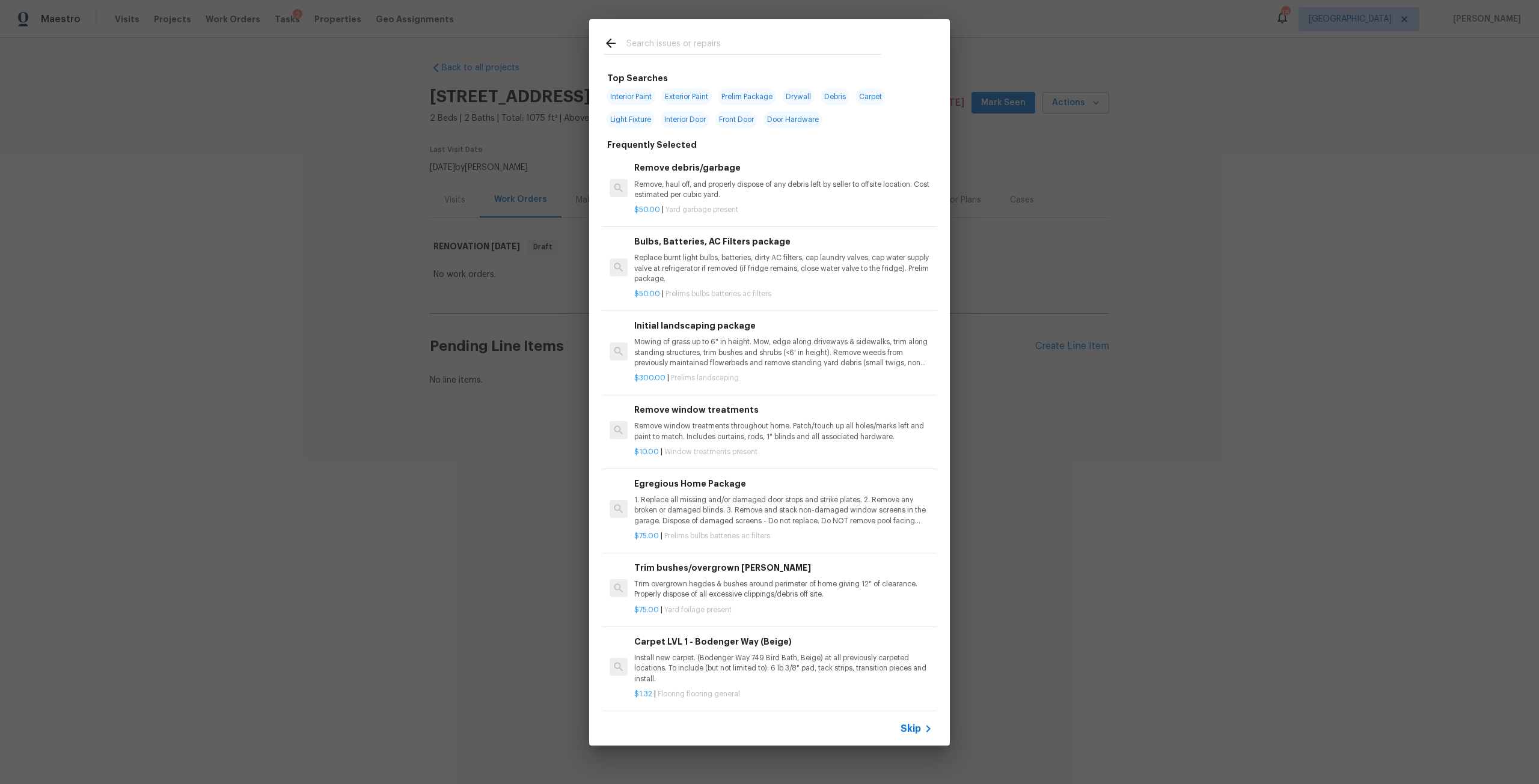
click at [687, 44] on input "text" at bounding box center [754, 44] width 255 height 18
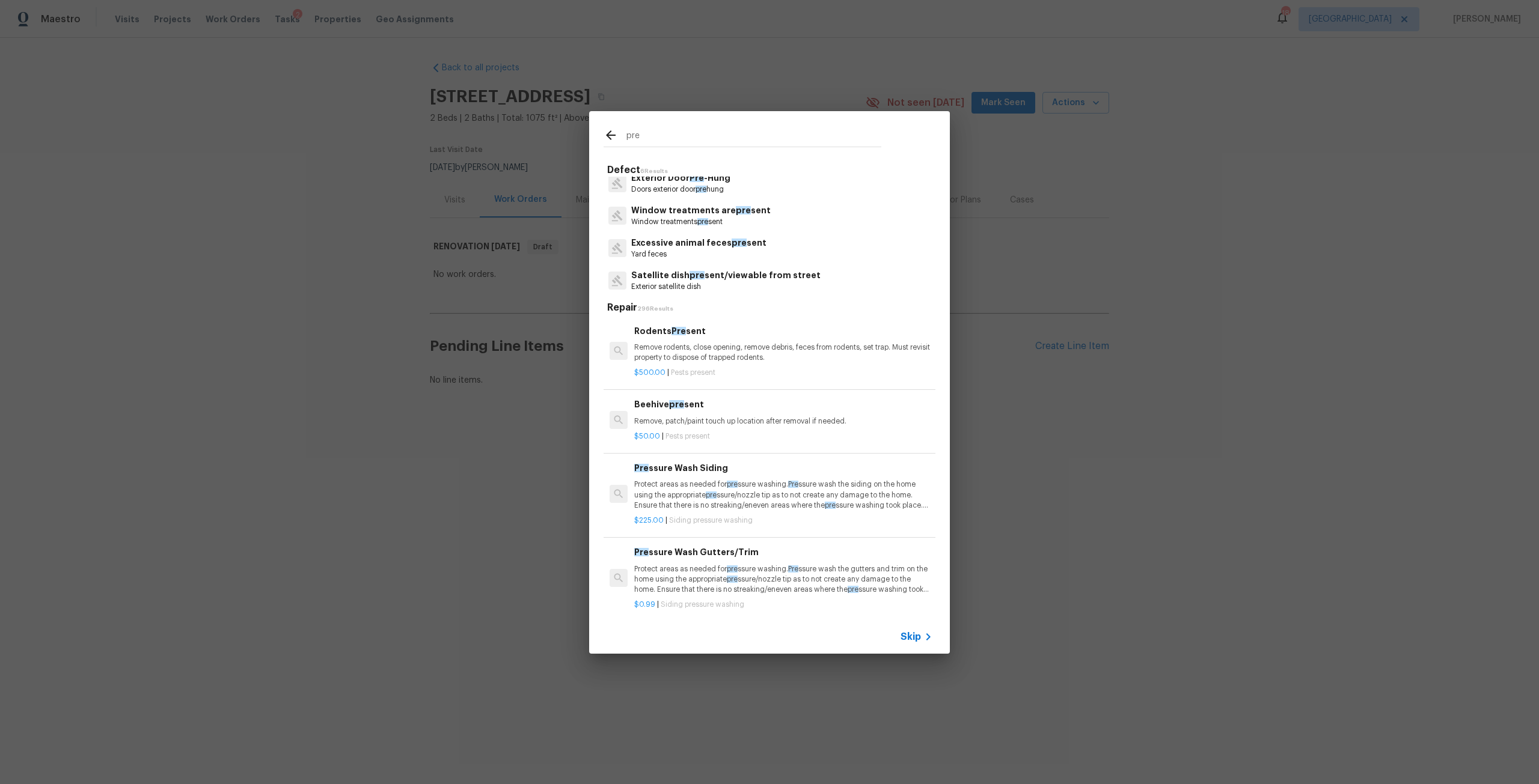
click at [673, 130] on input "pre" at bounding box center [754, 137] width 255 height 18
type input "p"
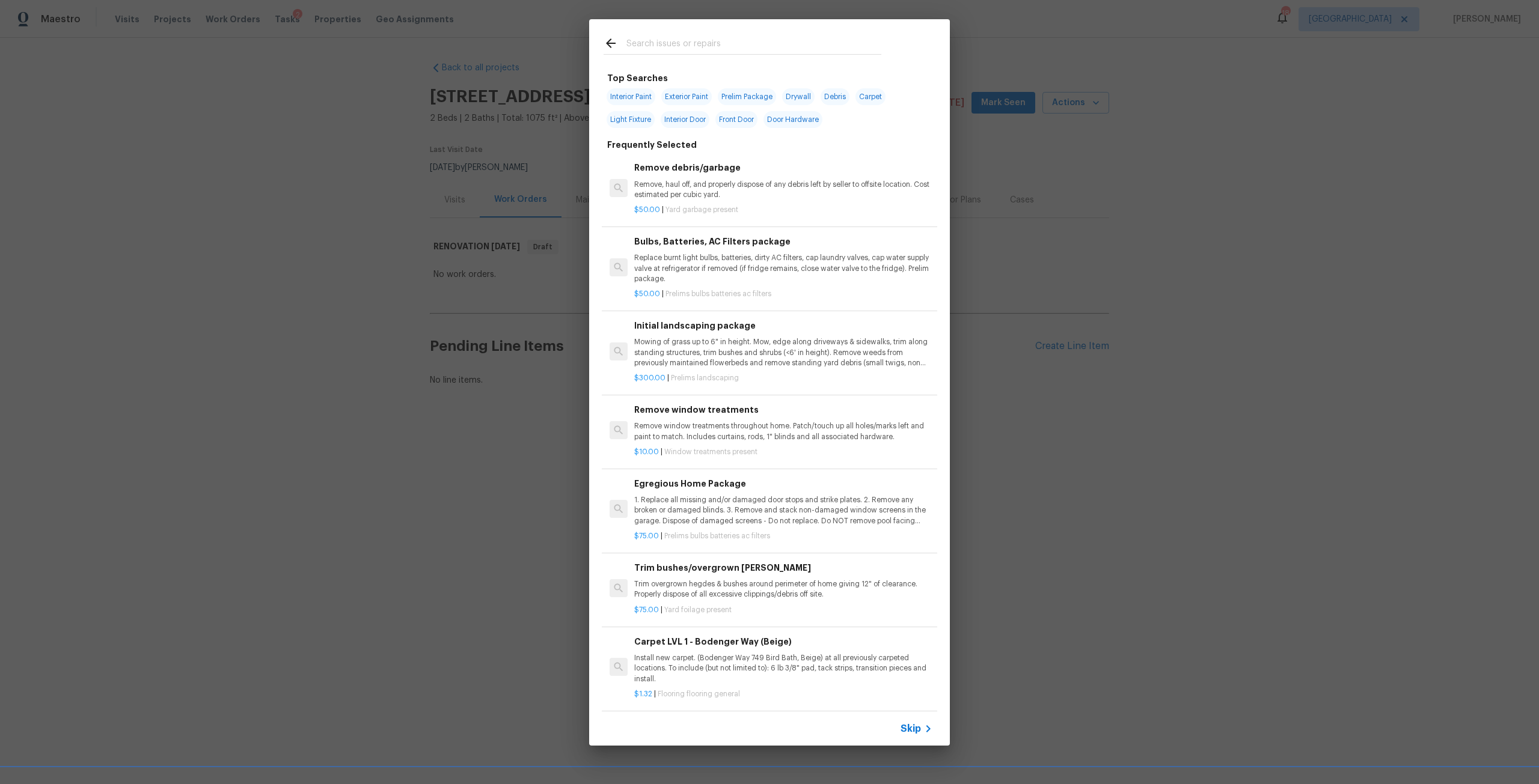
click at [756, 93] on span "Prelim Package" at bounding box center [747, 96] width 58 height 17
type input "Prelim Package"
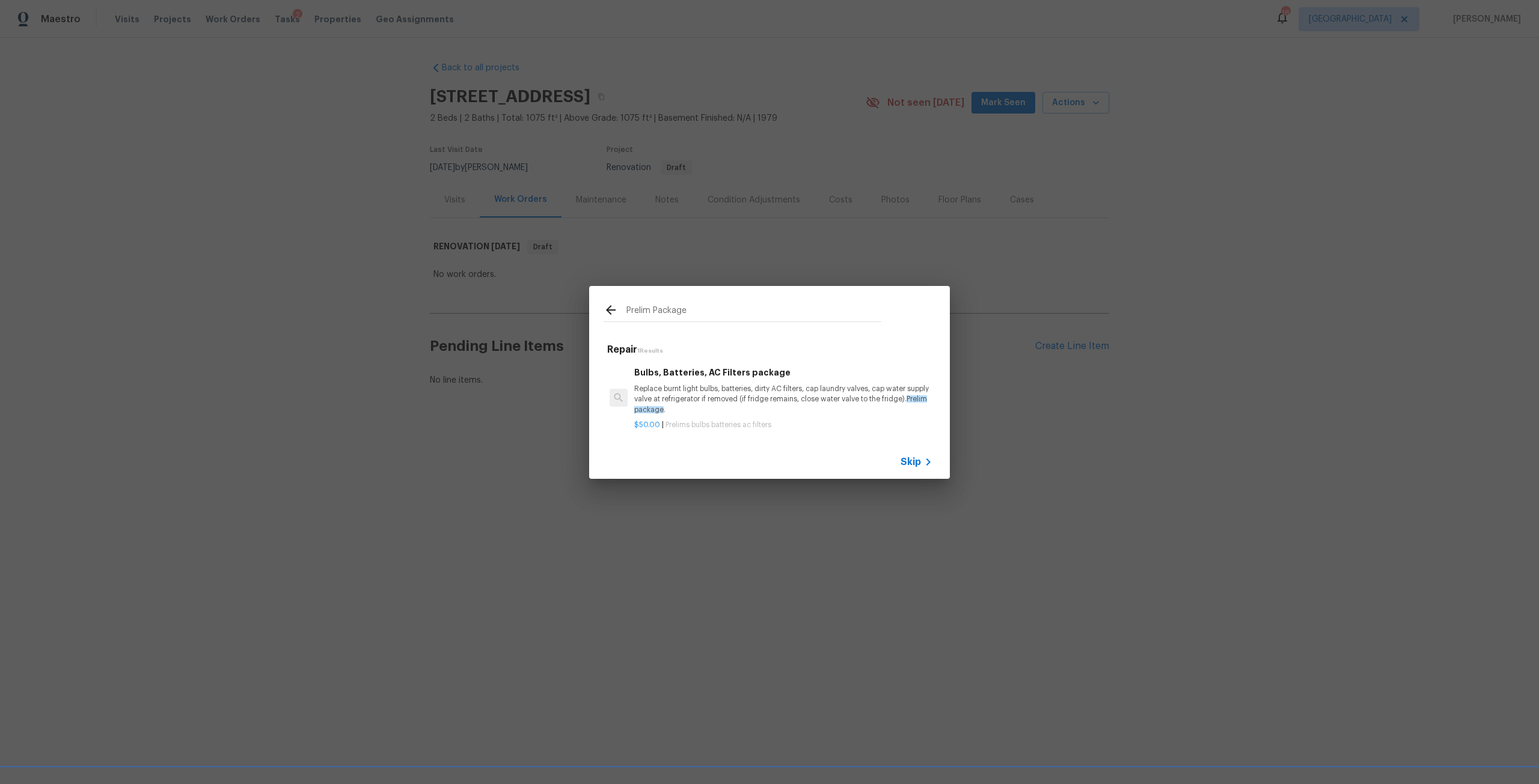
click at [607, 308] on icon at bounding box center [611, 310] width 15 height 15
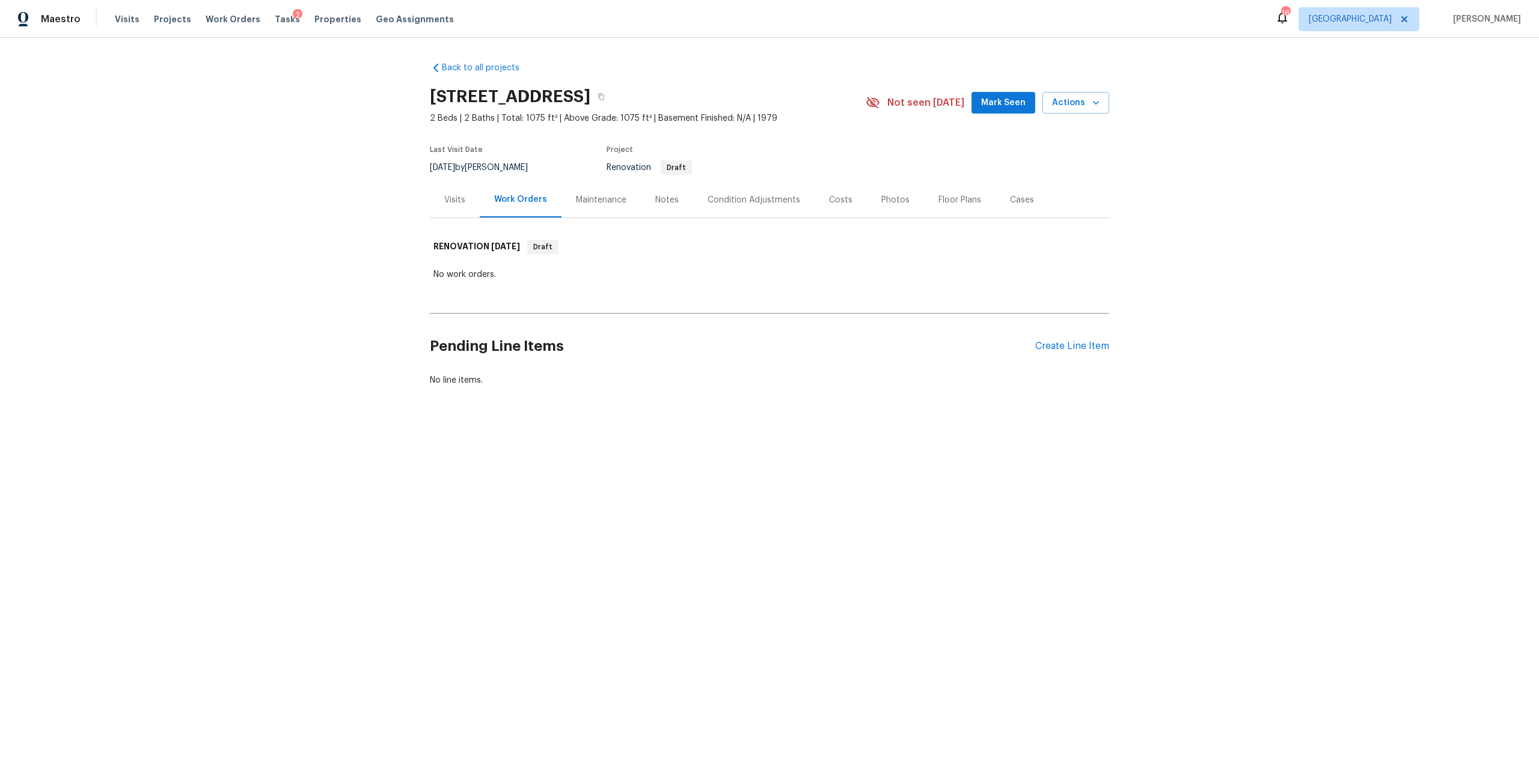
click at [1077, 366] on div "Pending Line Items Create Line Item" at bounding box center [769, 347] width 679 height 56
click at [1062, 348] on div "Create Line Item" at bounding box center [1072, 346] width 74 height 11
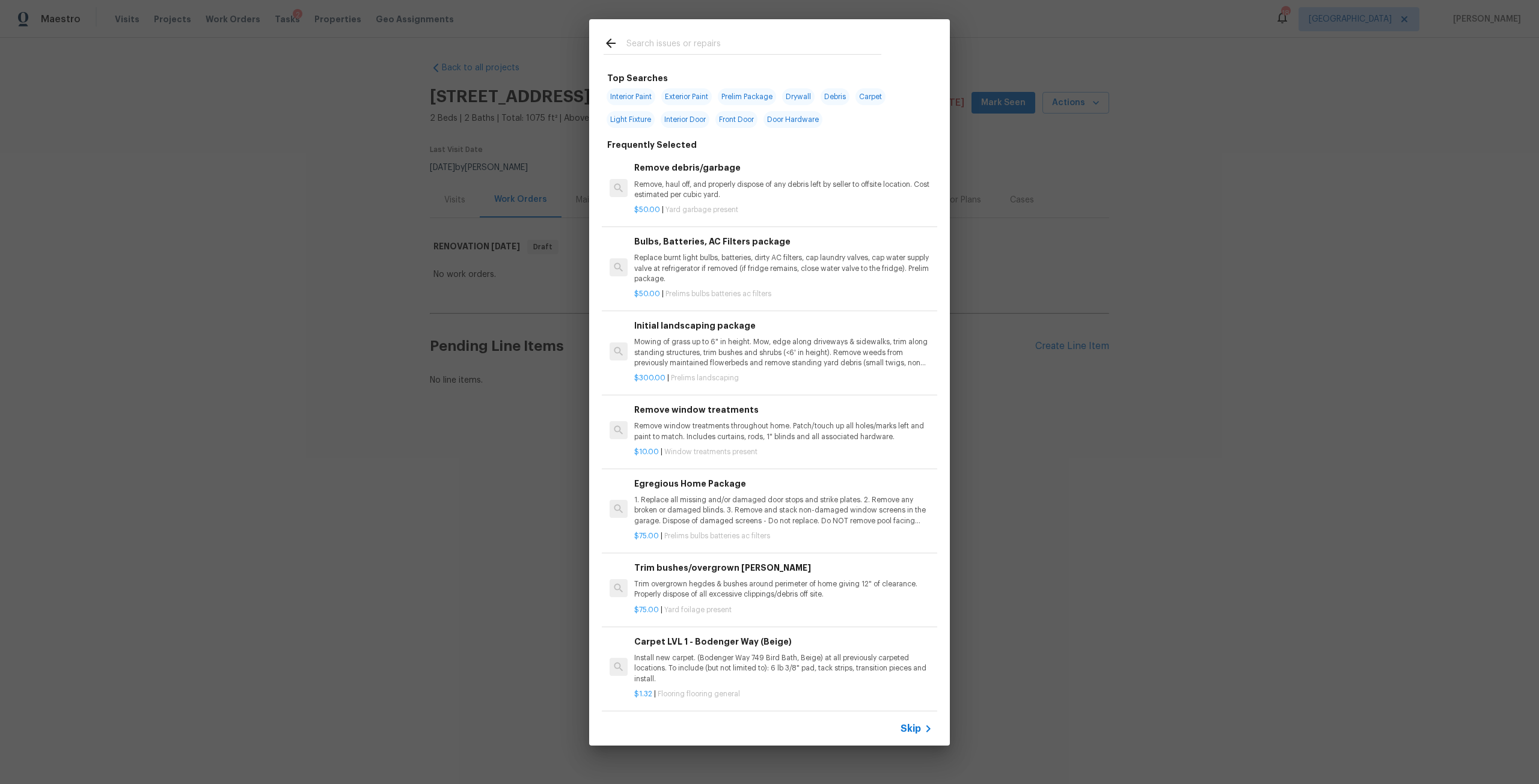
click at [671, 44] on input "text" at bounding box center [754, 44] width 255 height 18
click at [901, 728] on span "Skip" at bounding box center [911, 729] width 21 height 12
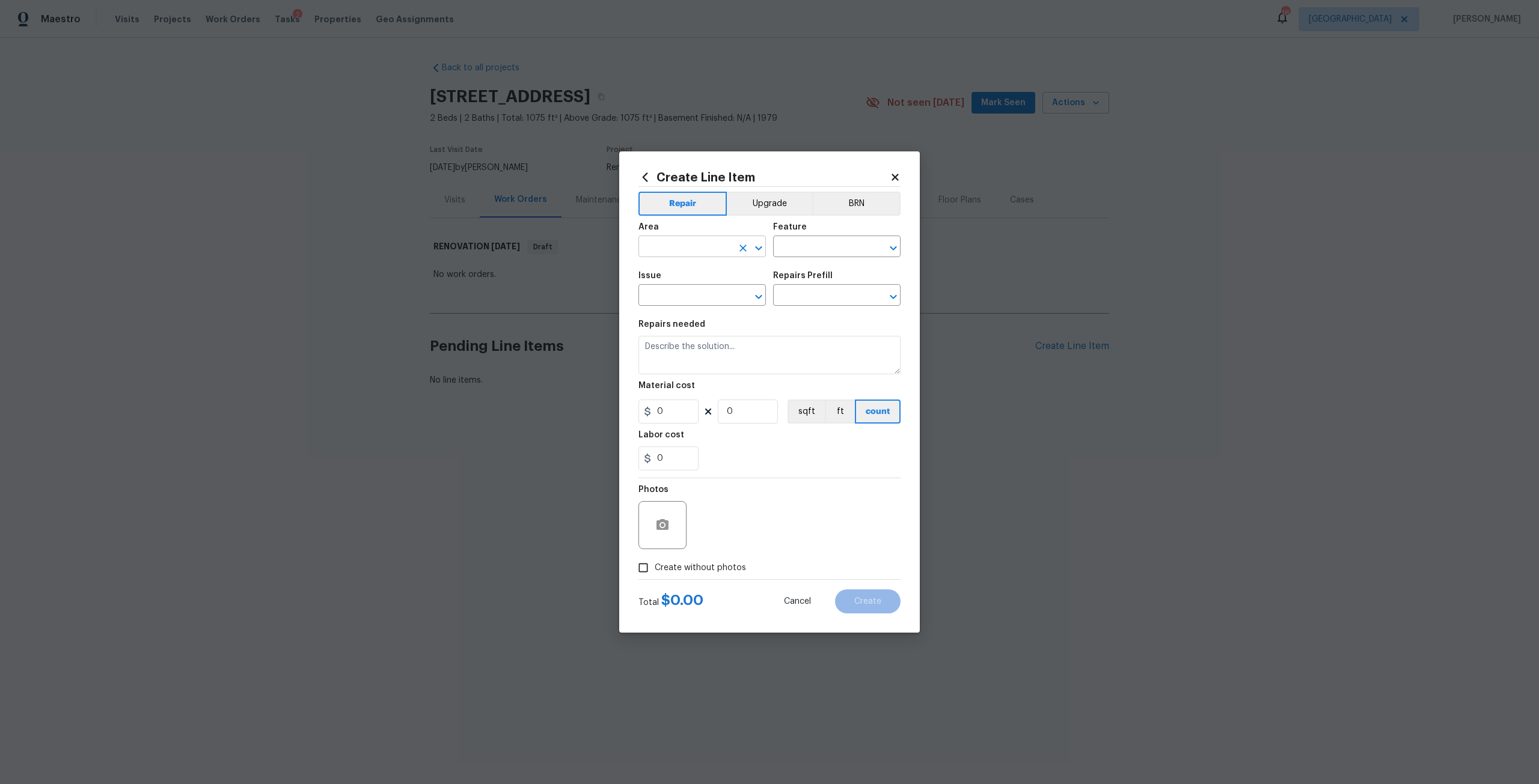
click at [705, 243] on input "text" at bounding box center [685, 248] width 93 height 19
click at [707, 418] on li "Interior Overall" at bounding box center [702, 410] width 127 height 20
type input "Interior Overall"
click at [799, 253] on input "text" at bounding box center [819, 248] width 93 height 19
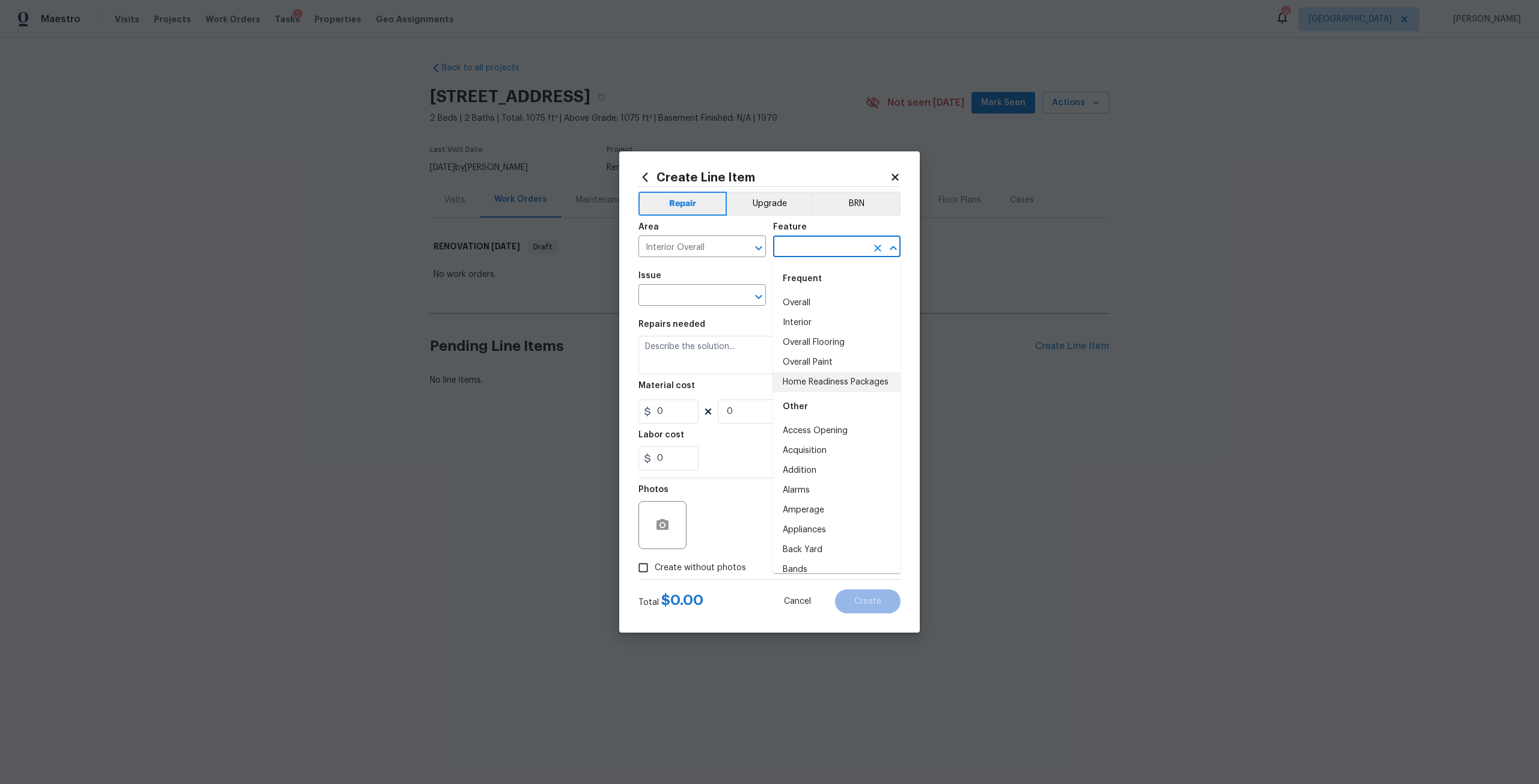
click at [829, 377] on li "Home Readiness Packages" at bounding box center [836, 382] width 127 height 20
type input "Home Readiness Packages"
click at [719, 304] on input "text" at bounding box center [685, 296] width 93 height 19
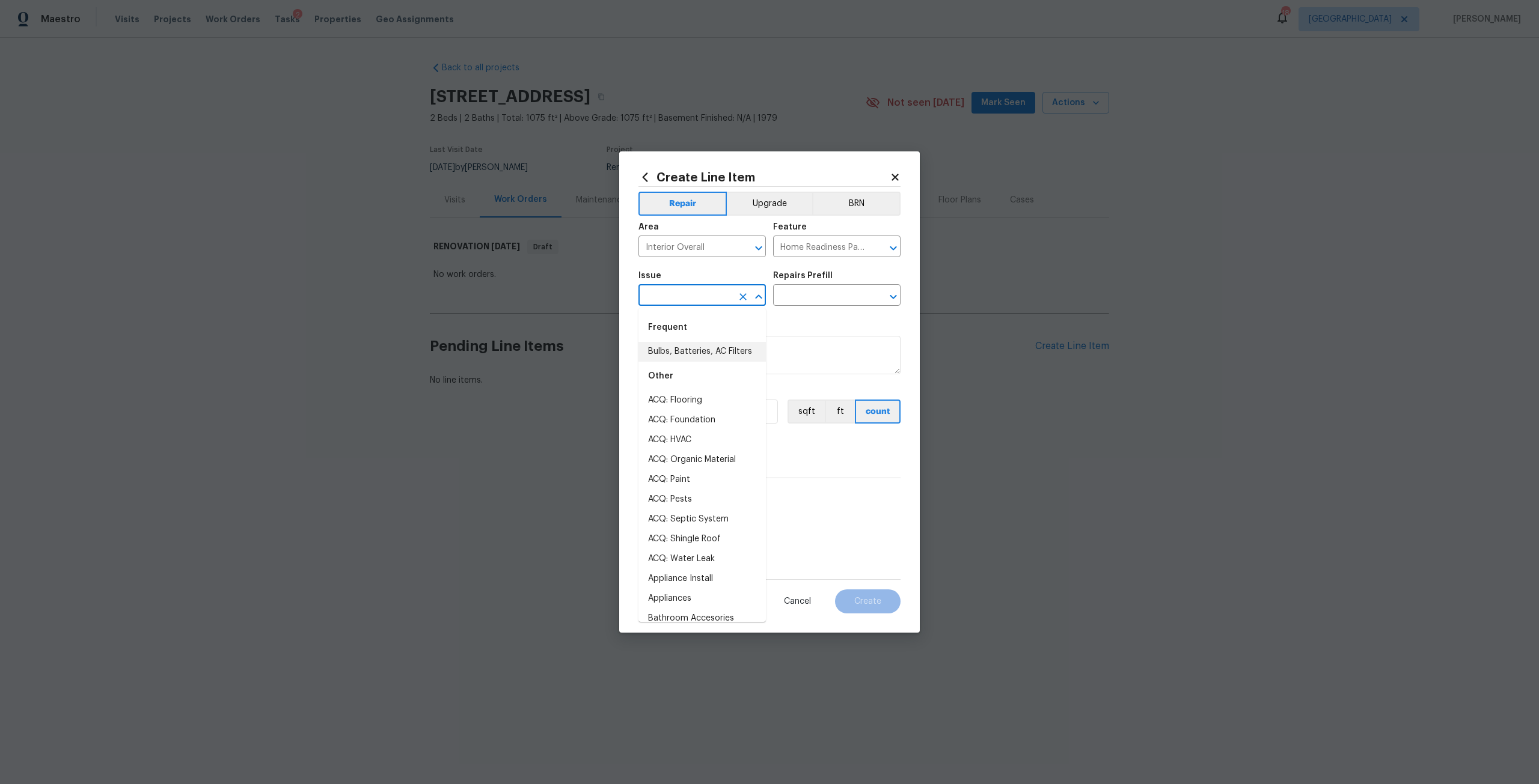
click at [701, 357] on li "Bulbs, Batteries, AC Filters" at bounding box center [702, 352] width 127 height 20
type input "Bulbs, Batteries, AC Filters"
click at [838, 296] on input "text" at bounding box center [819, 296] width 93 height 19
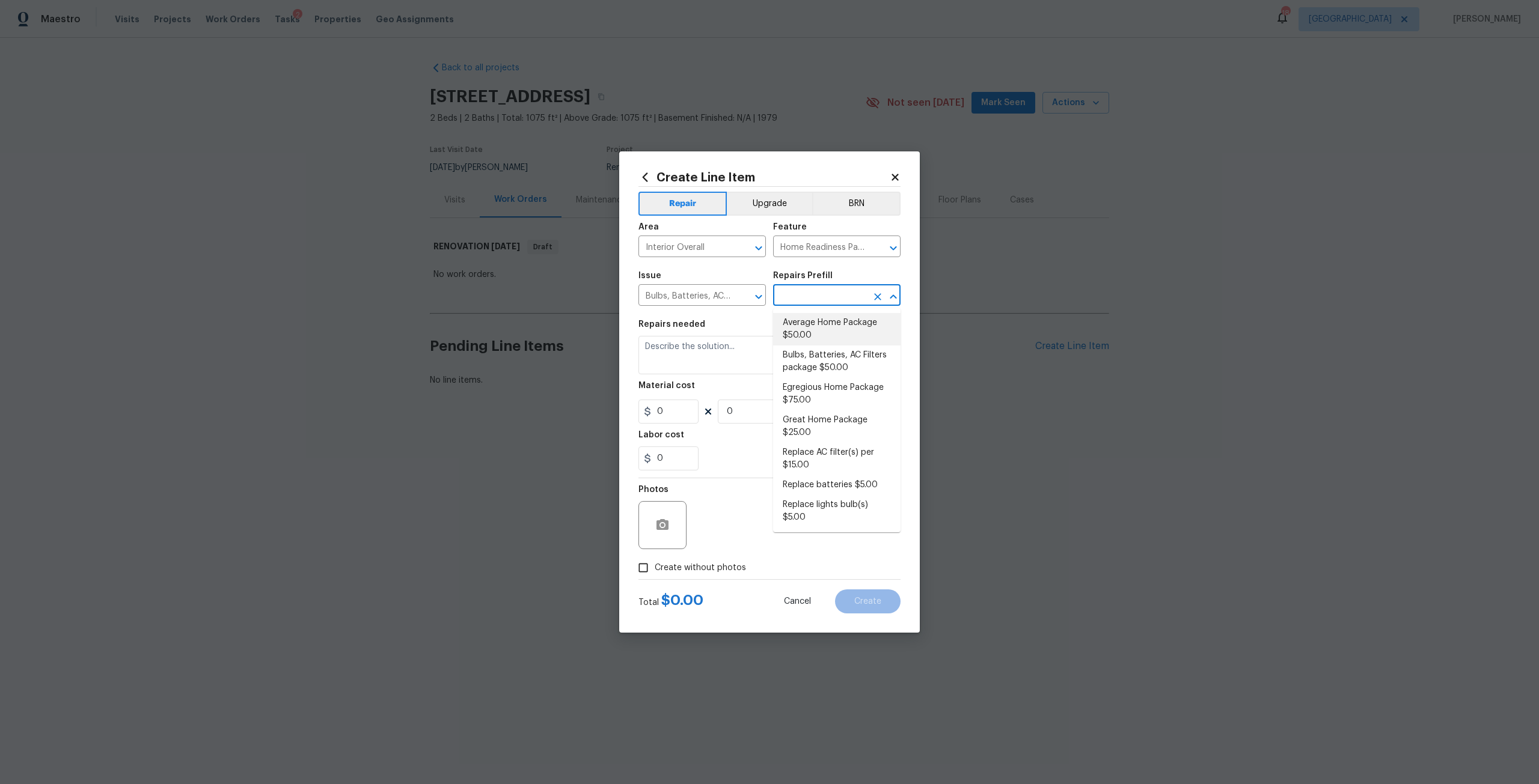
click at [837, 315] on li "Average Home Package $50.00" at bounding box center [836, 329] width 127 height 32
type input "Average Home Package $50.00"
type textarea "1. Replace all missing and/or damaged door stops and strike plates. 2. Remove a…"
type input "50"
type input "1"
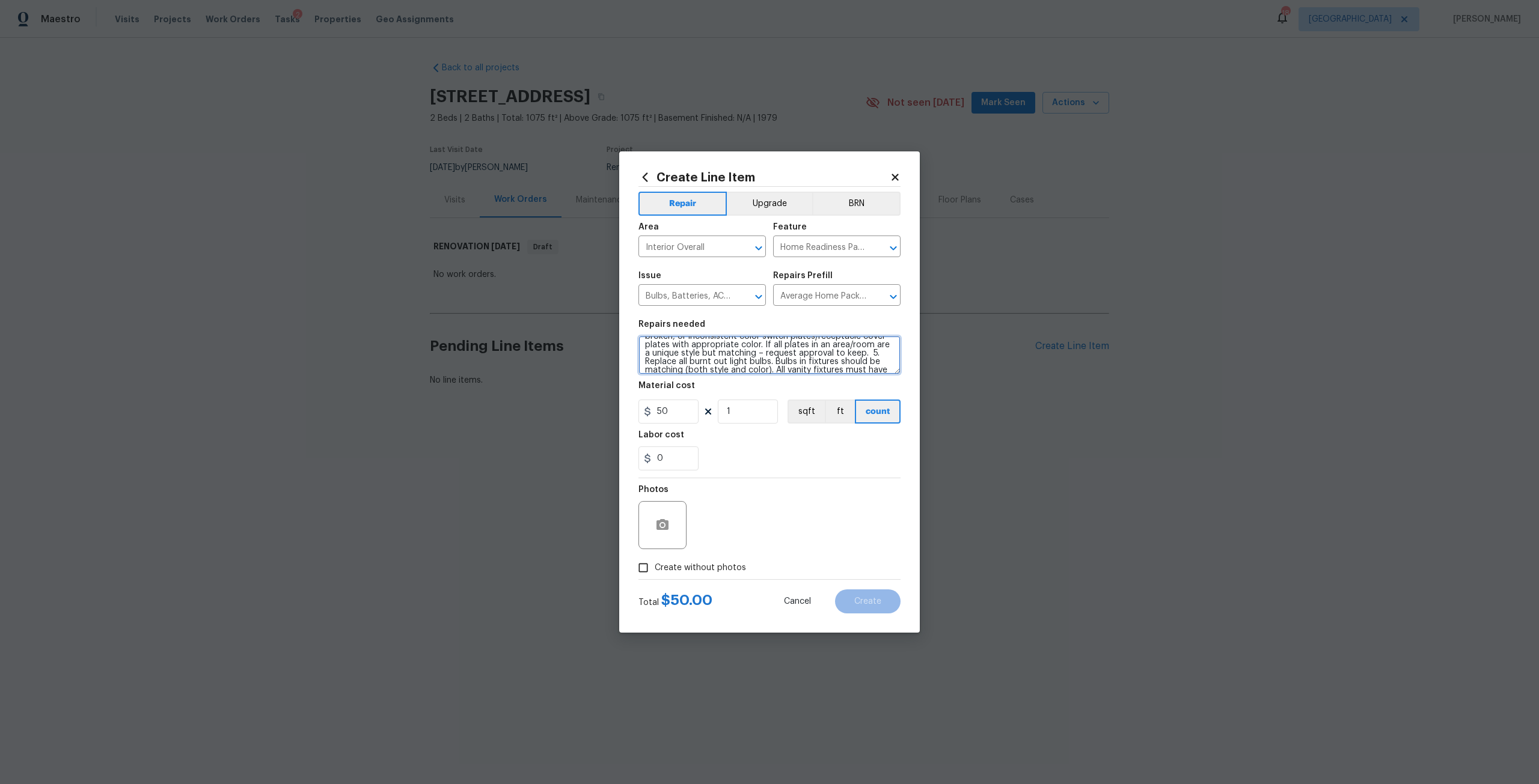
scroll to position [118, 0]
drag, startPoint x: 645, startPoint y: 349, endPoint x: 851, endPoint y: 382, distance: 208.6
click at [851, 382] on section "Repairs needed 1. Replace all missing and/or damaged door stops and strike plat…" at bounding box center [769, 395] width 262 height 164
click at [897, 171] on div "Create Line Item" at bounding box center [769, 178] width 262 height 13
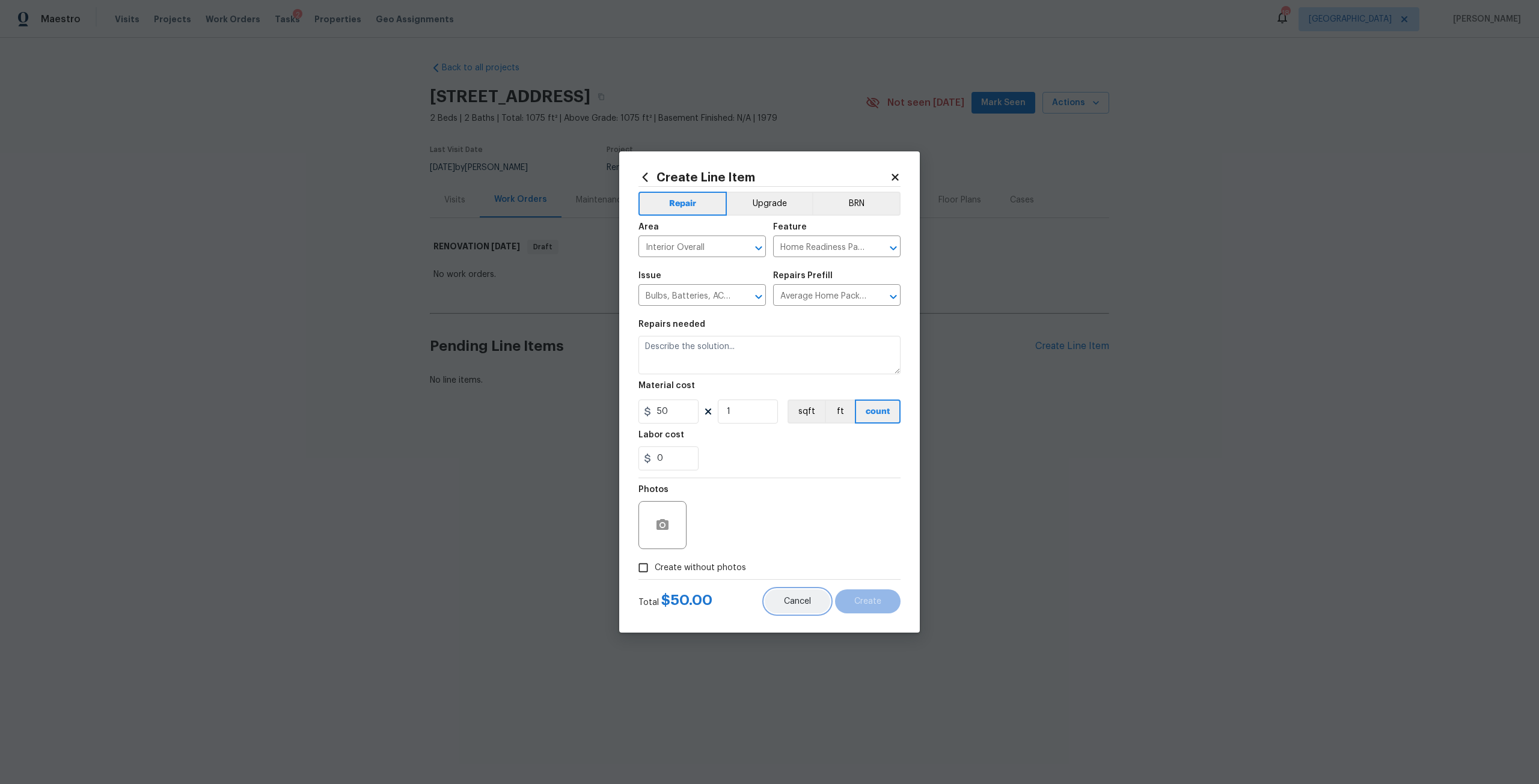
click at [790, 606] on button "Cancel" at bounding box center [797, 602] width 66 height 24
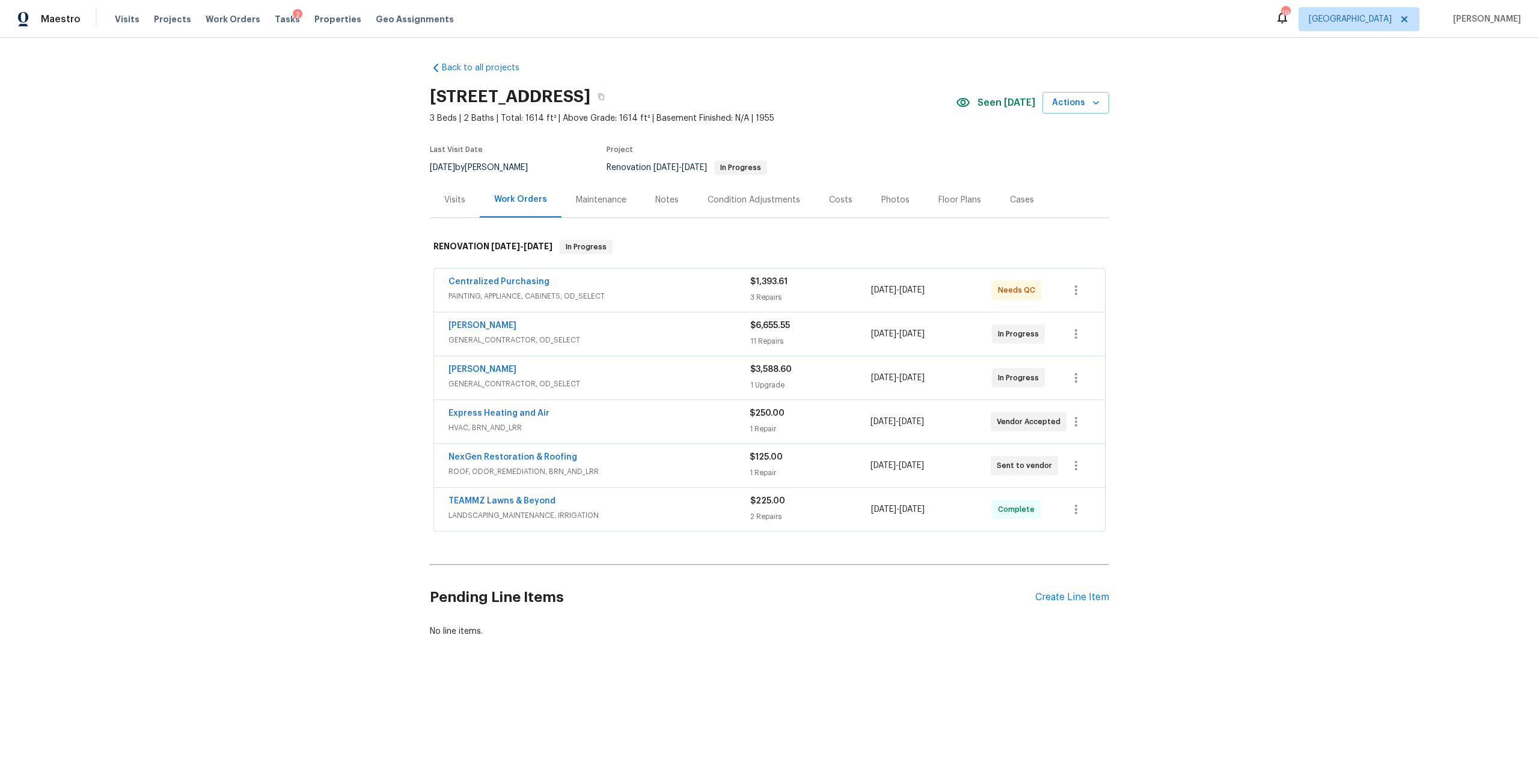
click at [756, 194] on div "Condition Adjustments" at bounding box center [754, 200] width 93 height 12
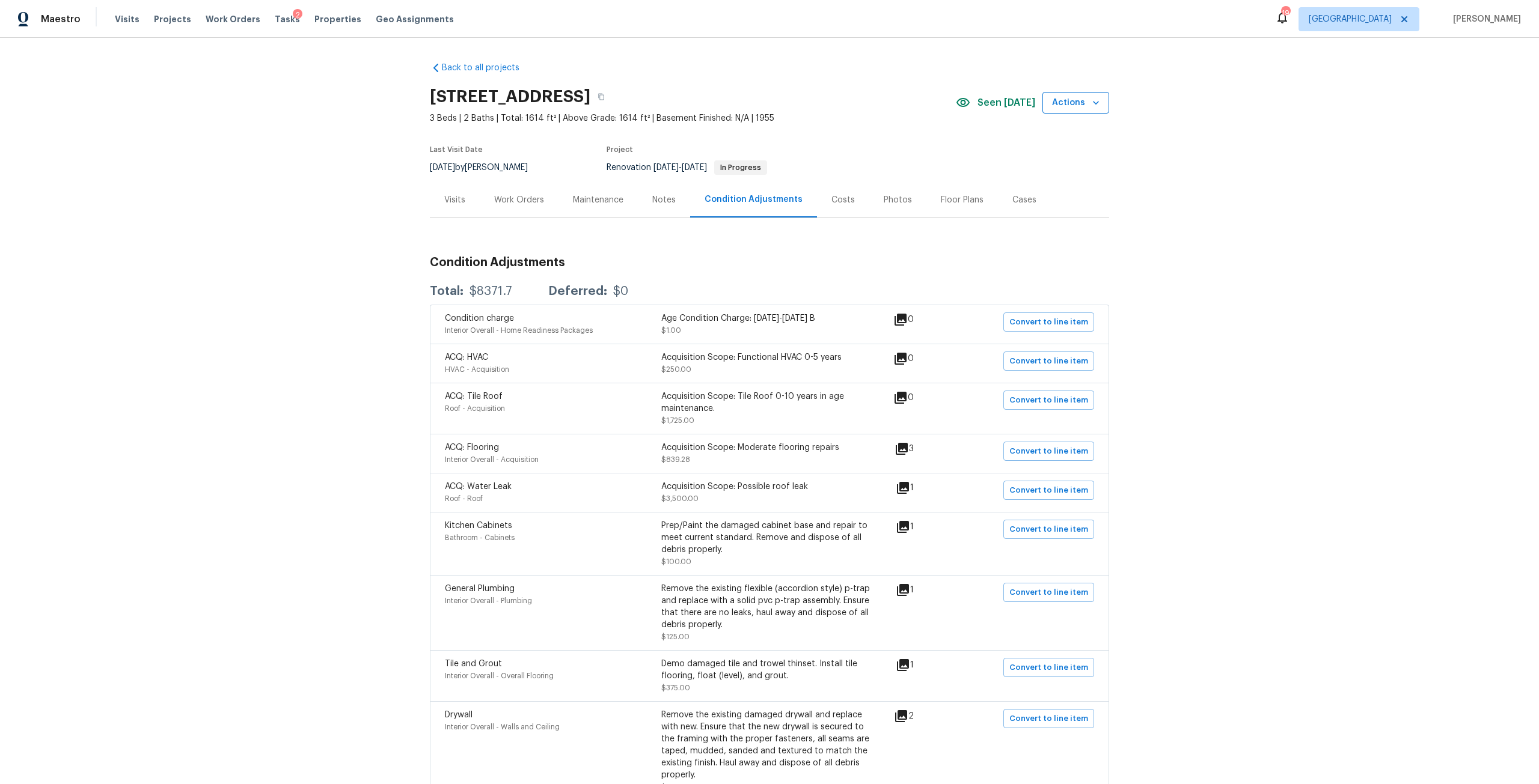
click at [1078, 97] on span "Actions" at bounding box center [1076, 103] width 48 height 15
click at [1168, 153] on div at bounding box center [770, 392] width 1539 height 784
click at [1066, 107] on span "Actions" at bounding box center [1076, 103] width 48 height 15
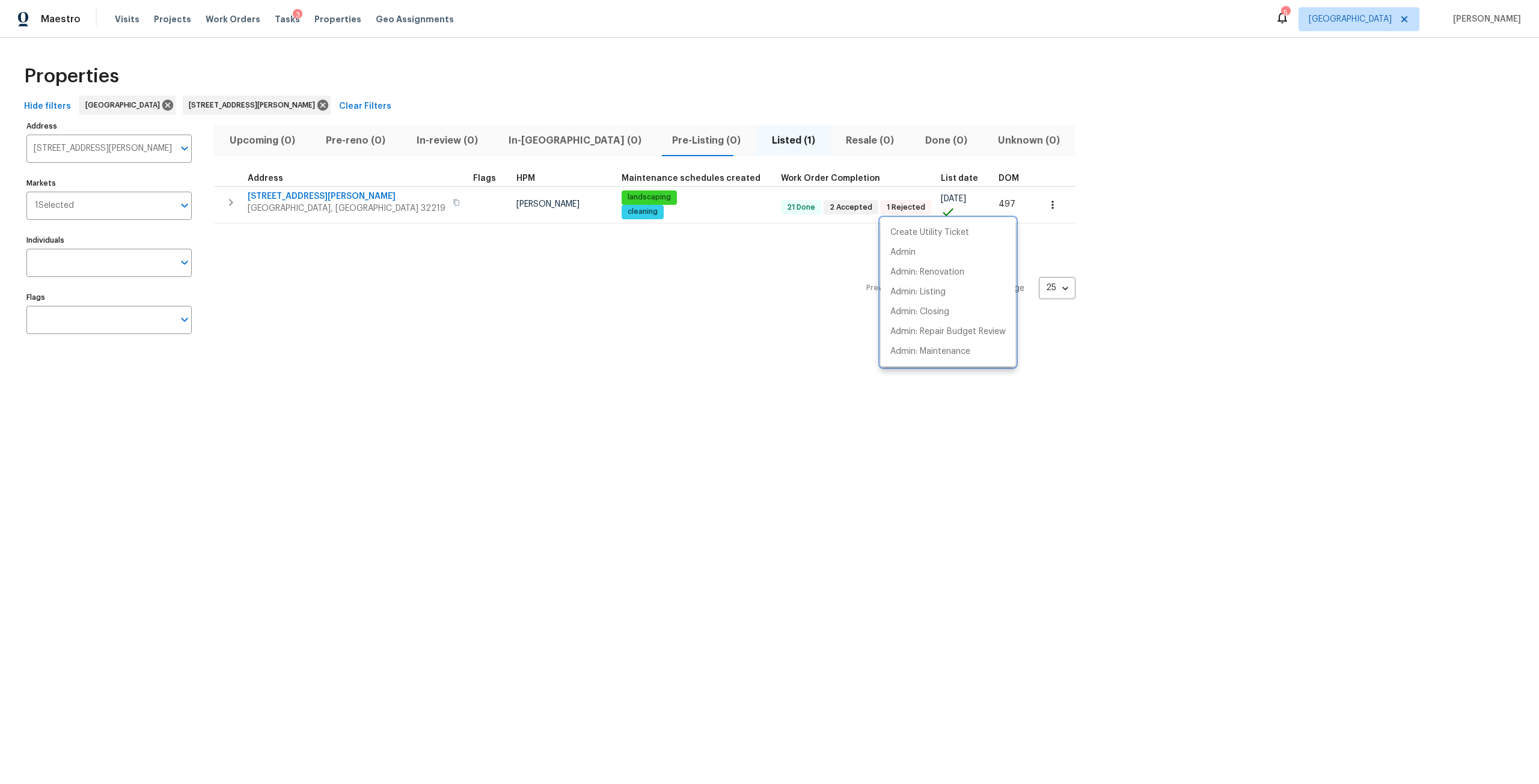
click at [296, 107] on div at bounding box center [770, 392] width 1539 height 784
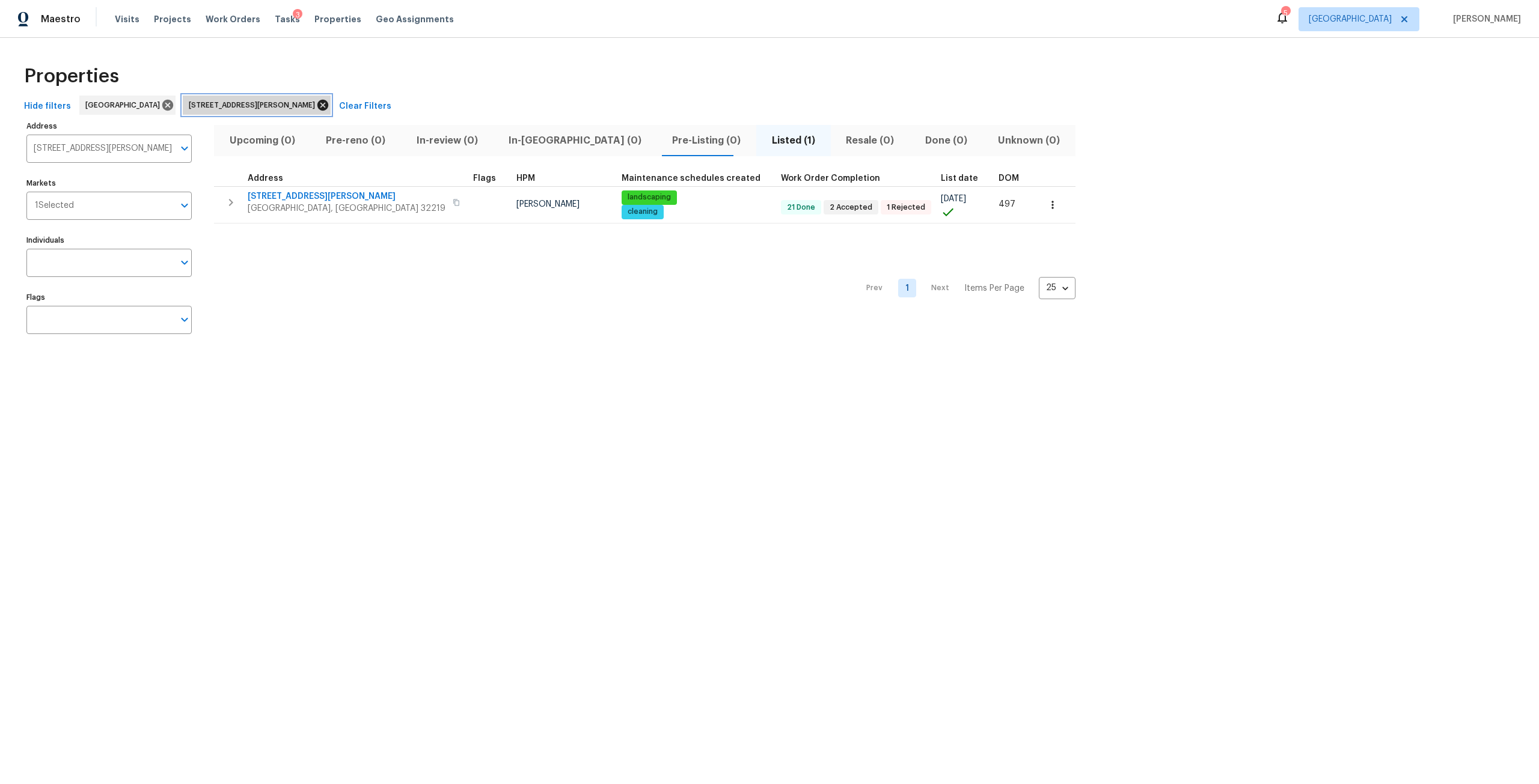
click at [316, 106] on icon at bounding box center [323, 105] width 13 height 13
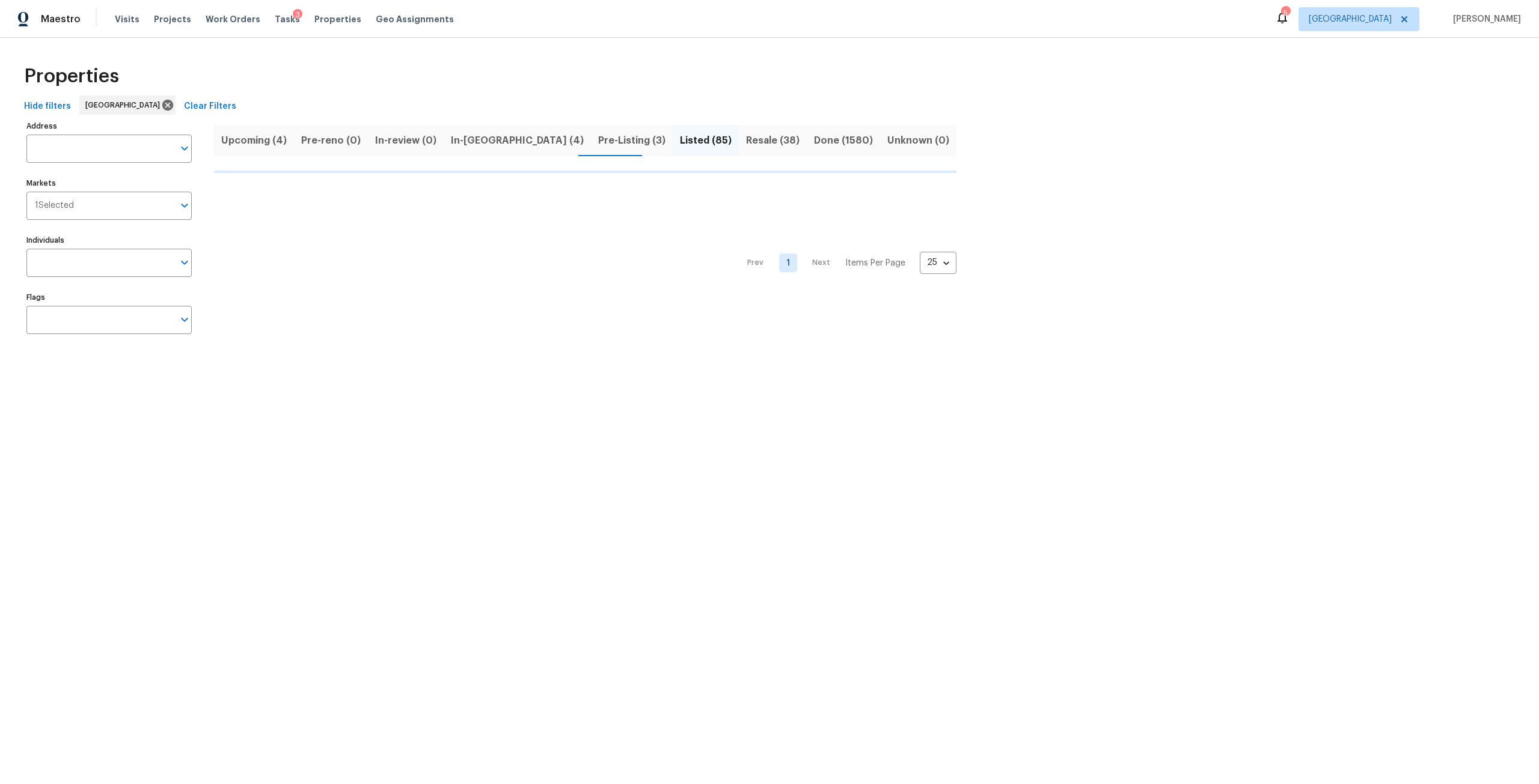
click at [276, 25] on div "Tasks 3" at bounding box center [287, 19] width 25 height 13
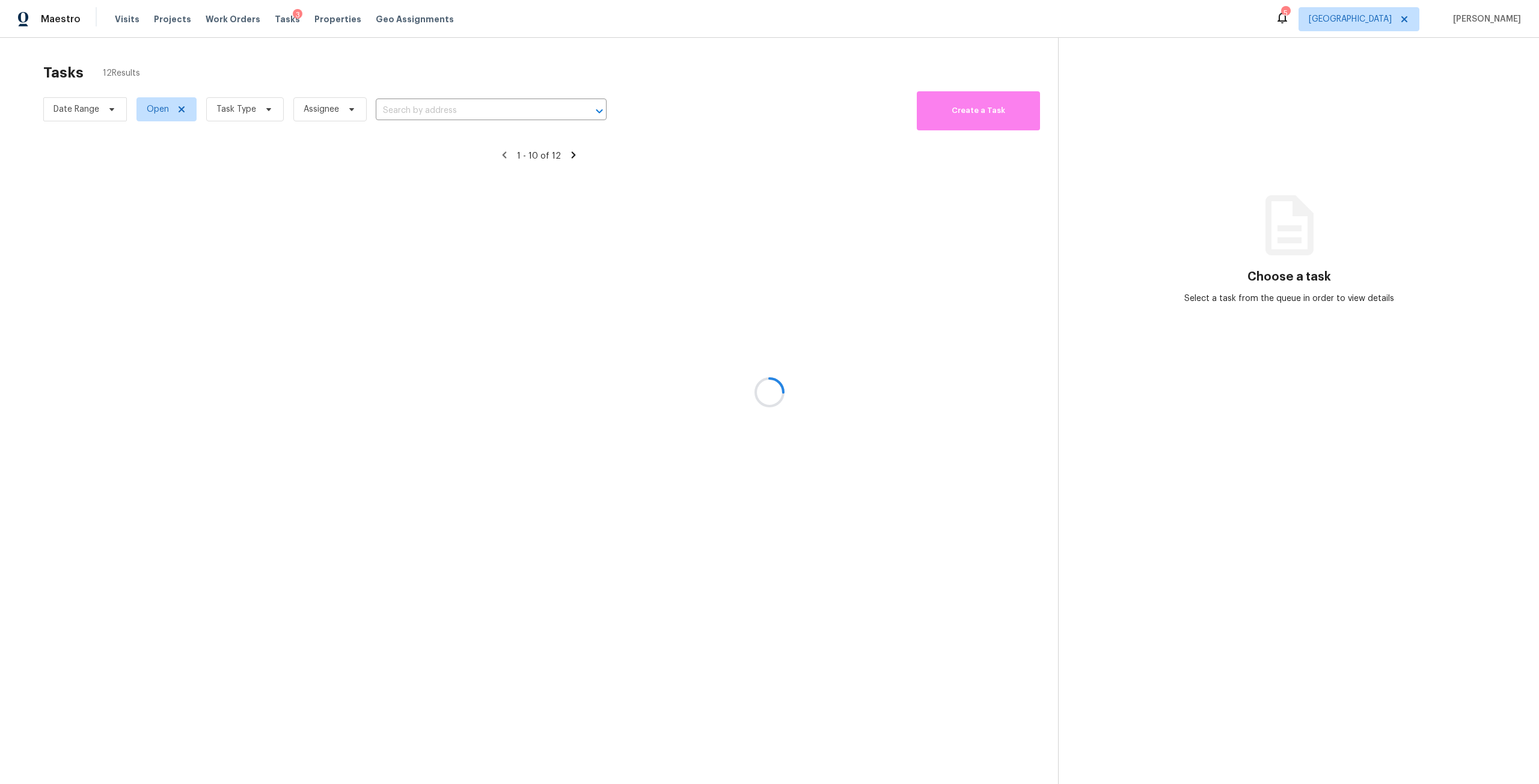
click at [276, 23] on div at bounding box center [770, 392] width 1539 height 784
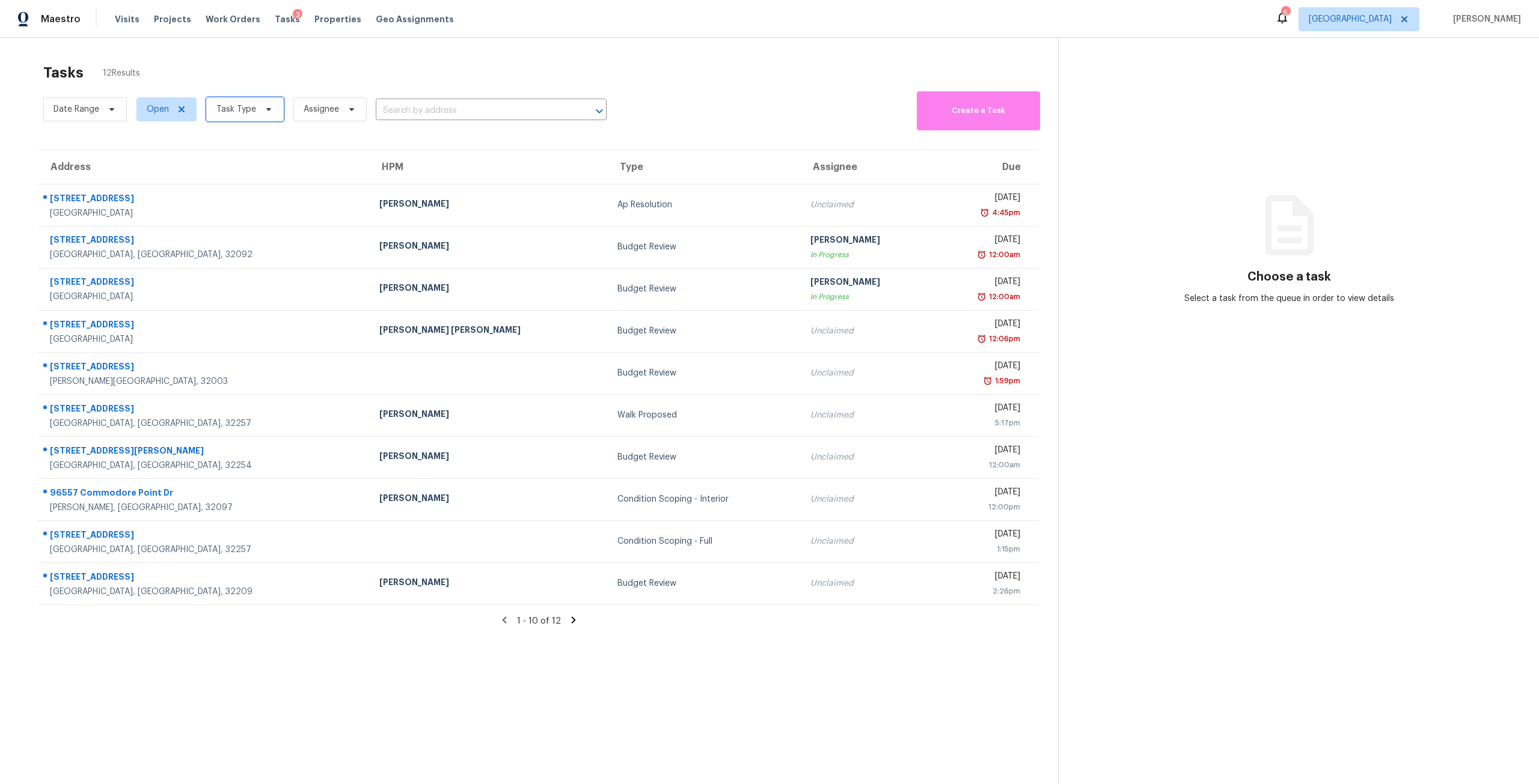
click at [260, 119] on span "Task Type" at bounding box center [245, 109] width 78 height 24
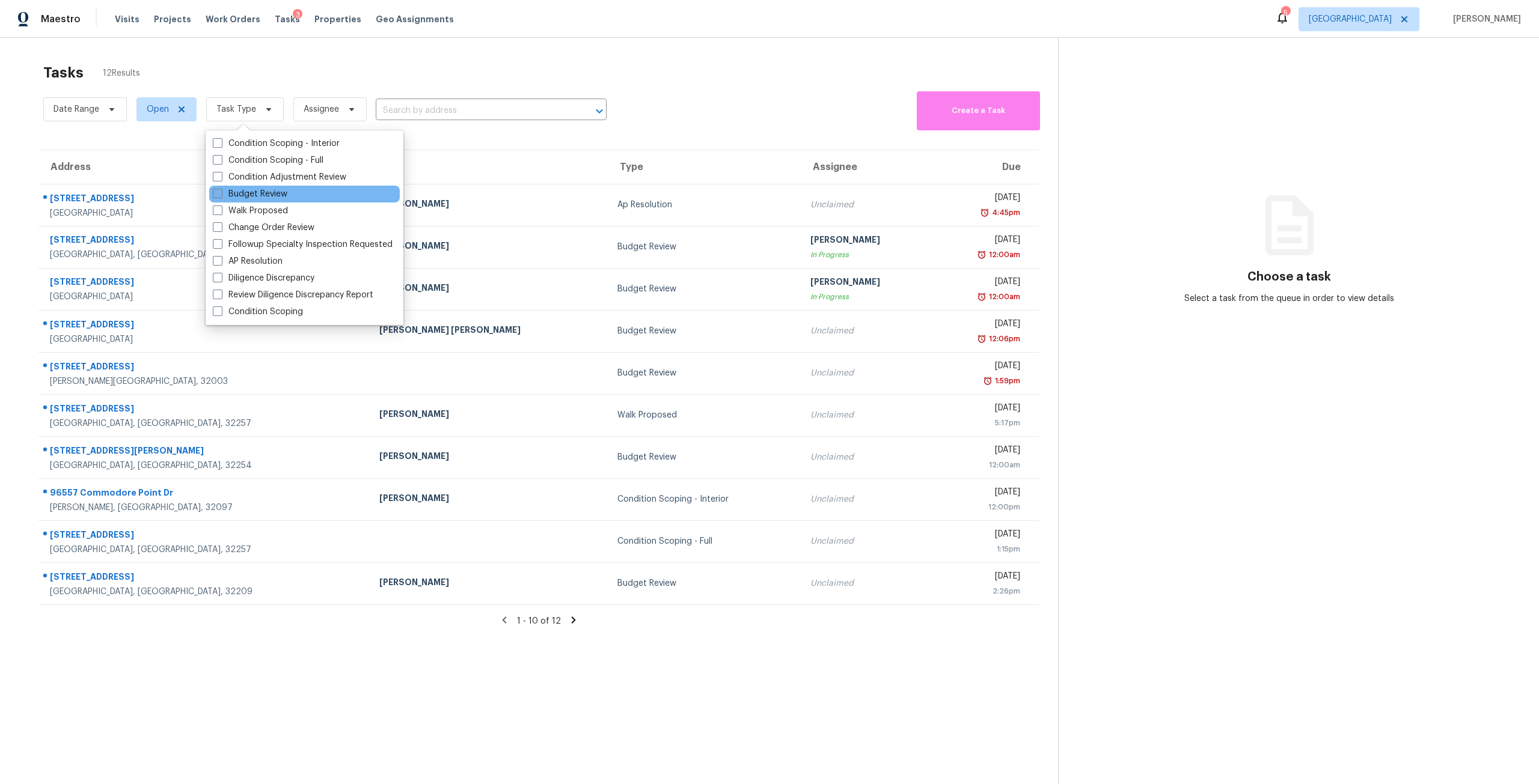
click at [284, 196] on label "Budget Review" at bounding box center [250, 194] width 74 height 12
click at [221, 196] on input "Budget Review" at bounding box center [217, 192] width 8 height 8
checkbox input "true"
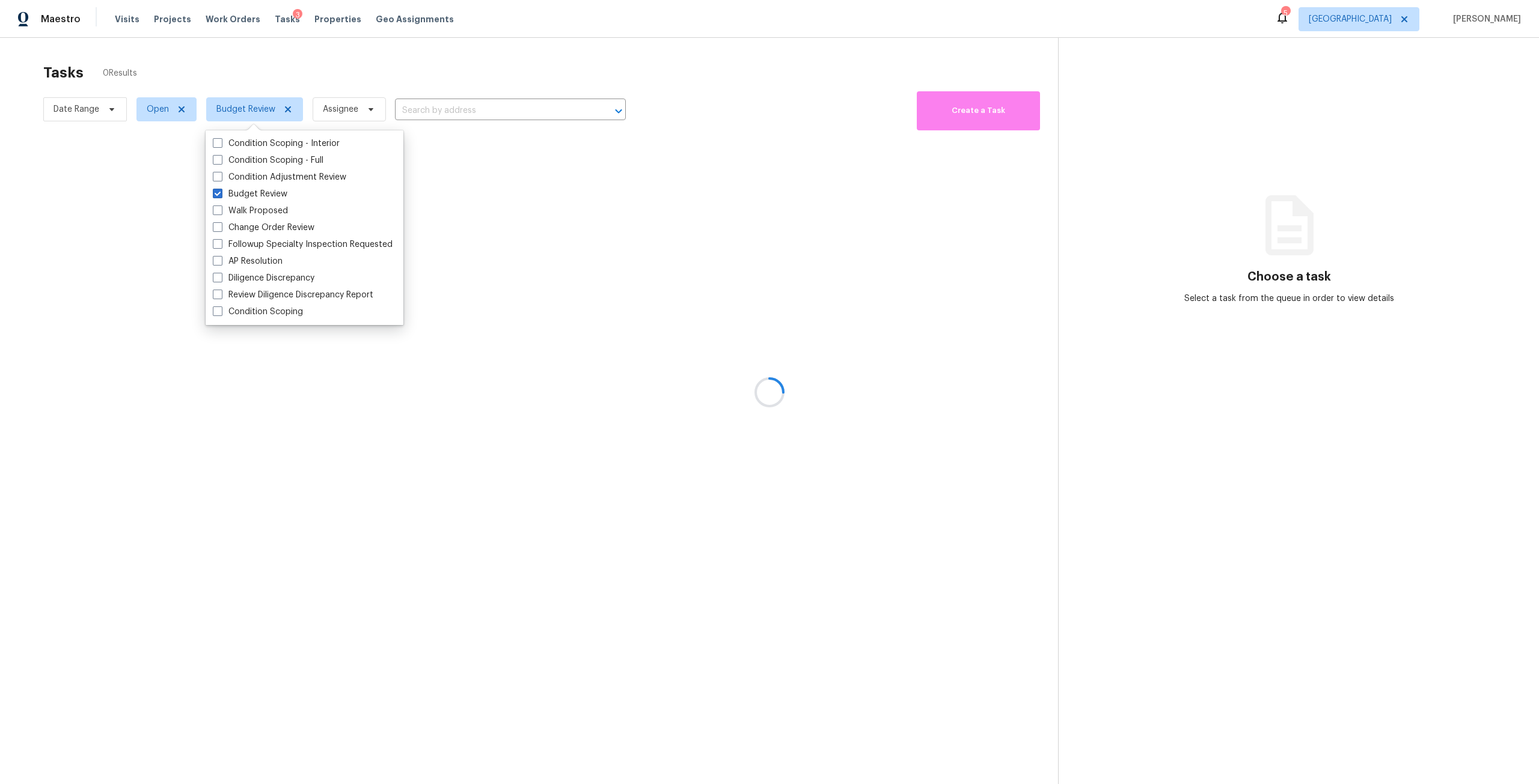
click at [691, 63] on div at bounding box center [770, 392] width 1539 height 784
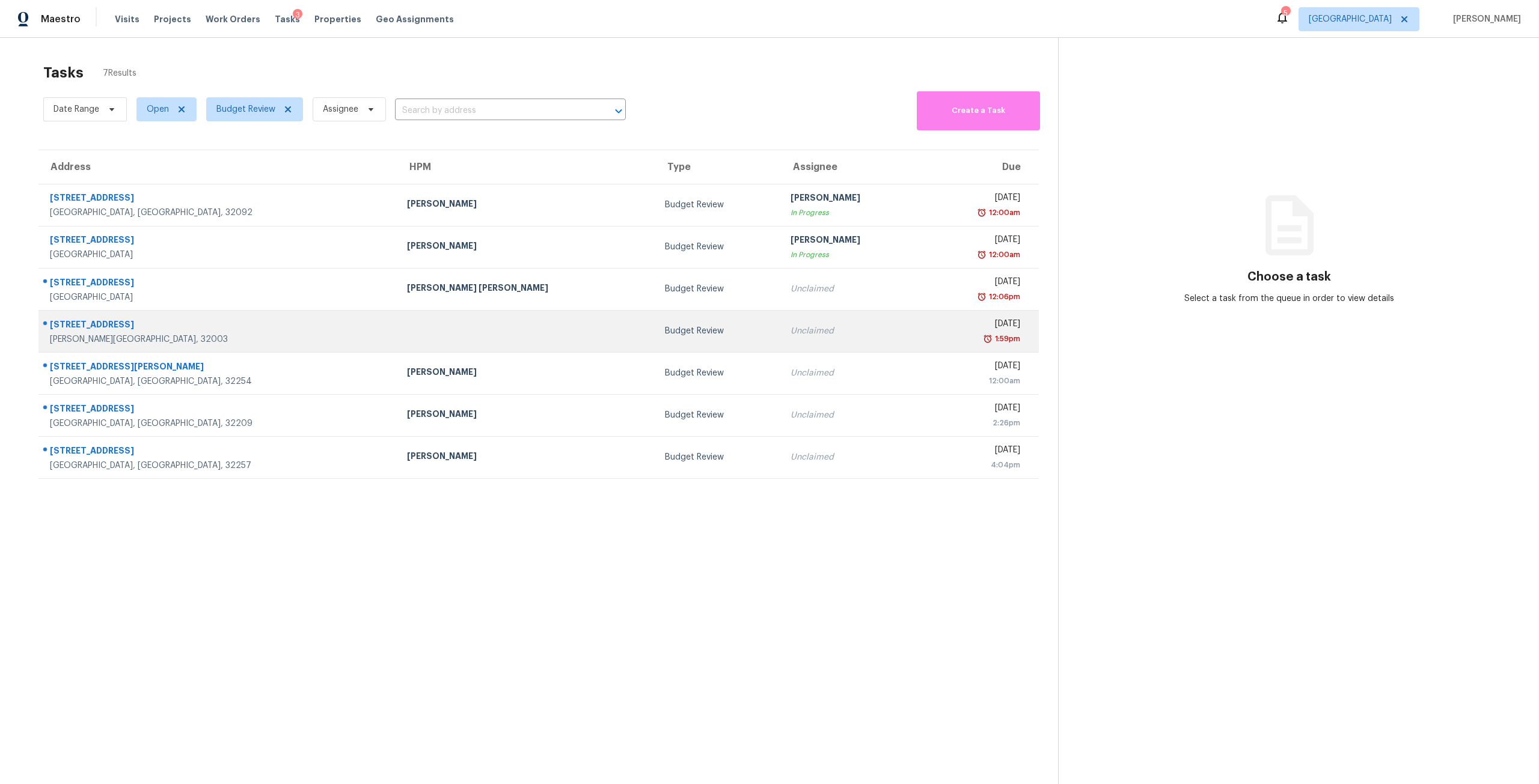
click at [933, 329] on div "[DATE]" at bounding box center [976, 325] width 87 height 15
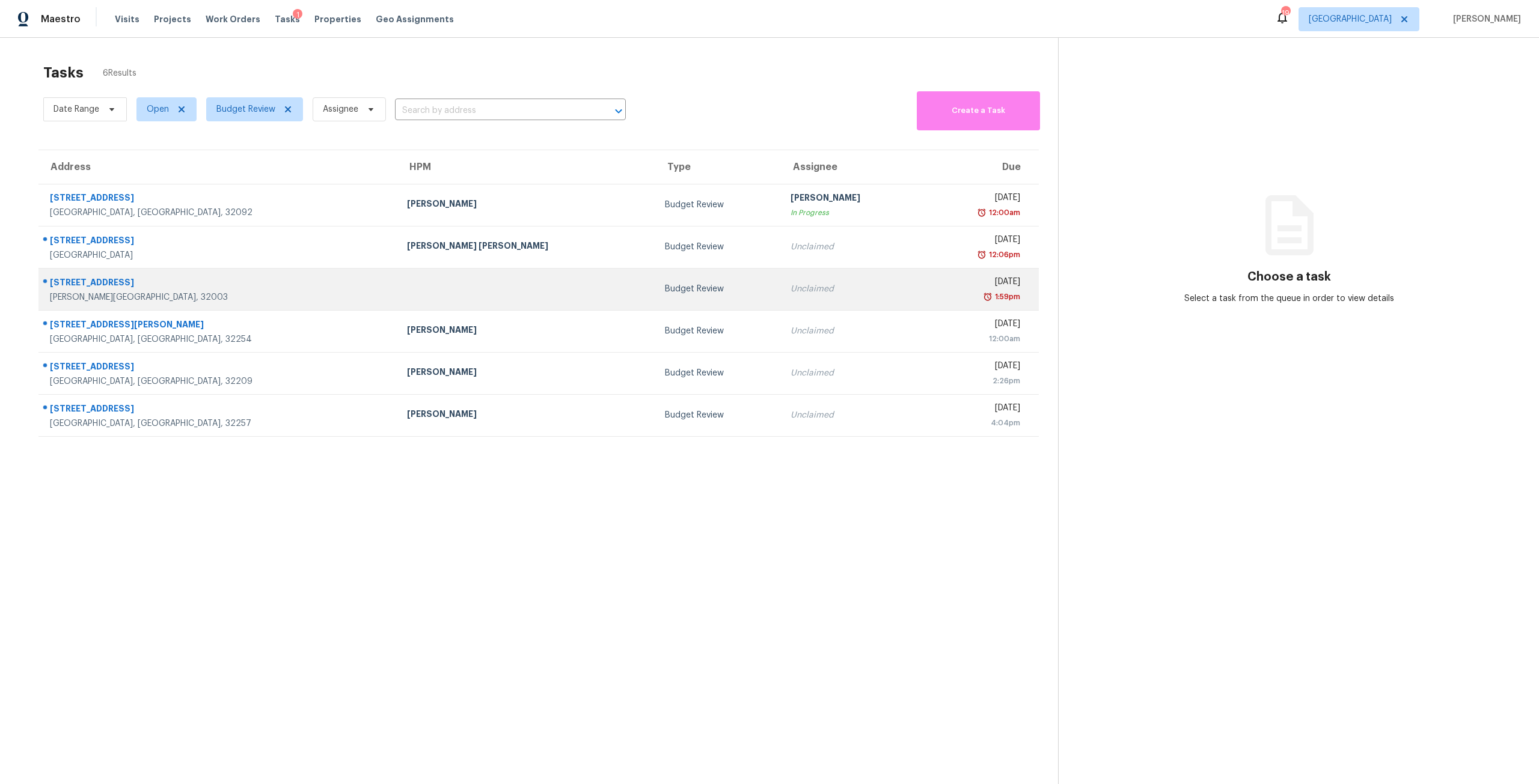
click at [781, 298] on td "Unclaimed" at bounding box center [852, 288] width 143 height 42
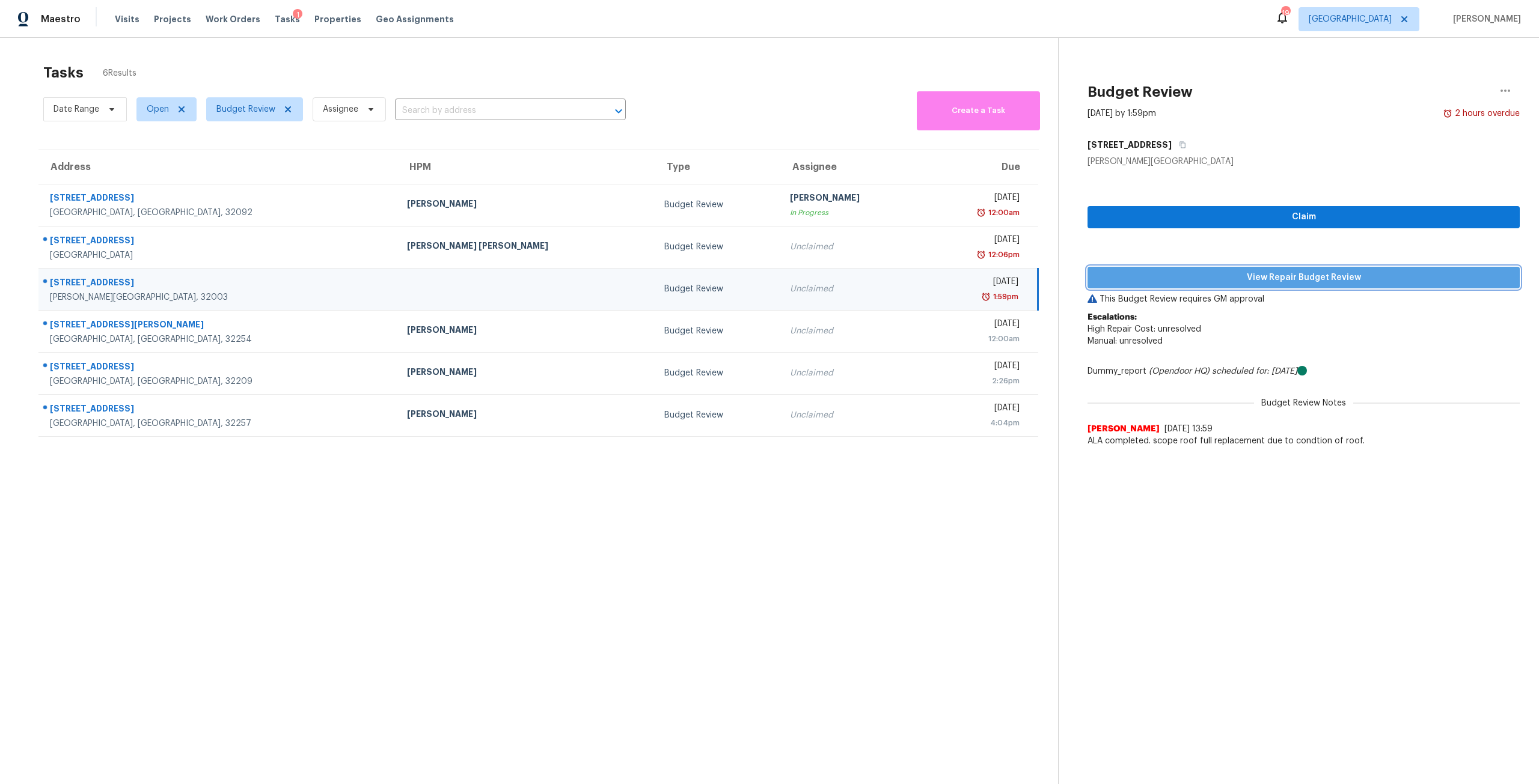
click at [1269, 278] on span "View Repair Budget Review" at bounding box center [1303, 278] width 413 height 15
